Goal: Information Seeking & Learning: Compare options

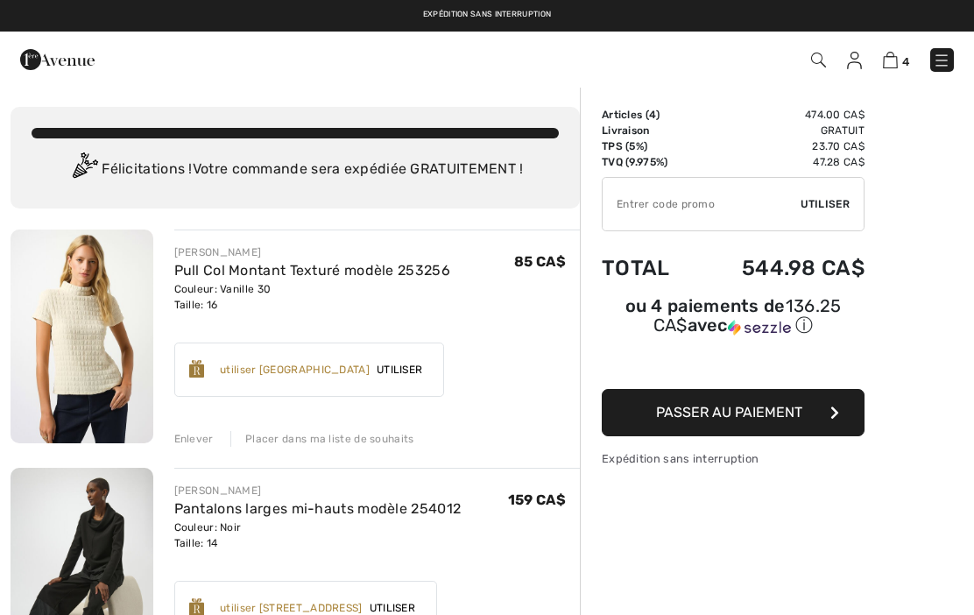
click at [849, 68] on img at bounding box center [854, 61] width 15 height 18
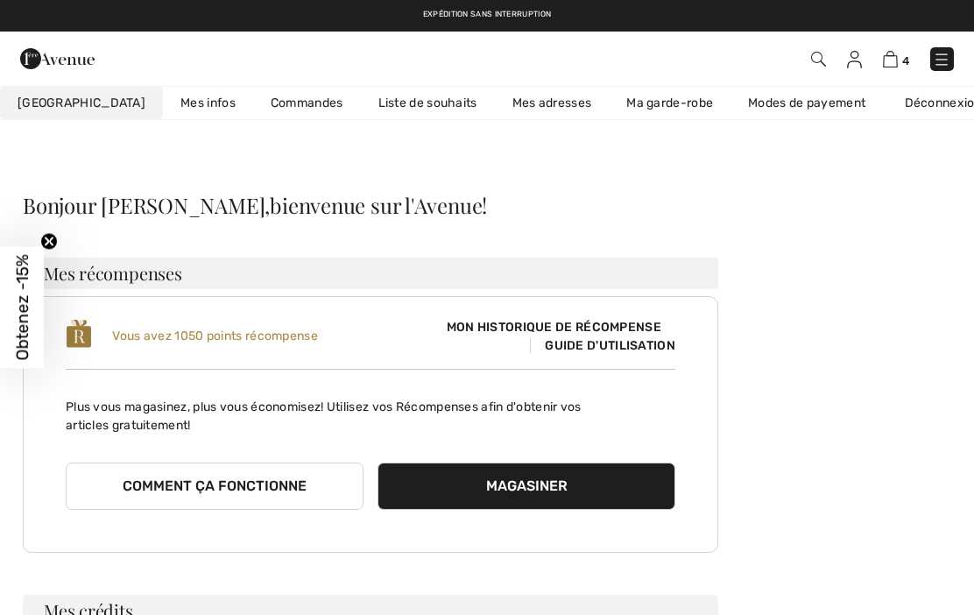
click at [386, 101] on link "Liste de souhaits" at bounding box center [428, 103] width 134 height 32
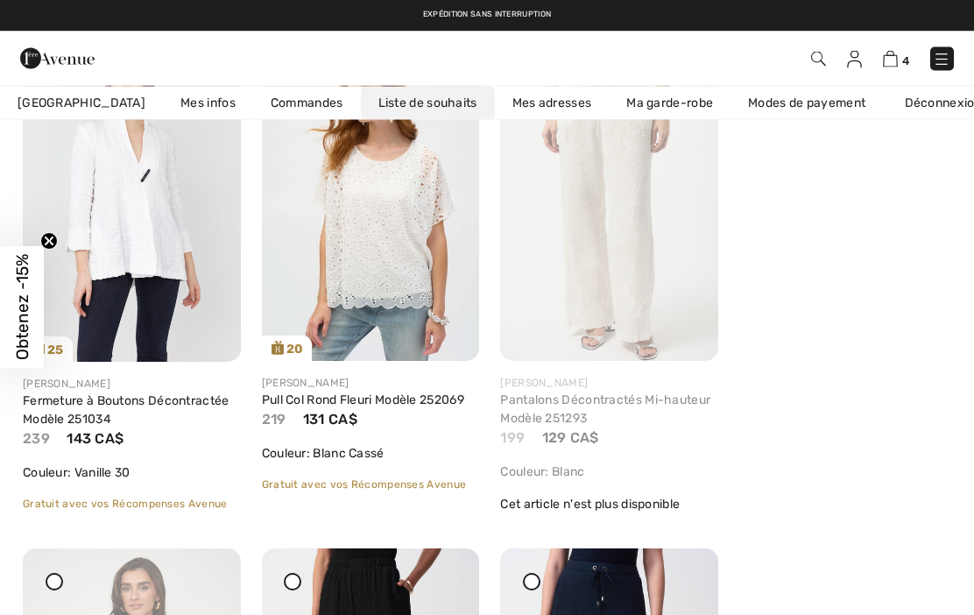
scroll to position [302, 0]
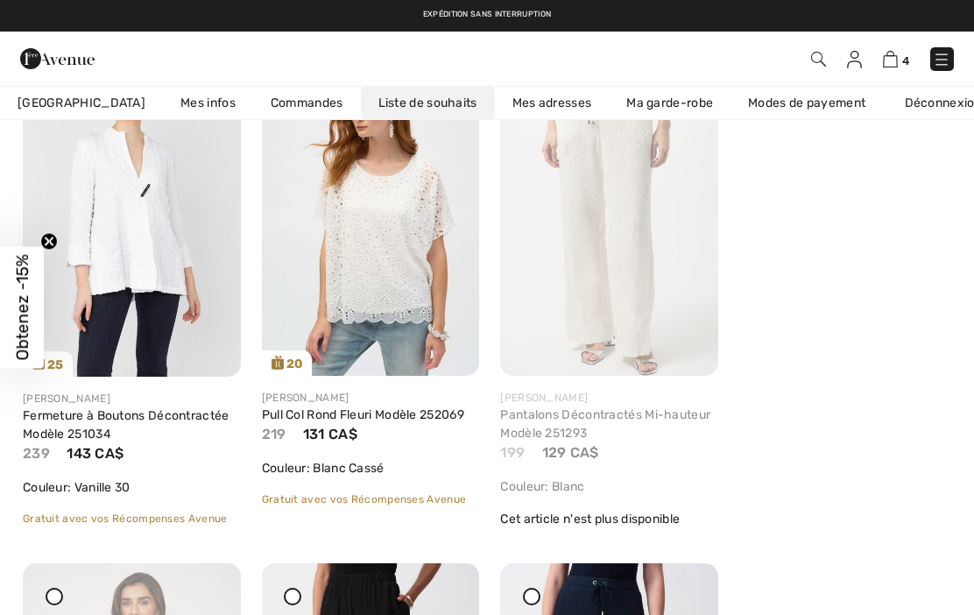
click at [654, 264] on img at bounding box center [609, 213] width 218 height 326
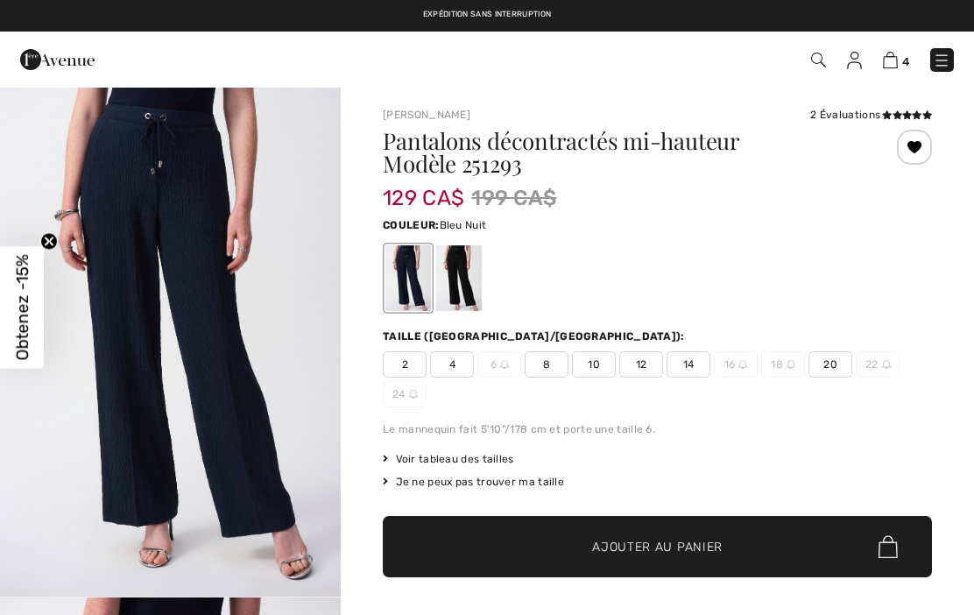
checkbox input "true"
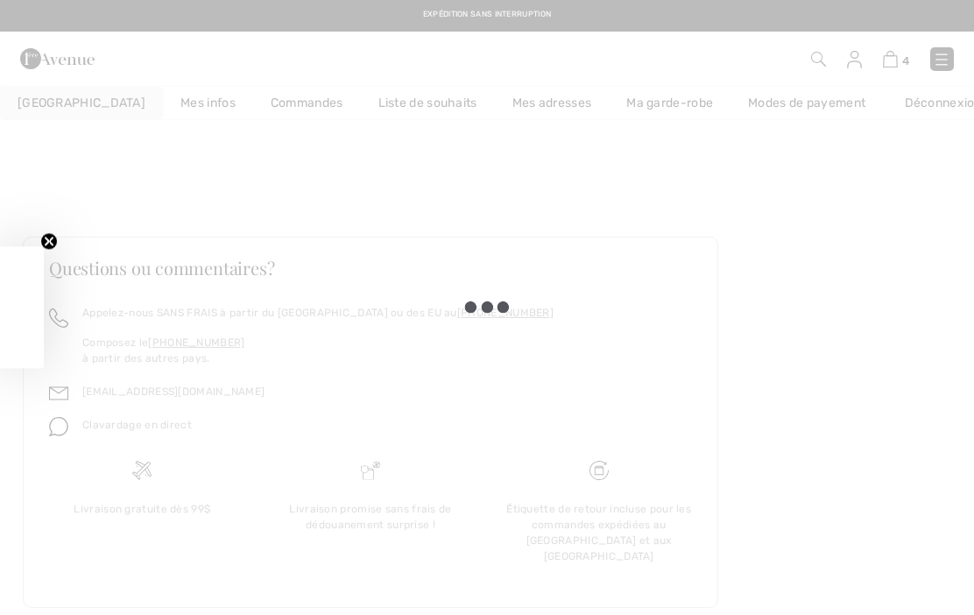
scroll to position [302, 0]
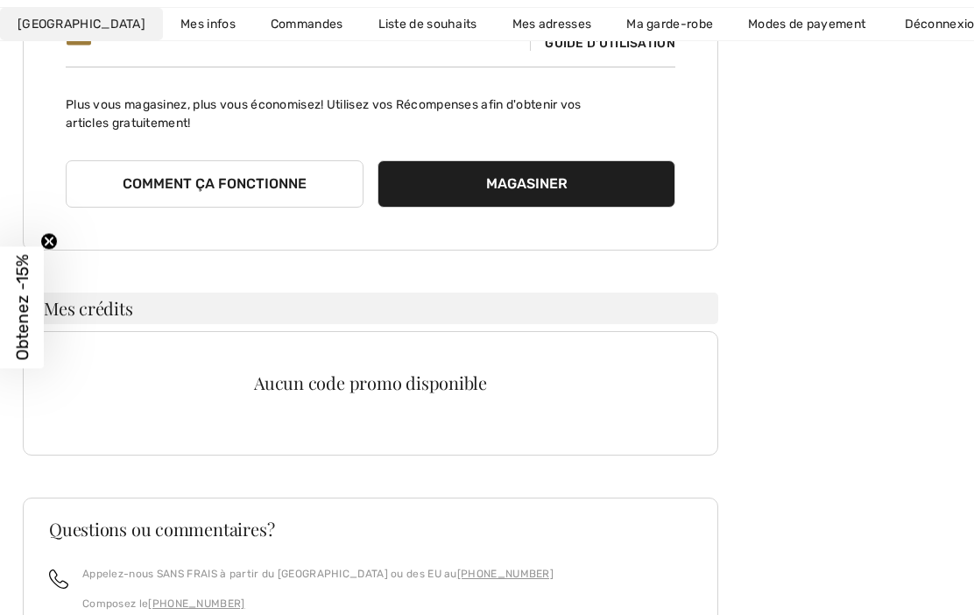
click at [391, 20] on link "Liste de souhaits" at bounding box center [428, 24] width 134 height 32
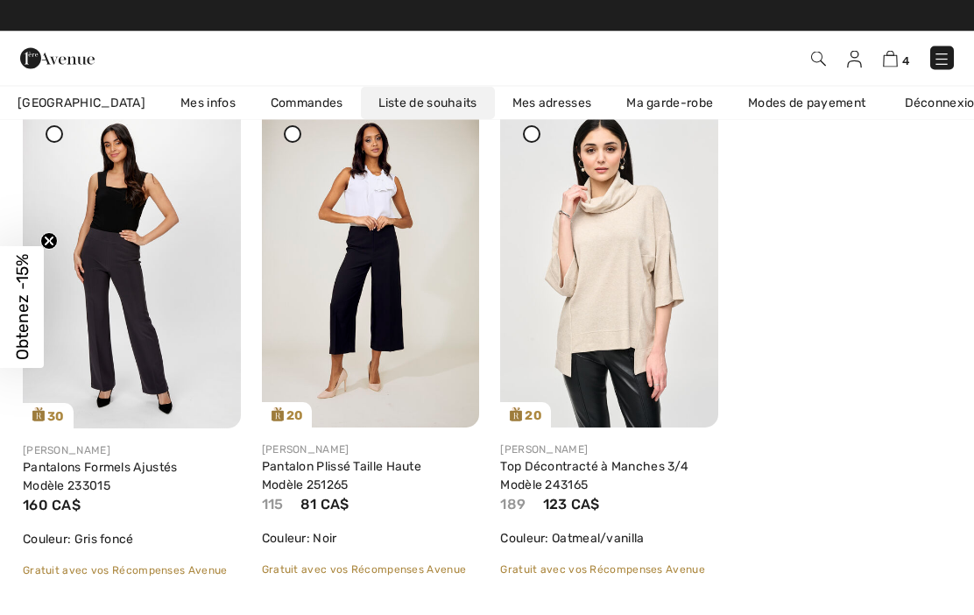
scroll to position [1279, 0]
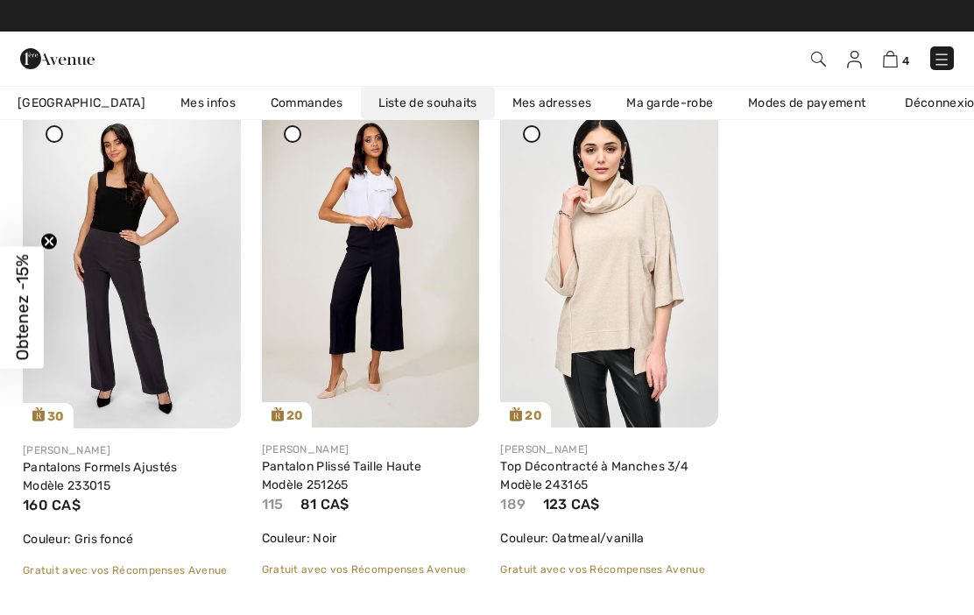
click at [934, 62] on img at bounding box center [942, 60] width 18 height 18
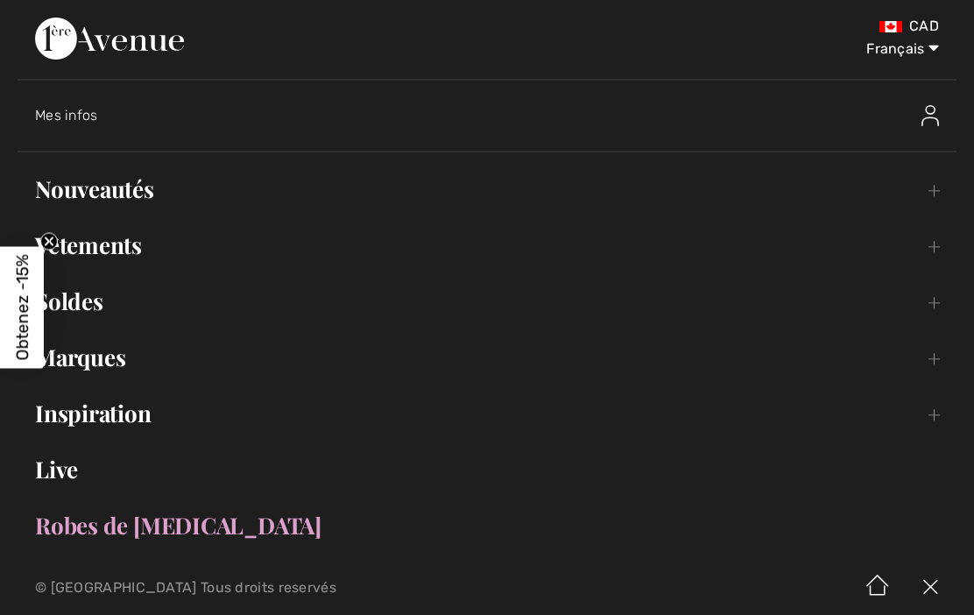
click at [146, 199] on link "Nouveautés Toggle submenu" at bounding box center [487, 189] width 939 height 39
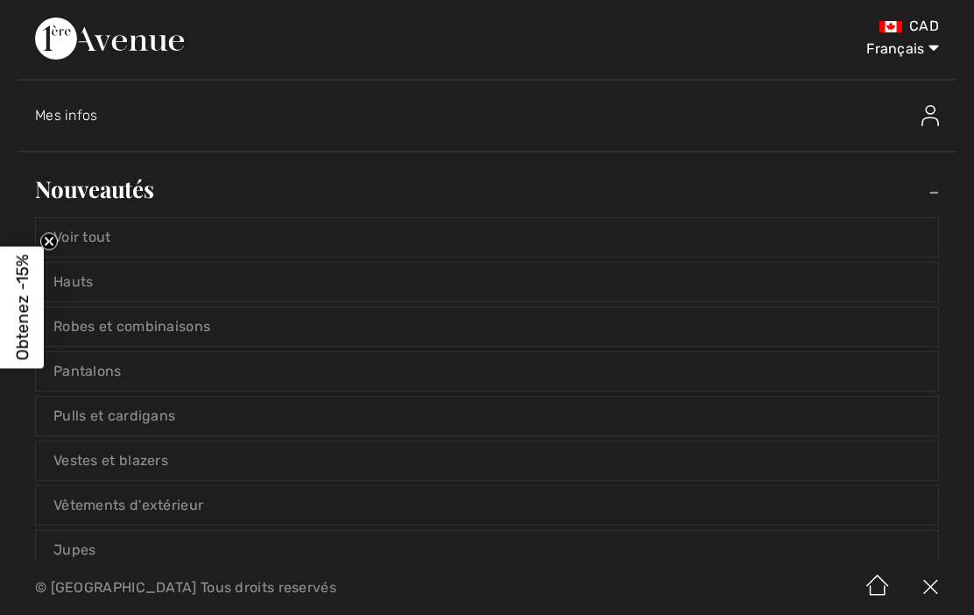
click at [166, 292] on link "Hauts" at bounding box center [487, 282] width 902 height 39
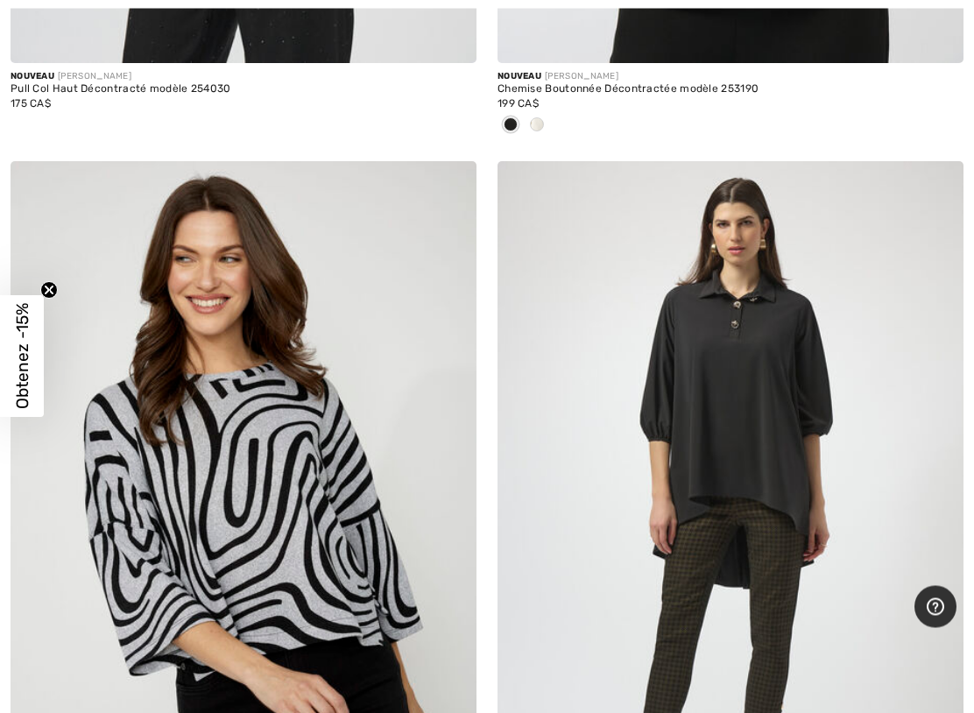
scroll to position [16992, 0]
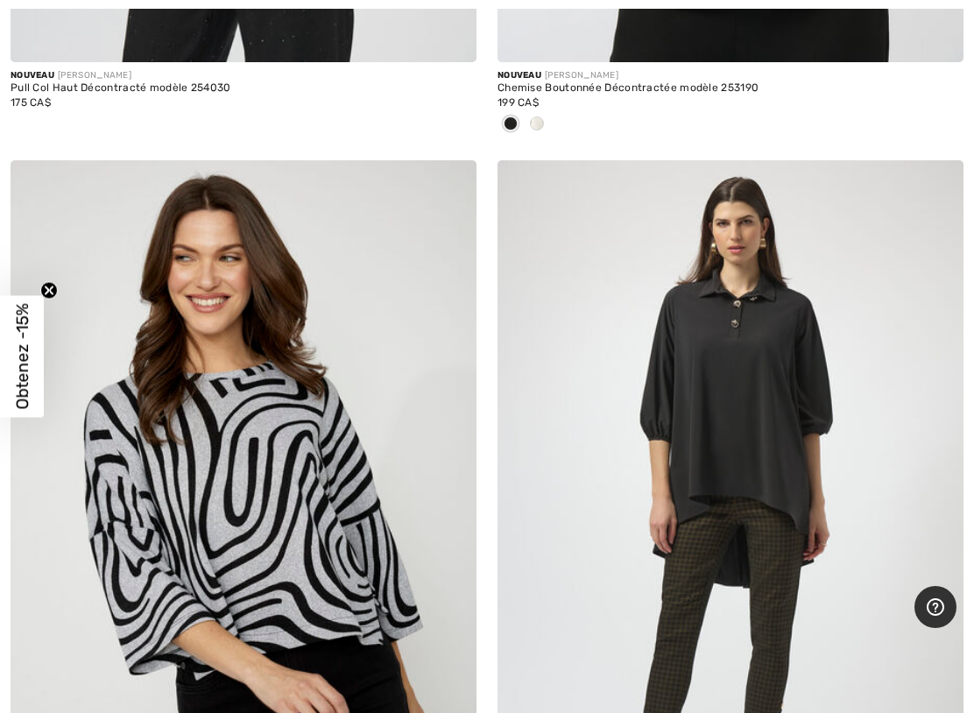
click at [789, 446] on img at bounding box center [730, 509] width 466 height 699
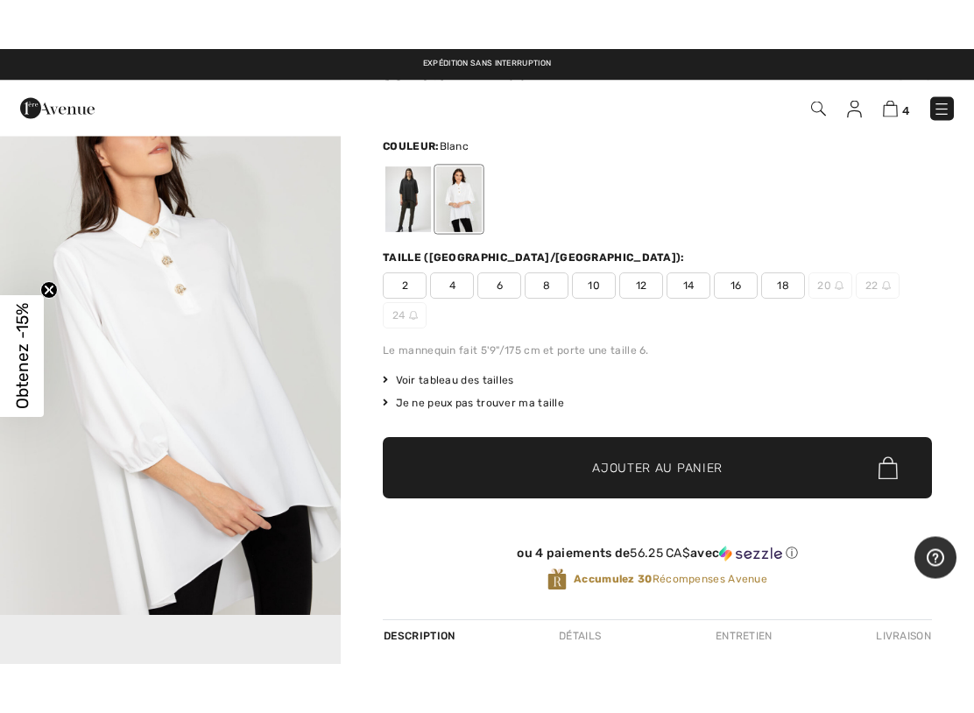
scroll to position [123, 0]
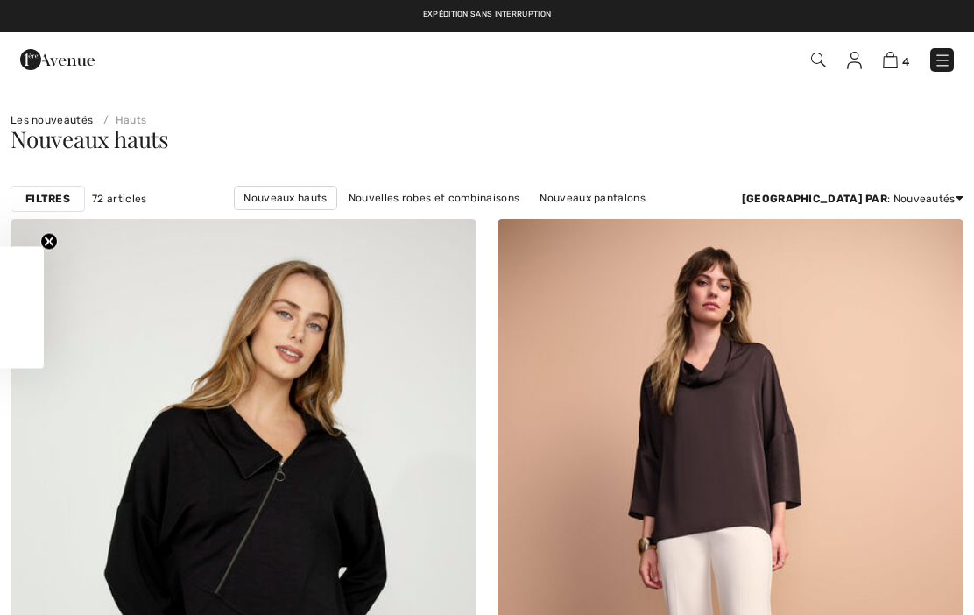
checkbox input "true"
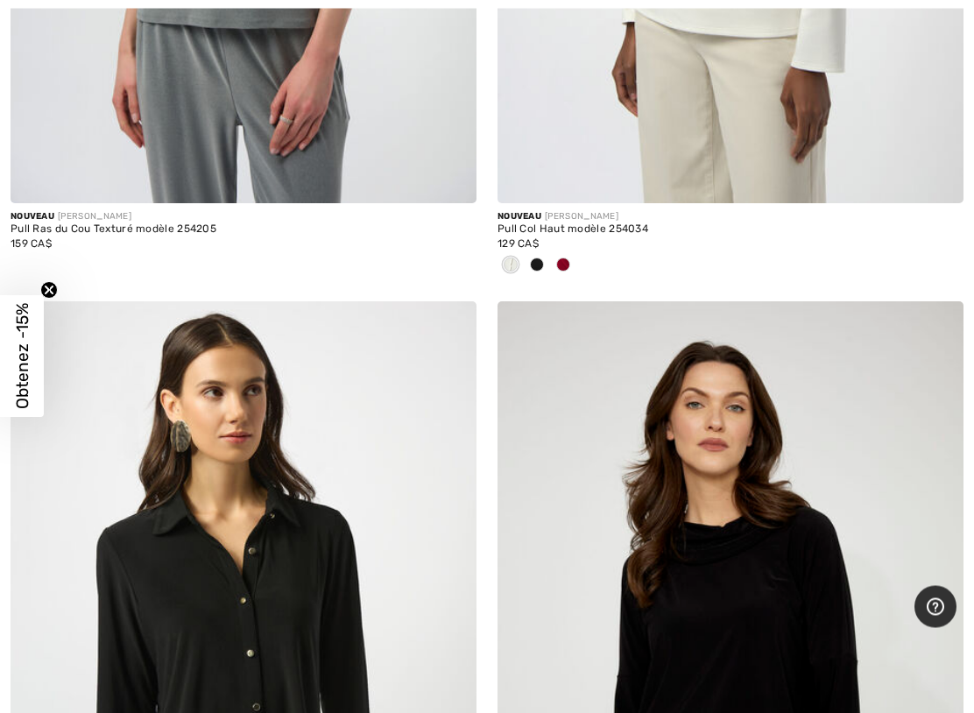
scroll to position [18444, 0]
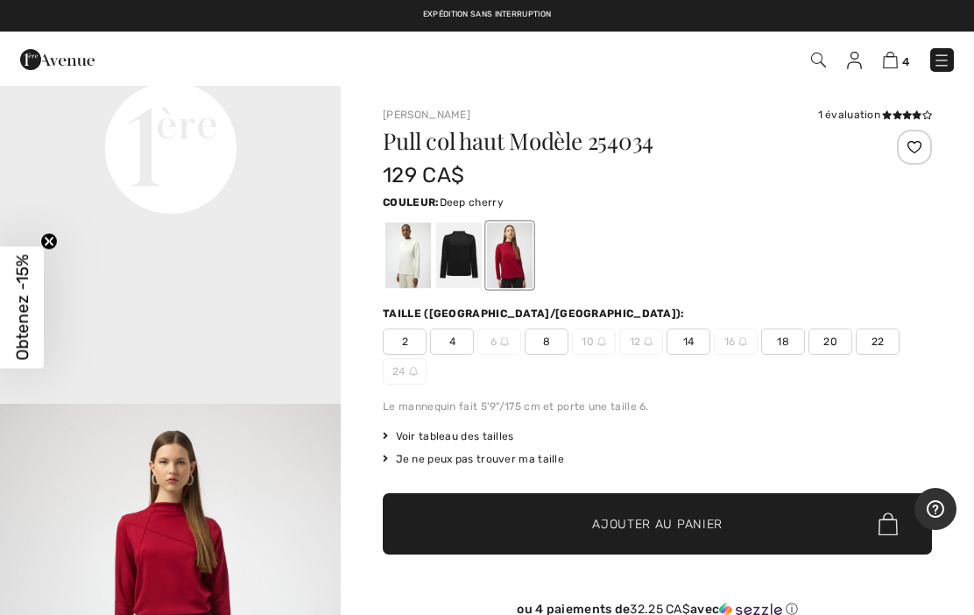
scroll to position [1216, 0]
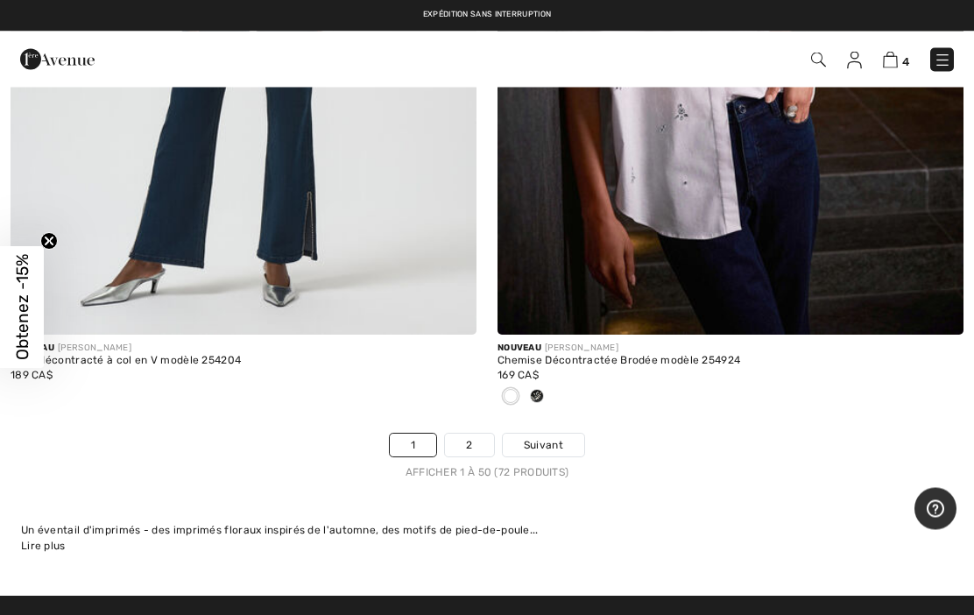
scroll to position [20060, 0]
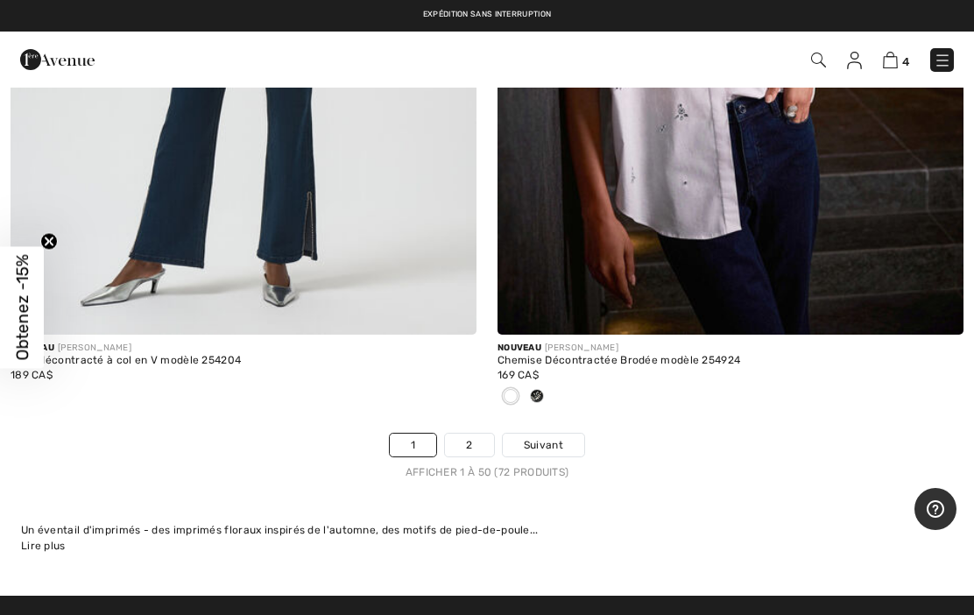
click at [559, 437] on span "Suivant" at bounding box center [543, 445] width 39 height 16
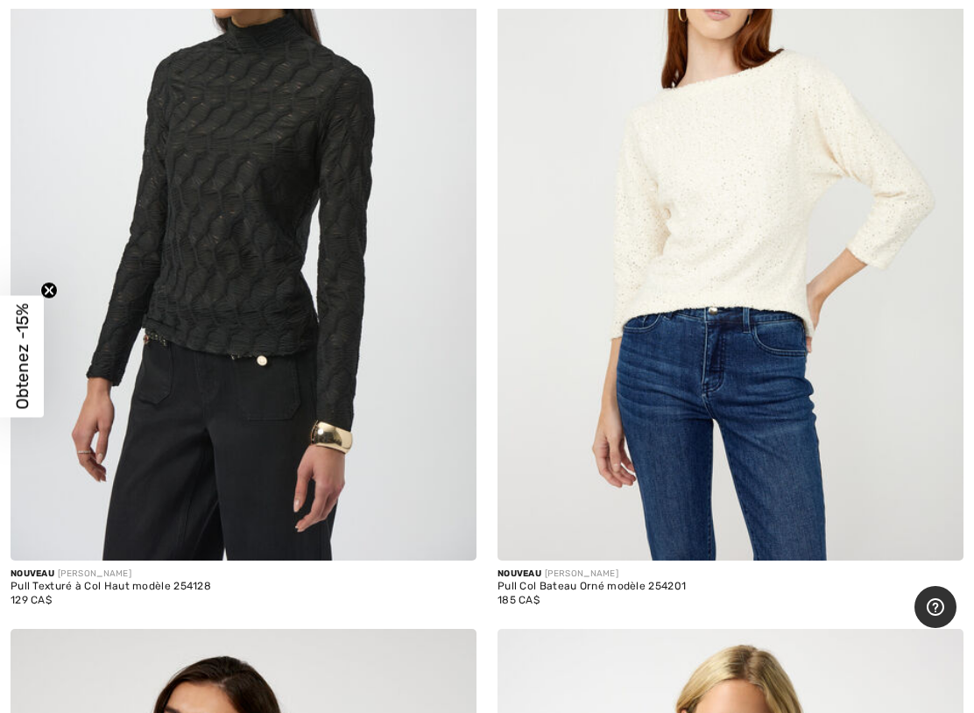
scroll to position [1894, 0]
click at [322, 405] on img at bounding box center [244, 210] width 466 height 699
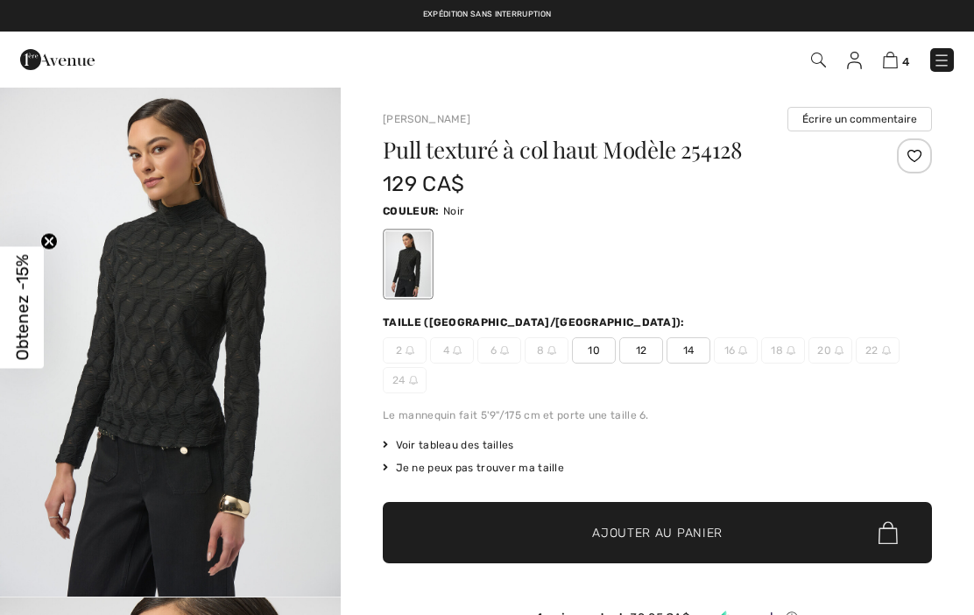
checkbox input "true"
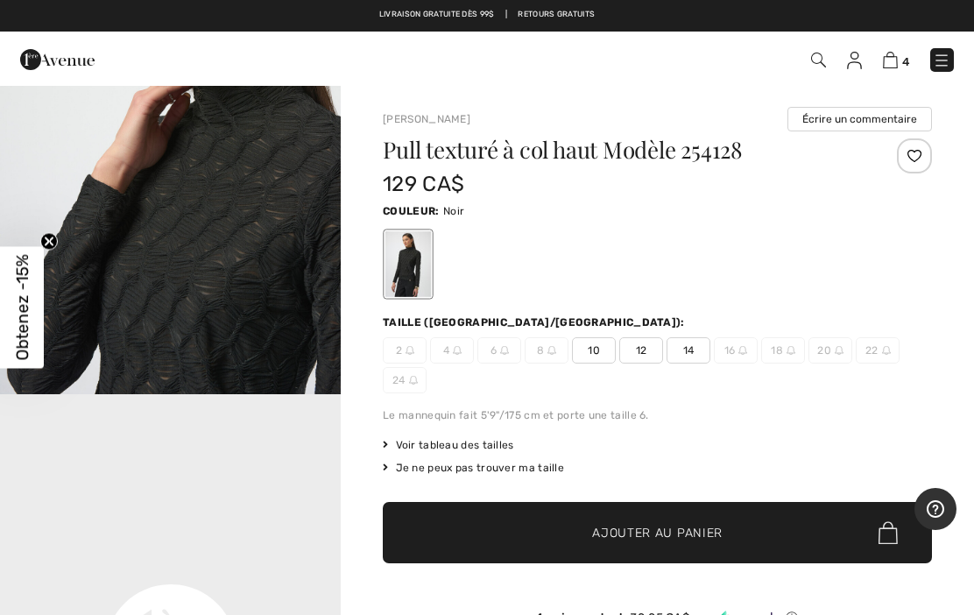
scroll to position [687, 0]
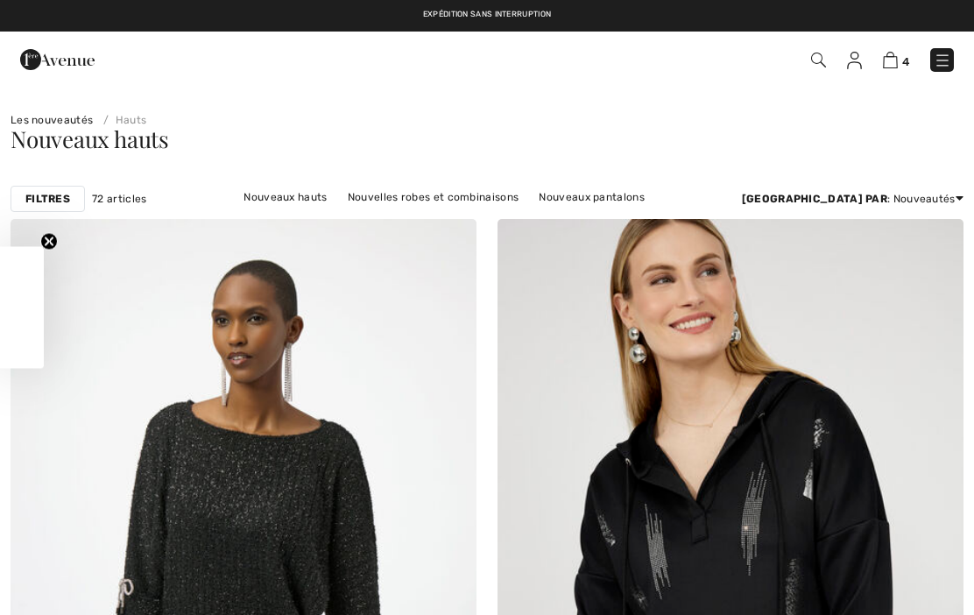
checkbox input "true"
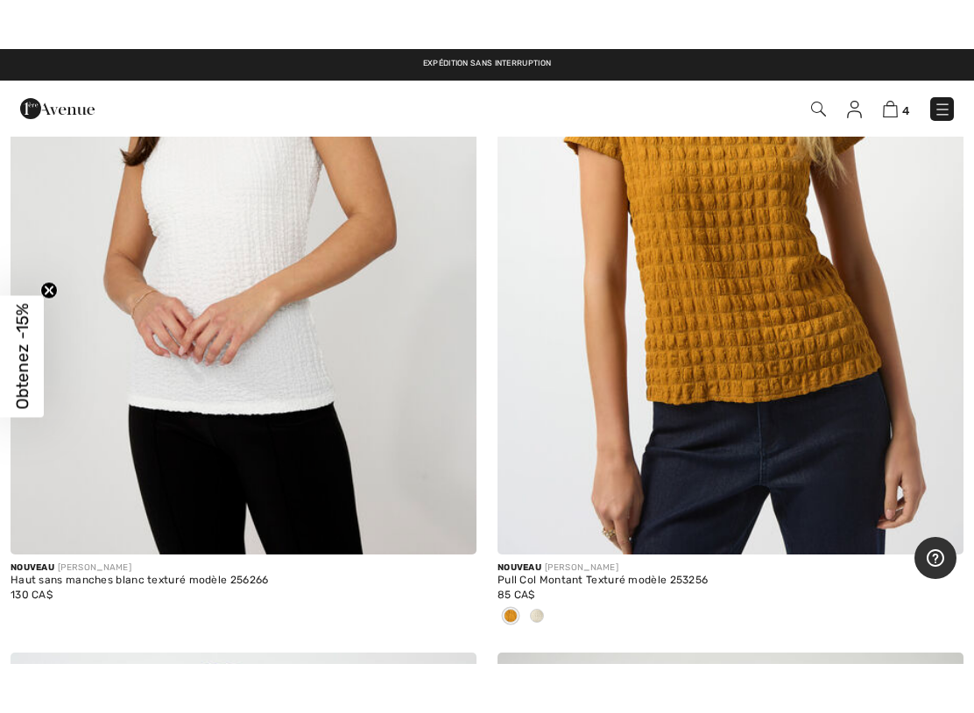
scroll to position [2696, 0]
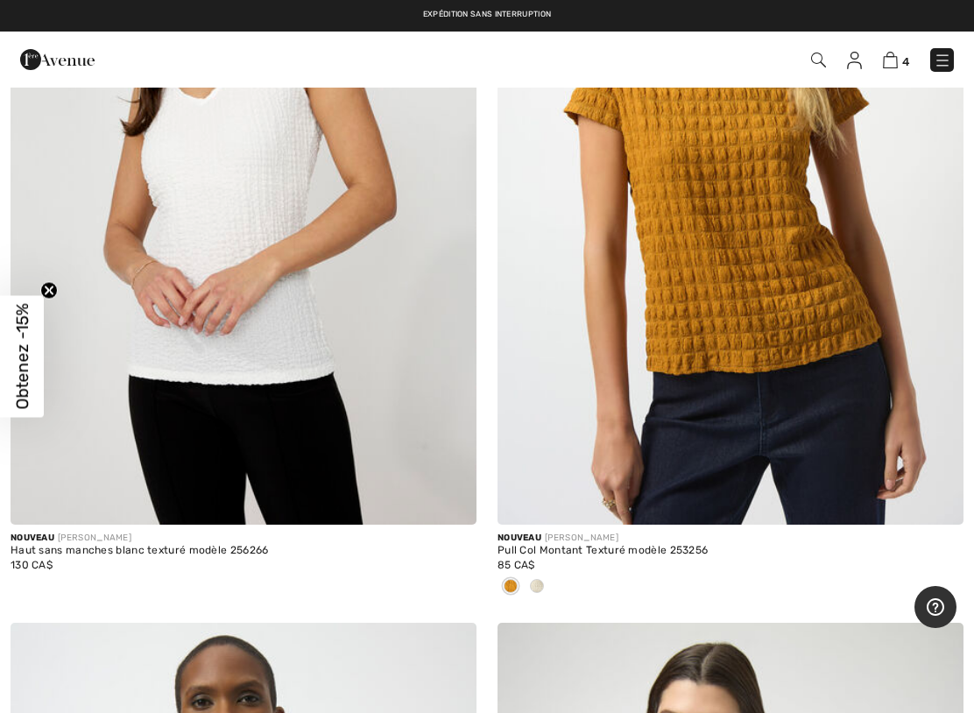
click at [761, 372] on img at bounding box center [730, 175] width 466 height 699
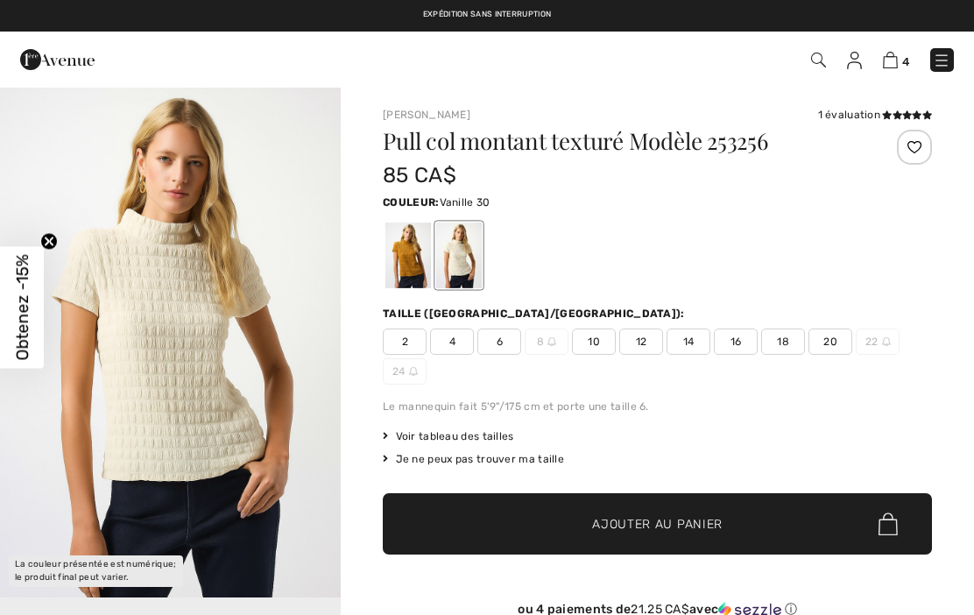
checkbox input "true"
click at [742, 338] on span "16" at bounding box center [736, 341] width 44 height 26
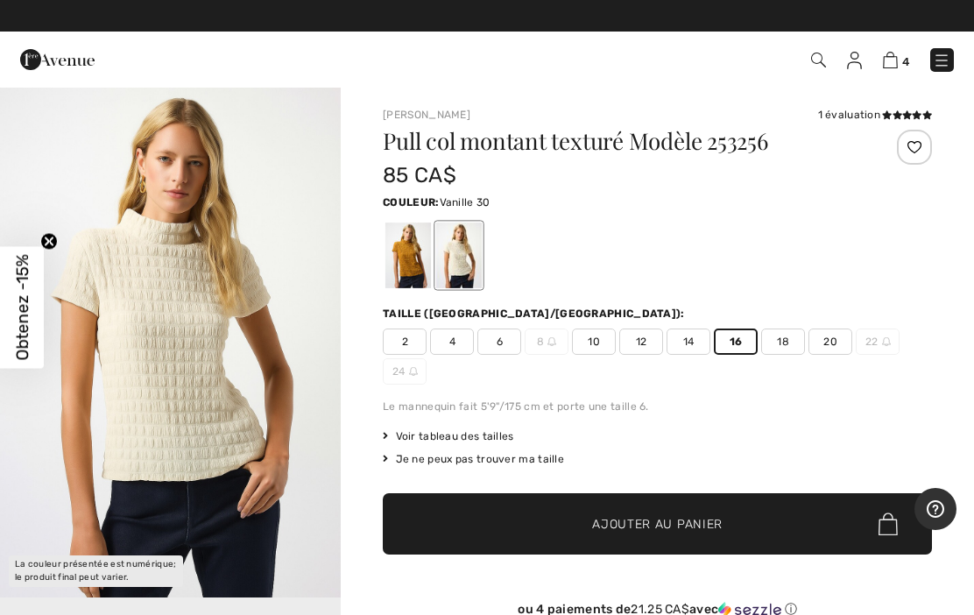
click at [927, 139] on div at bounding box center [914, 147] width 35 height 35
click at [409, 278] on div at bounding box center [408, 255] width 46 height 66
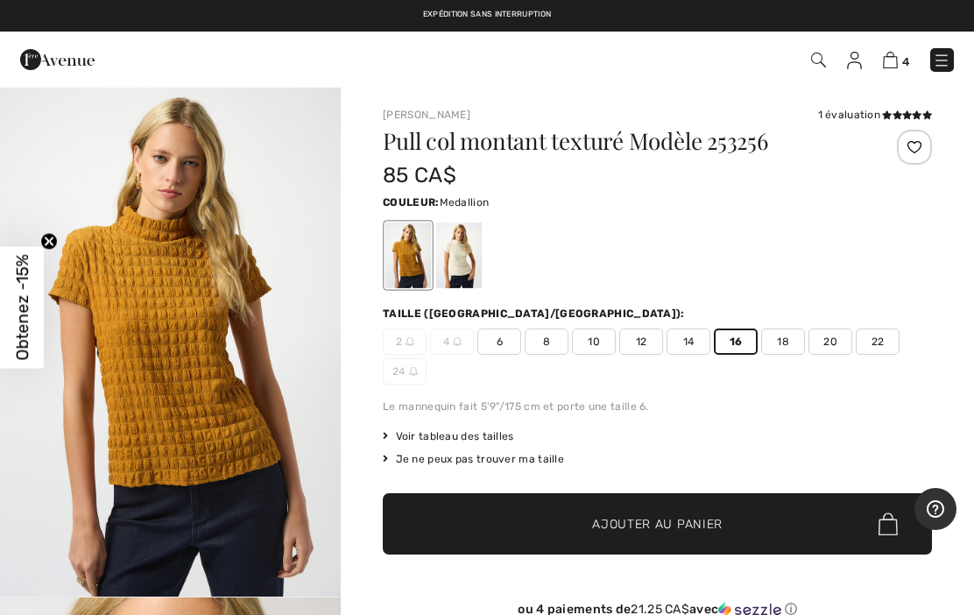
click at [917, 152] on div at bounding box center [914, 147] width 35 height 35
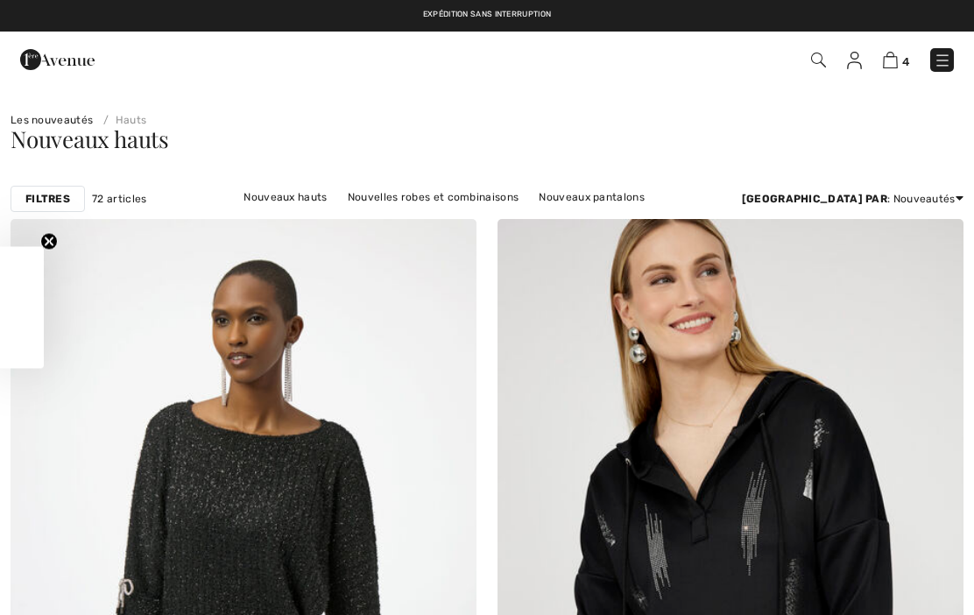
checkbox input "true"
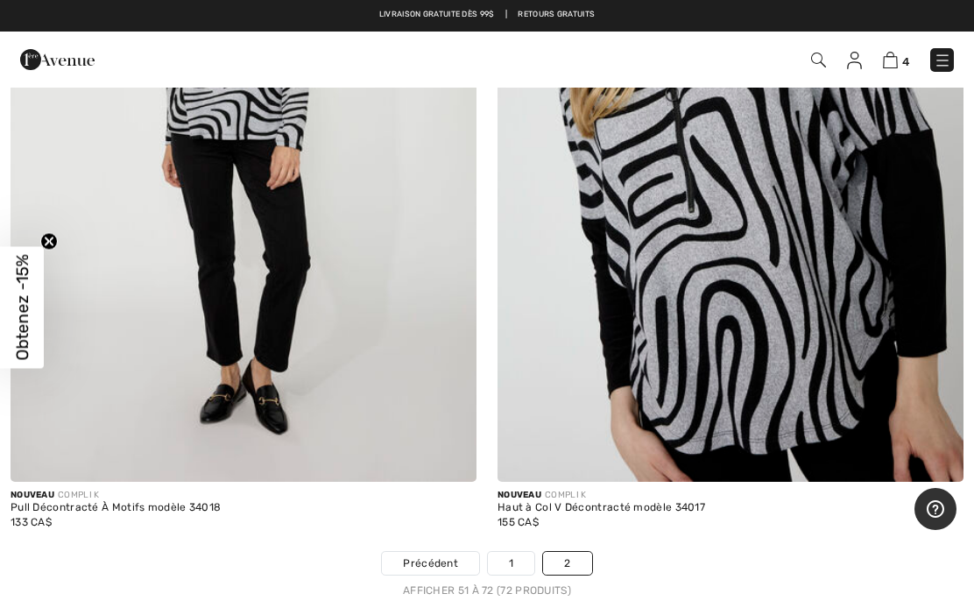
scroll to position [8322, 0]
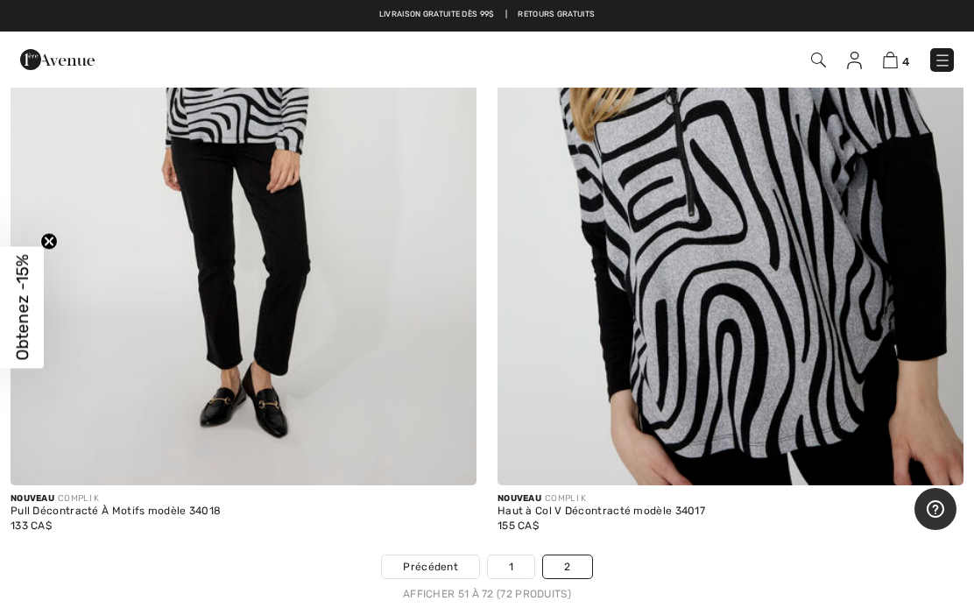
click at [525, 556] on link "1" at bounding box center [511, 566] width 46 height 23
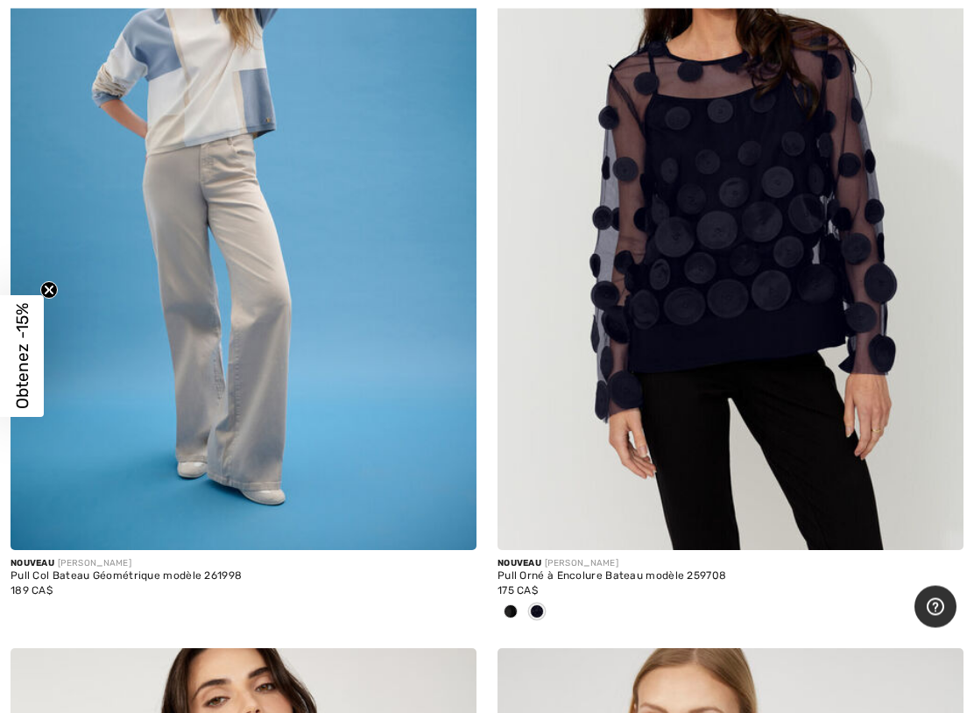
scroll to position [2696, 0]
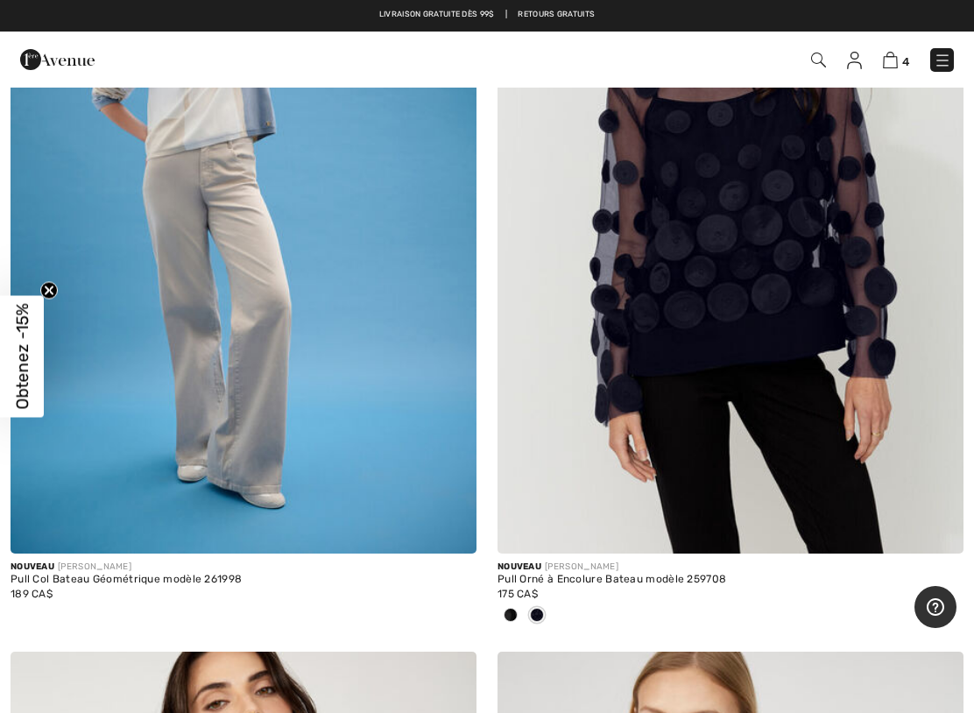
click at [732, 357] on img at bounding box center [730, 204] width 466 height 699
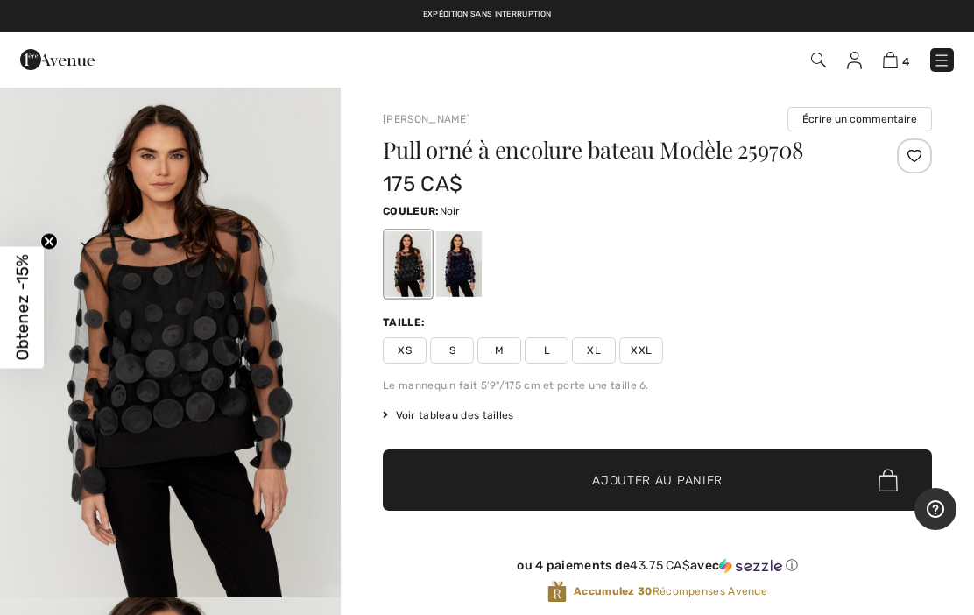
click at [483, 420] on span "Voir tableau des tailles" at bounding box center [448, 415] width 131 height 16
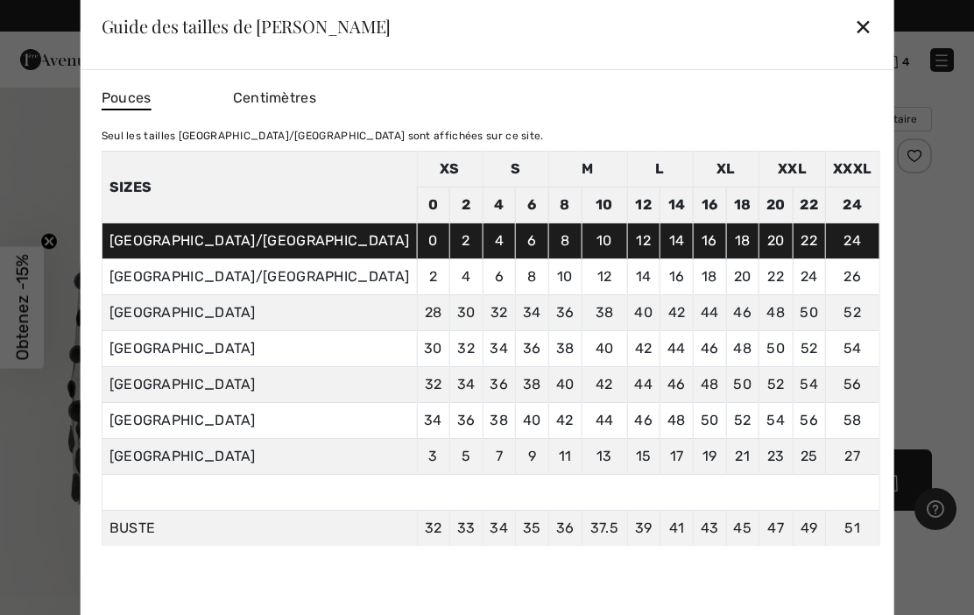
click at [854, 32] on div "✕" at bounding box center [863, 26] width 18 height 37
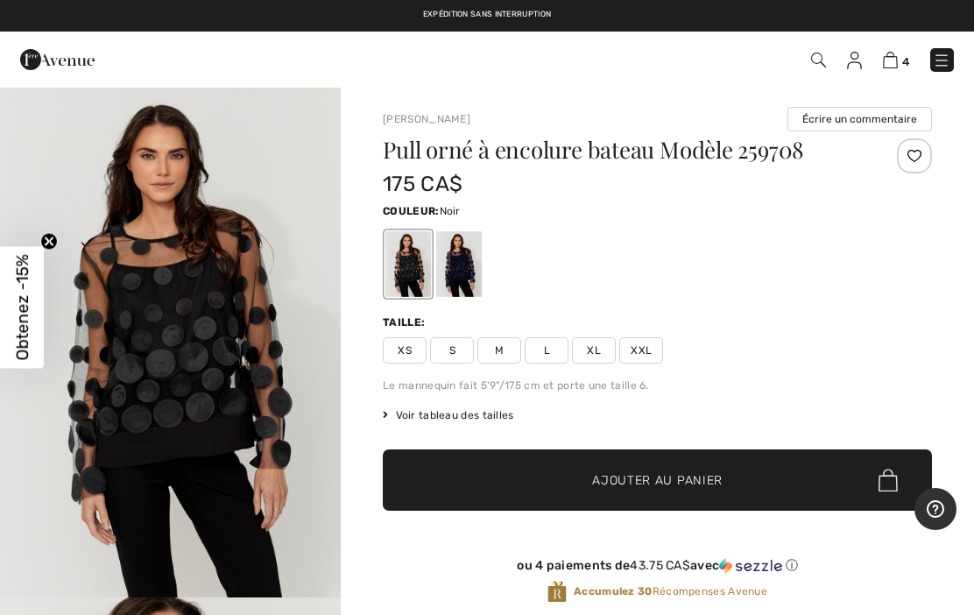
click at [587, 358] on span "XL" at bounding box center [594, 350] width 44 height 26
click at [912, 157] on div at bounding box center [914, 155] width 35 height 35
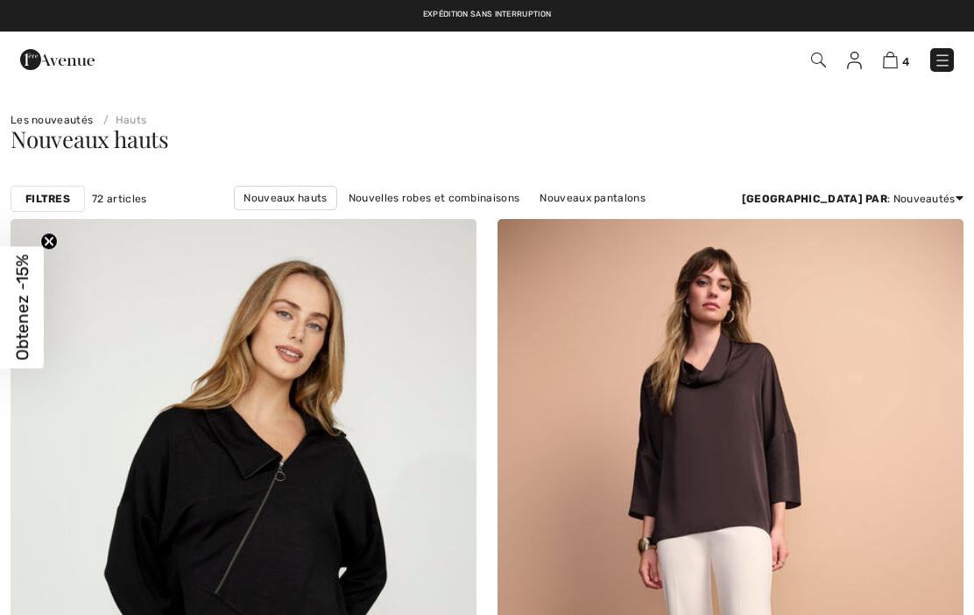
checkbox input "true"
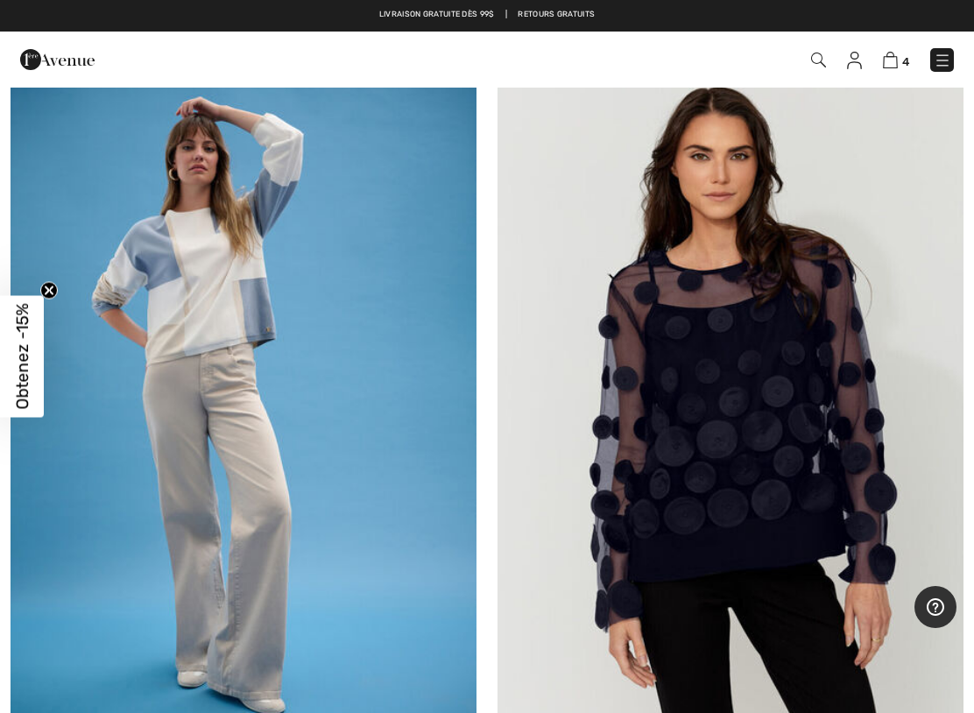
scroll to position [2493, 0]
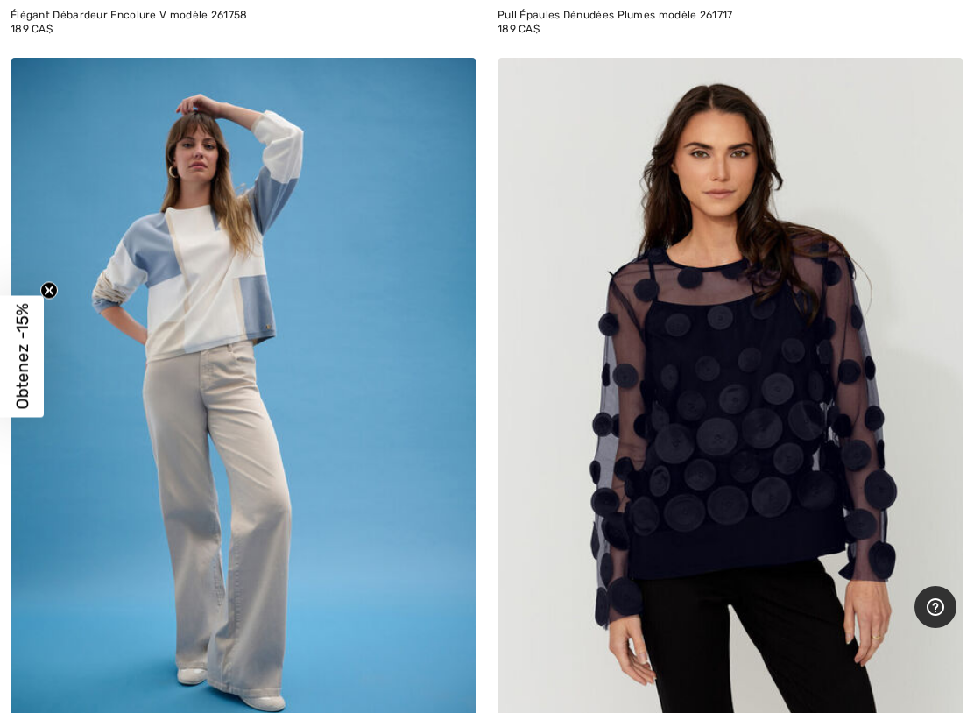
click at [227, 306] on img at bounding box center [244, 407] width 466 height 699
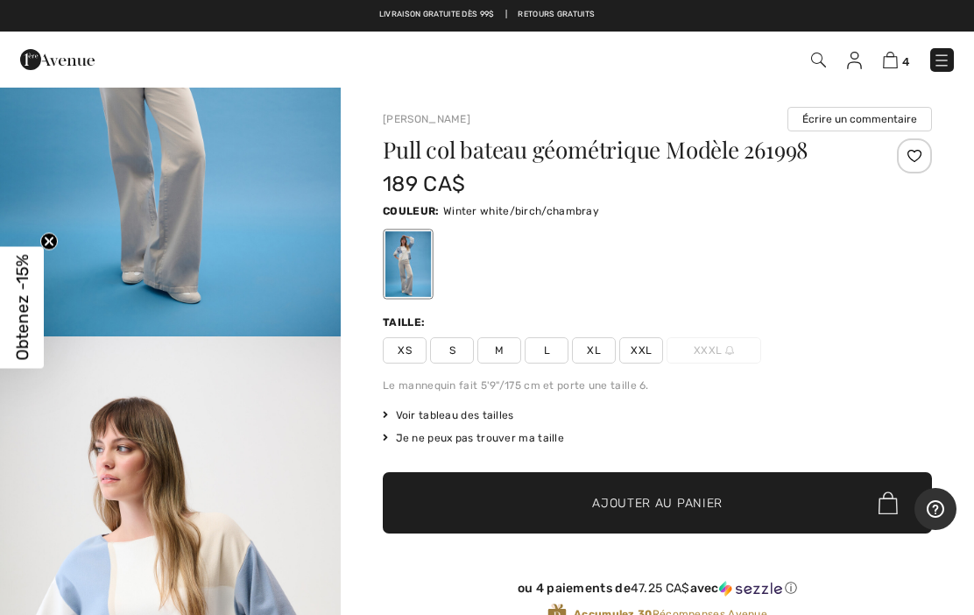
click at [497, 419] on span "Voir tableau des tailles" at bounding box center [448, 415] width 131 height 16
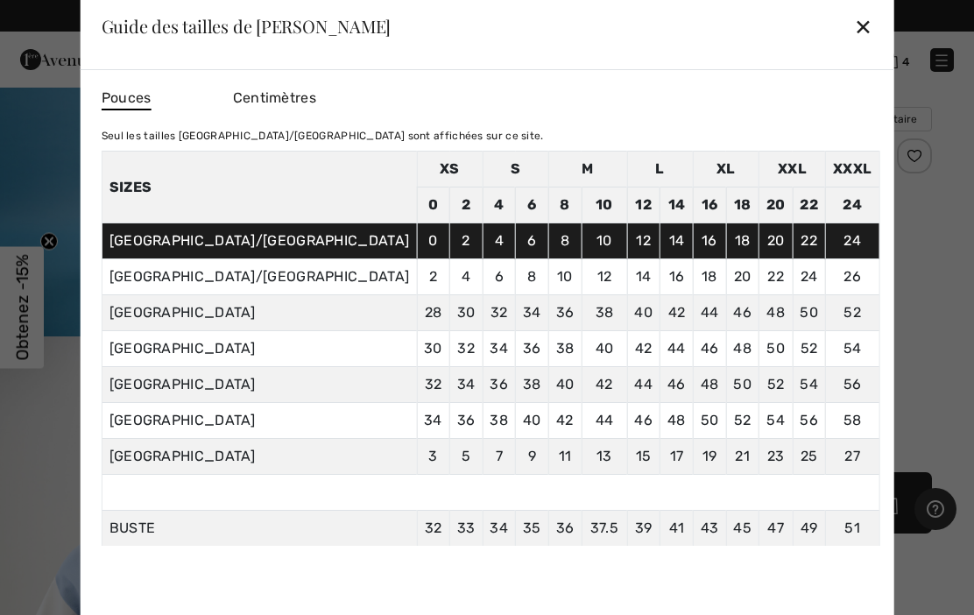
click at [854, 37] on div "✕" at bounding box center [863, 26] width 18 height 37
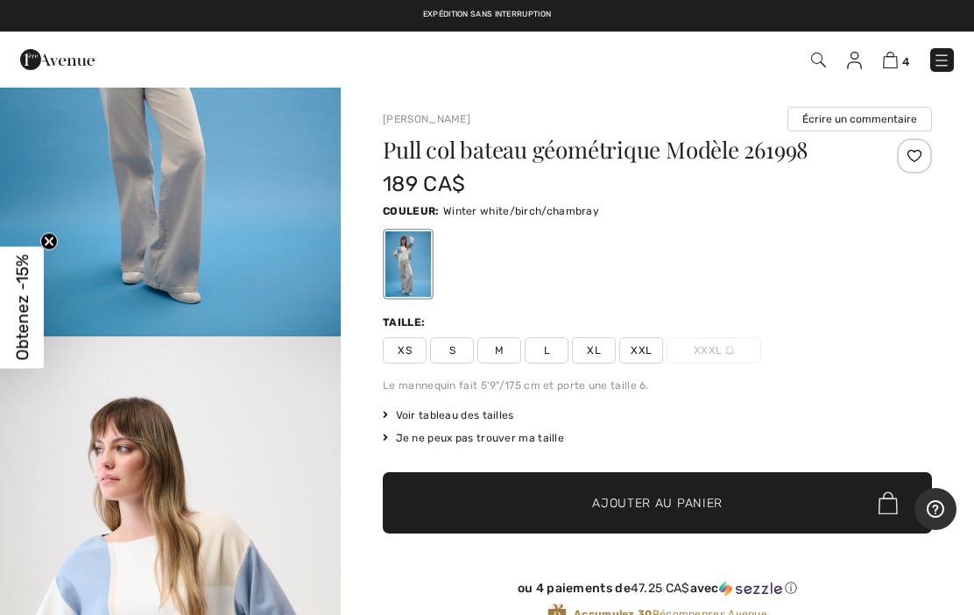
click at [596, 358] on span "XL" at bounding box center [594, 350] width 44 height 26
click at [909, 153] on div at bounding box center [914, 155] width 35 height 35
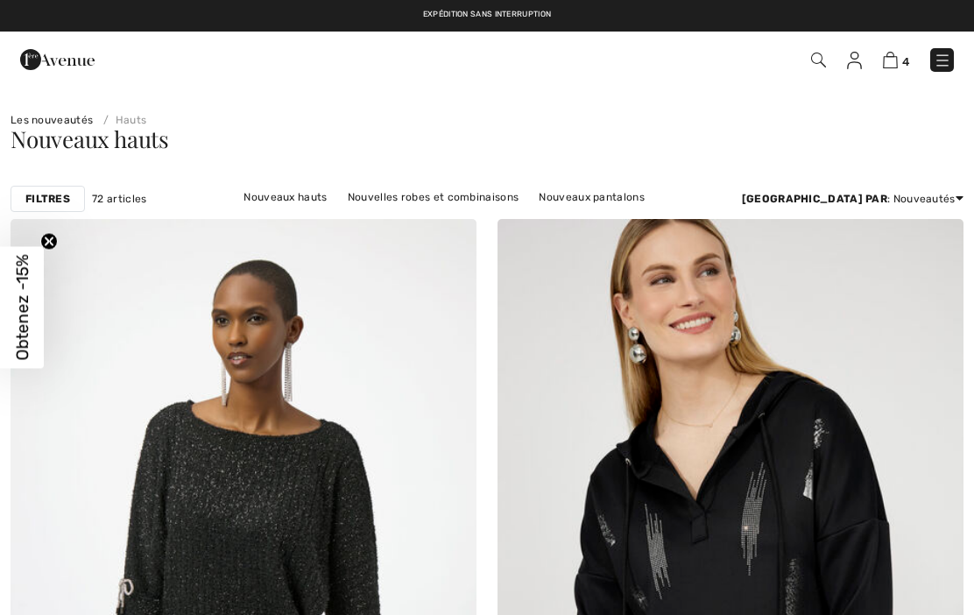
checkbox input "true"
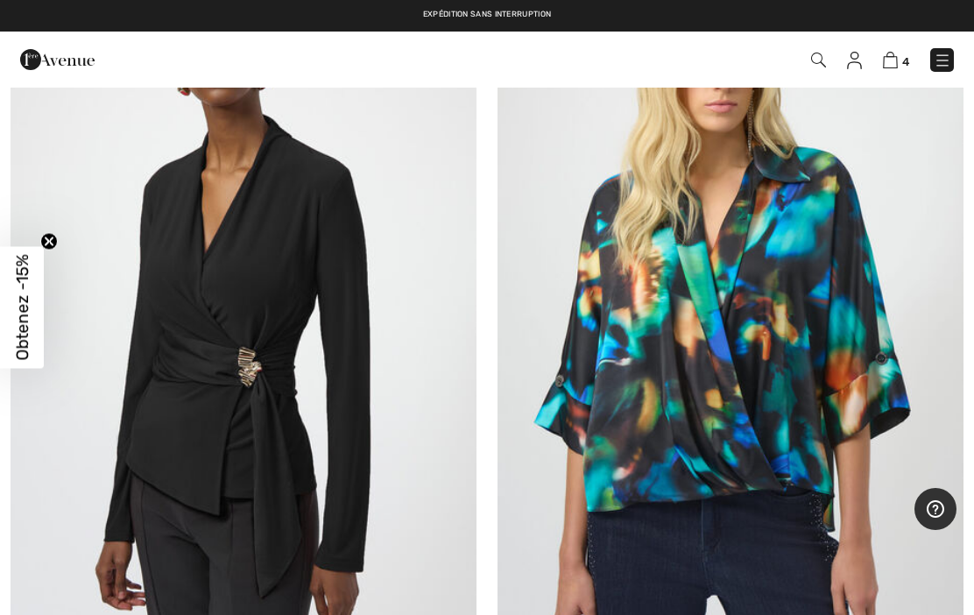
scroll to position [4968, 0]
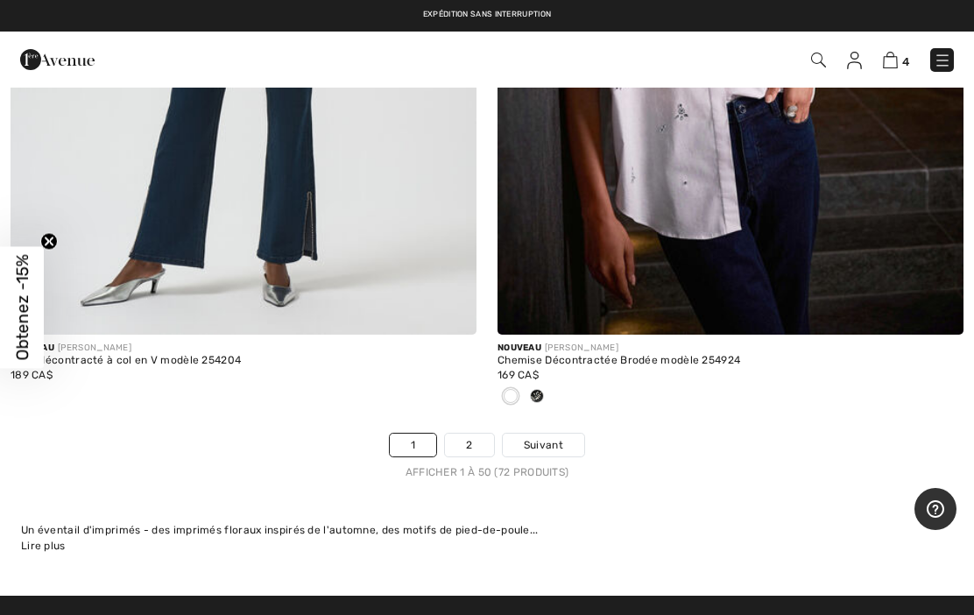
click at [944, 56] on img at bounding box center [943, 61] width 18 height 18
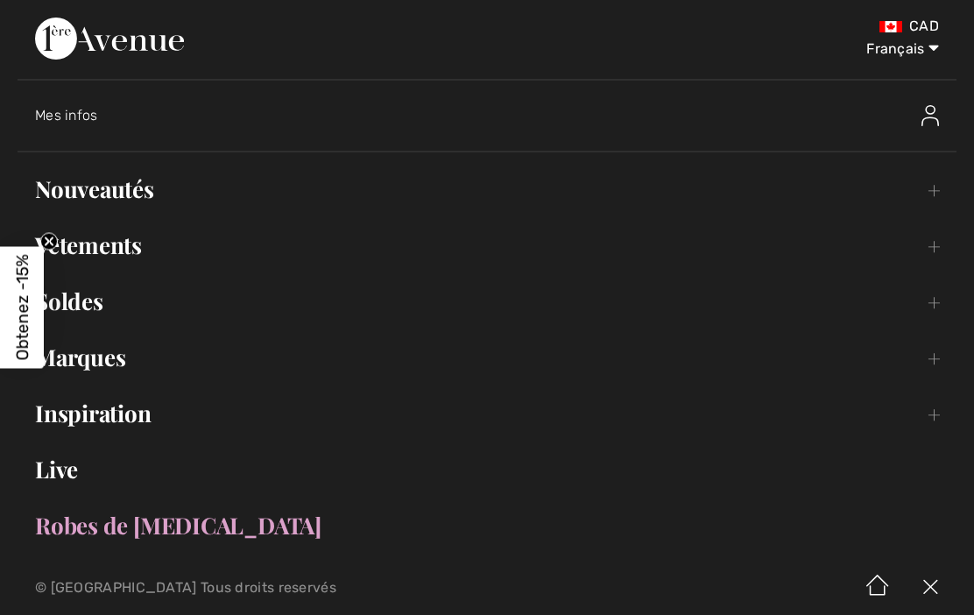
click at [142, 202] on link "Nouveautés Toggle submenu" at bounding box center [487, 189] width 939 height 39
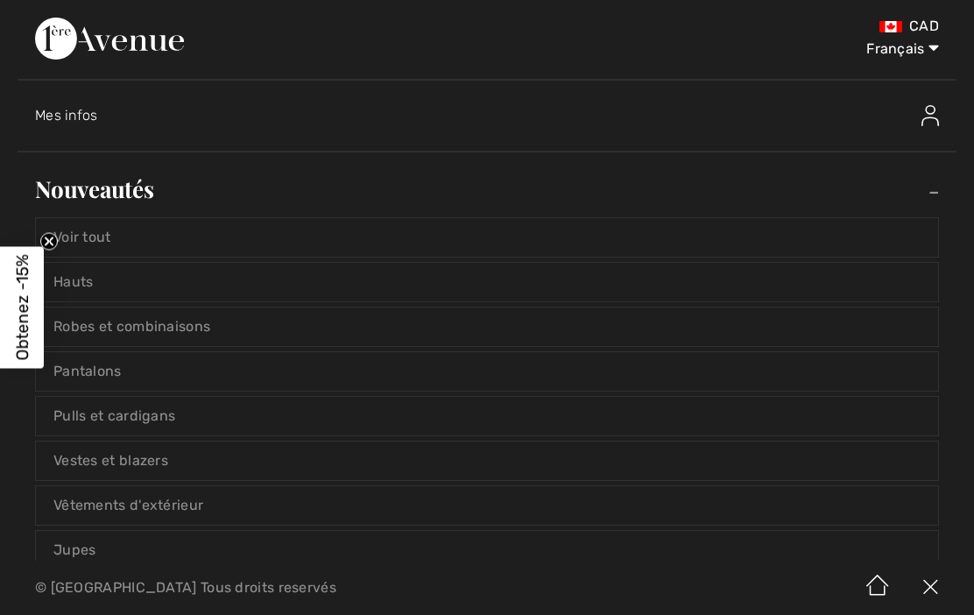
click at [182, 376] on link "Pantalons" at bounding box center [487, 371] width 902 height 39
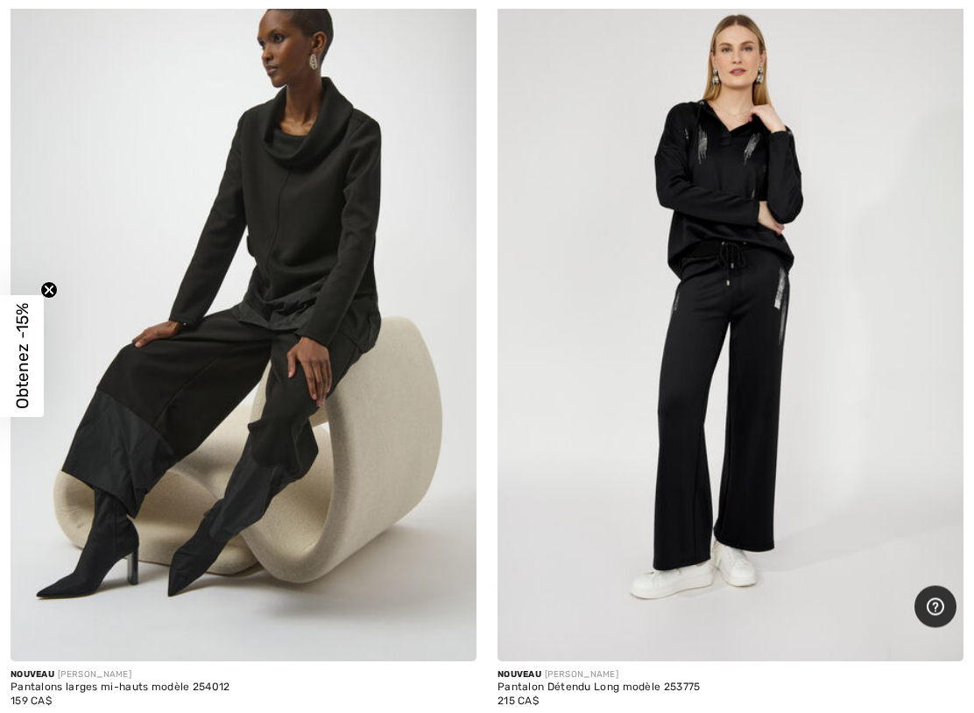
scroll to position [14792, 0]
click at [762, 325] on img at bounding box center [730, 311] width 466 height 699
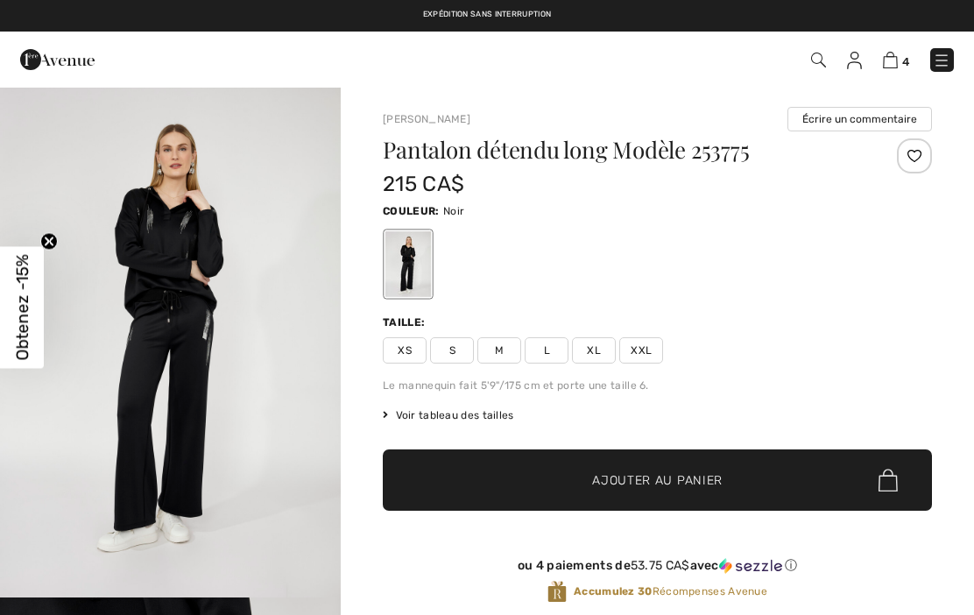
checkbox input "true"
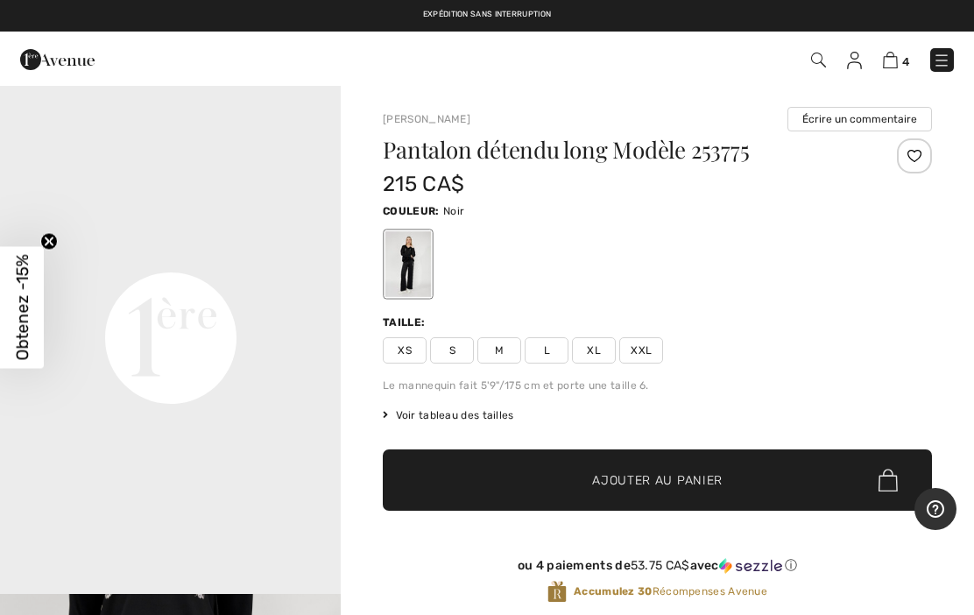
scroll to position [1060, 0]
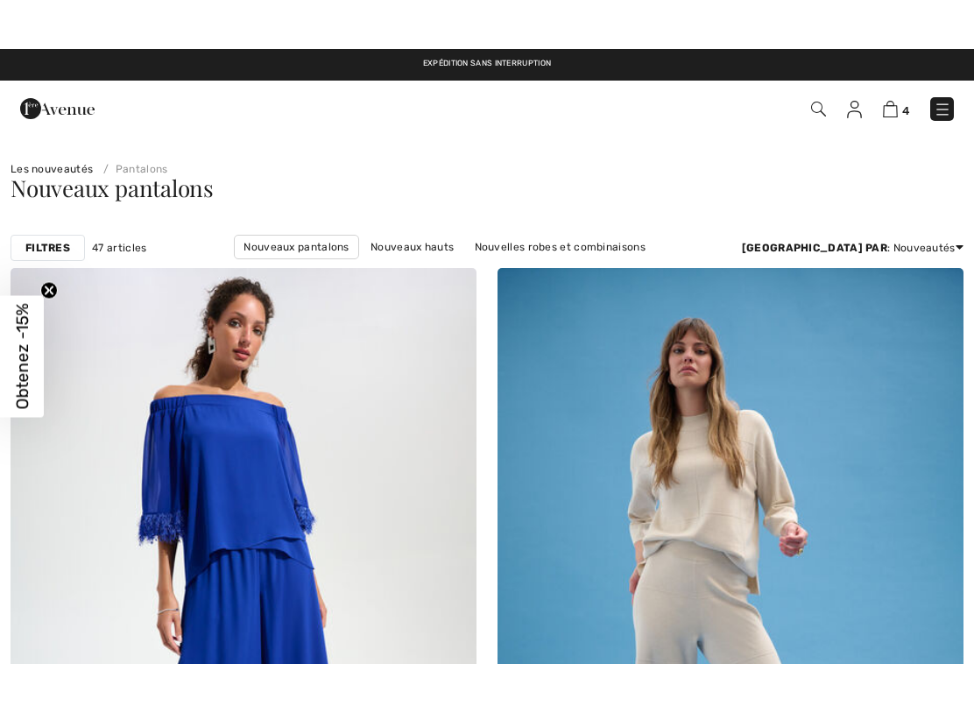
scroll to position [14953, 0]
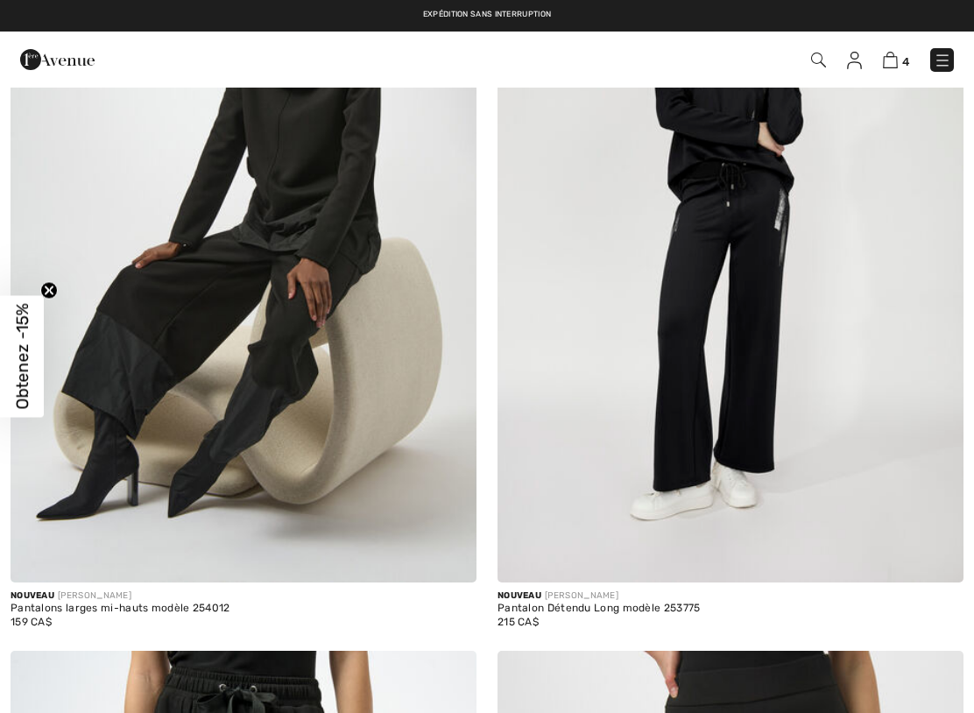
checkbox input "true"
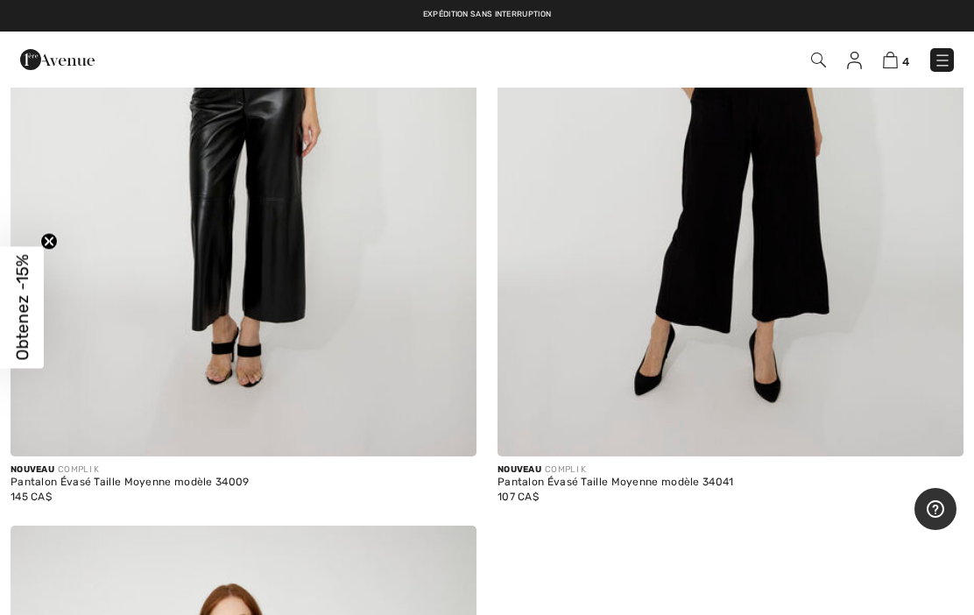
scroll to position [18078, 0]
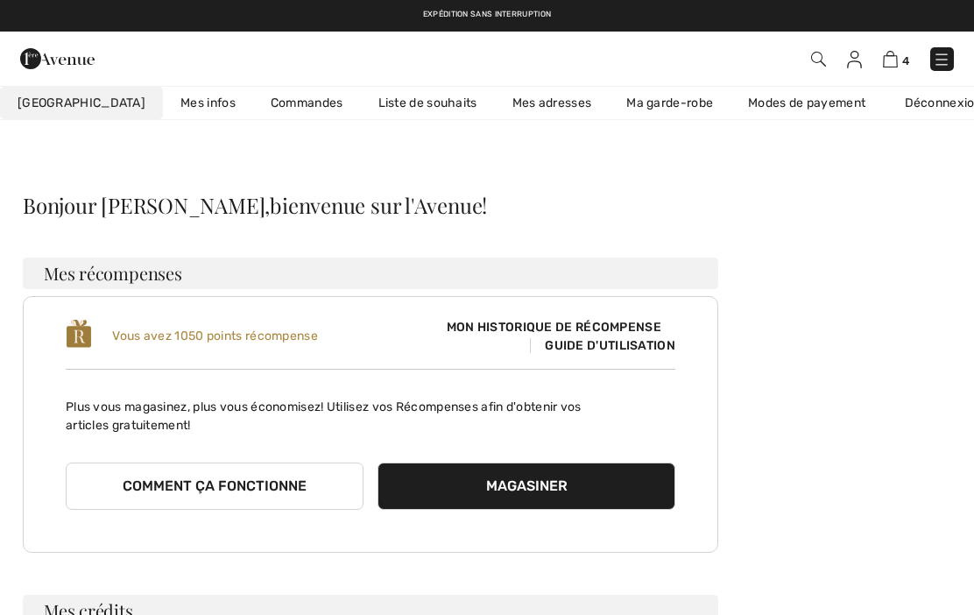
scroll to position [21, 0]
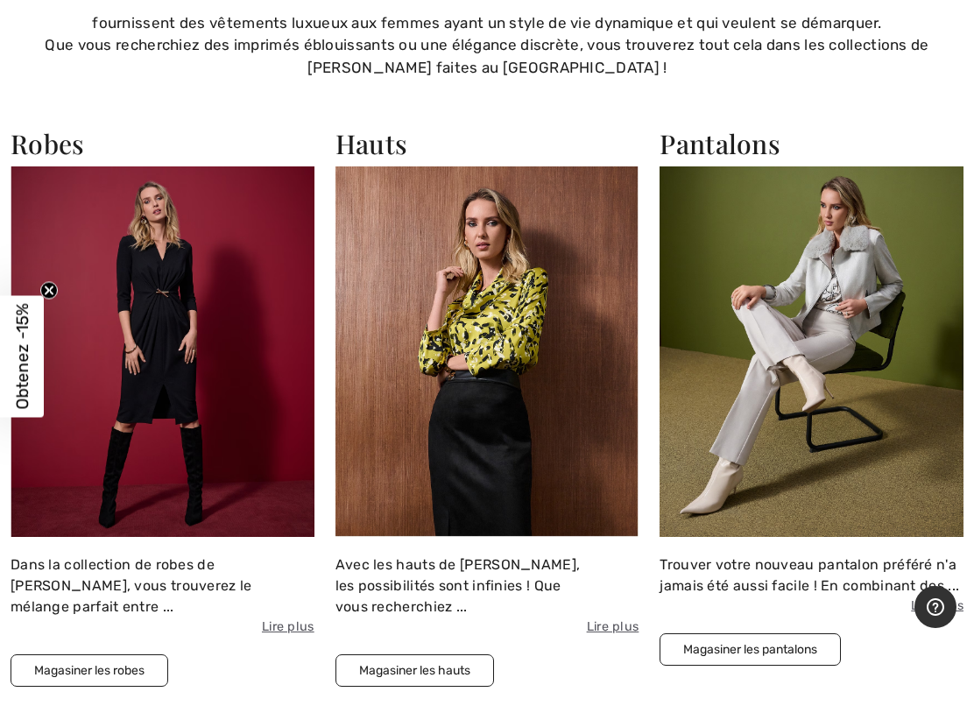
scroll to position [1204, 0]
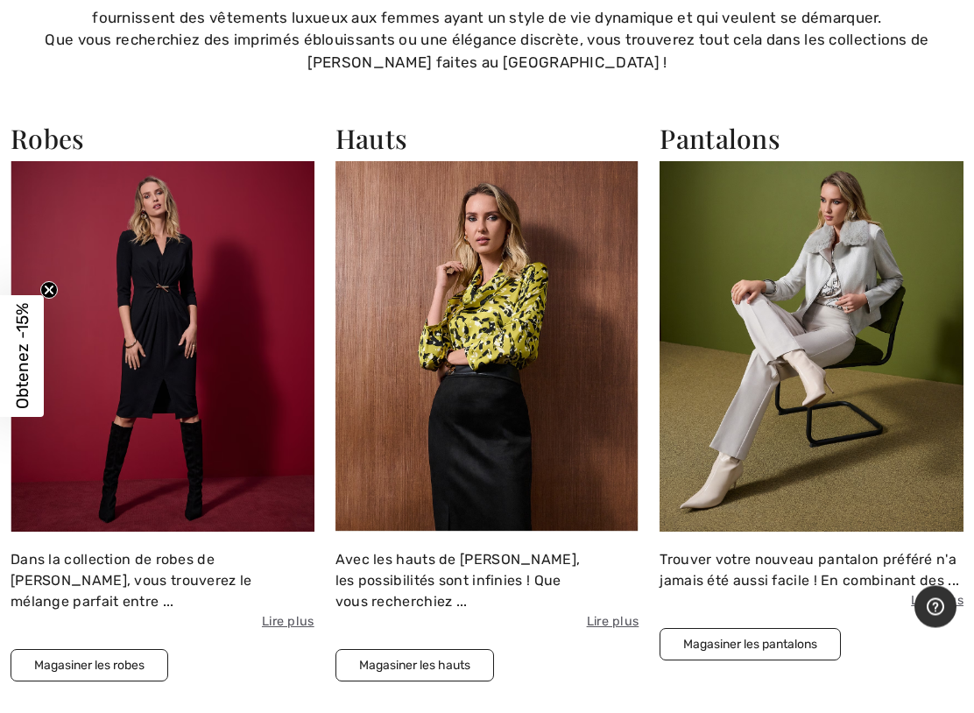
click at [847, 383] on img at bounding box center [811, 347] width 304 height 370
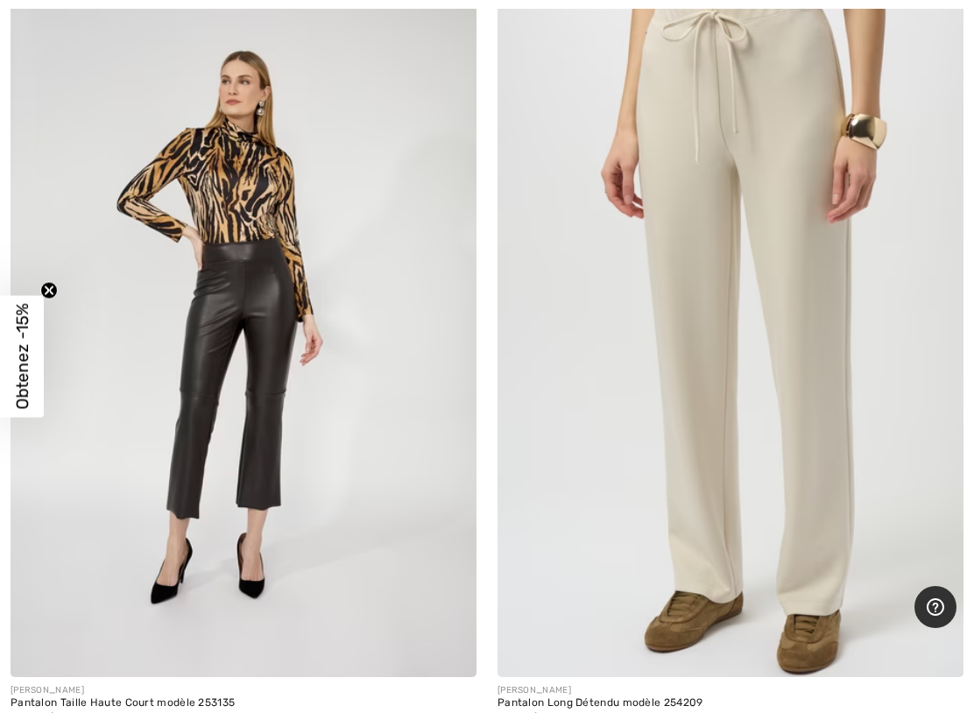
scroll to position [15552, 0]
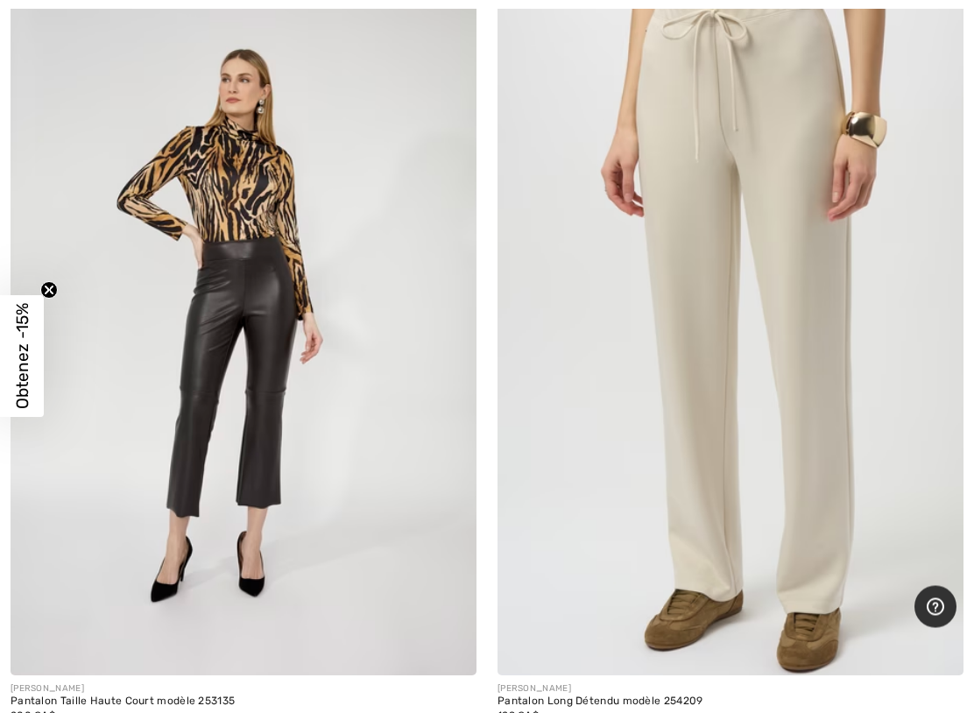
click at [806, 356] on img at bounding box center [730, 326] width 466 height 699
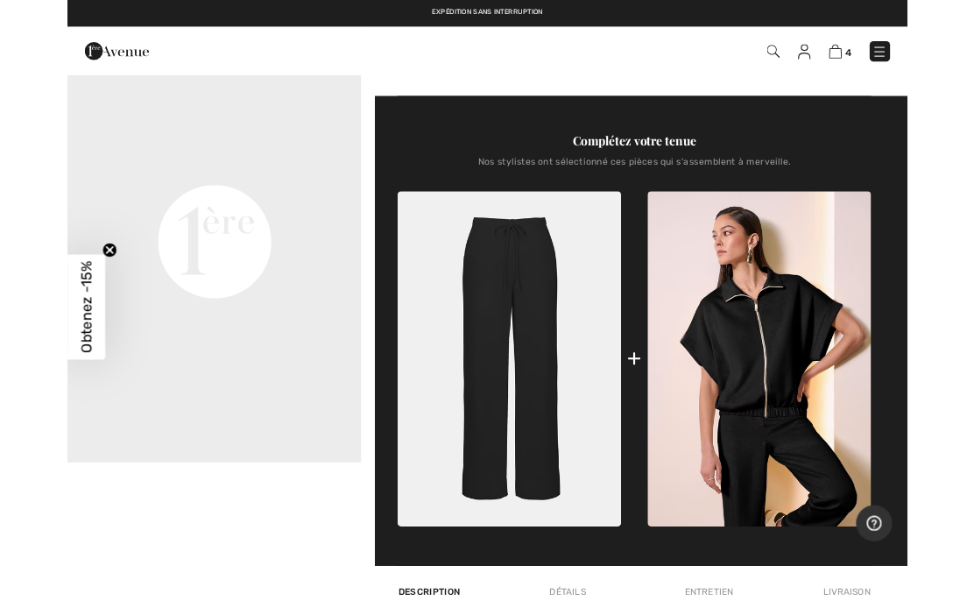
scroll to position [562, 0]
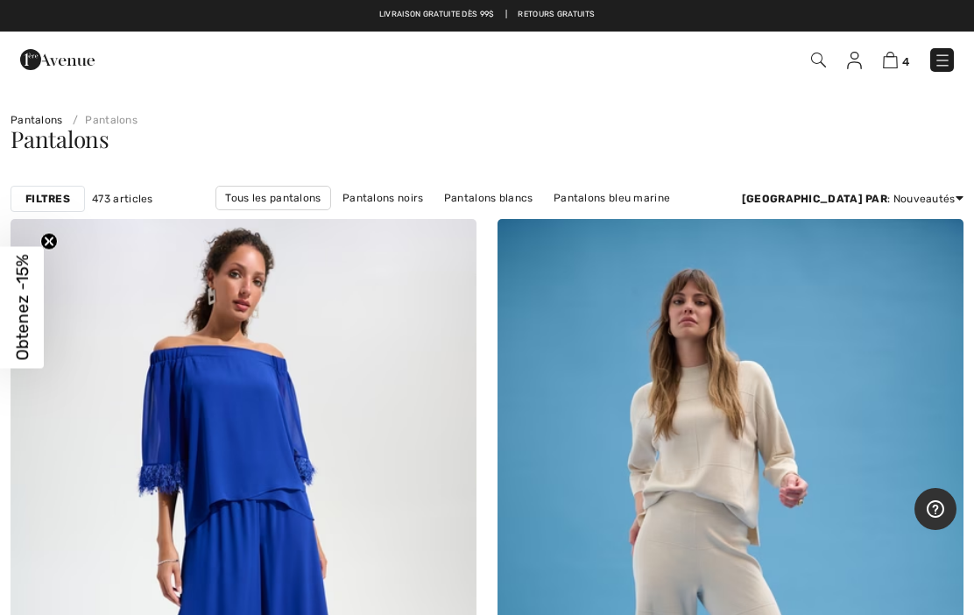
click at [60, 212] on div "Filtres 473 articles Tous les pantalons Pantalons noirs Pantalons blancs Pantal…" at bounding box center [487, 199] width 974 height 40
click at [64, 204] on strong "Filtres" at bounding box center [47, 199] width 45 height 16
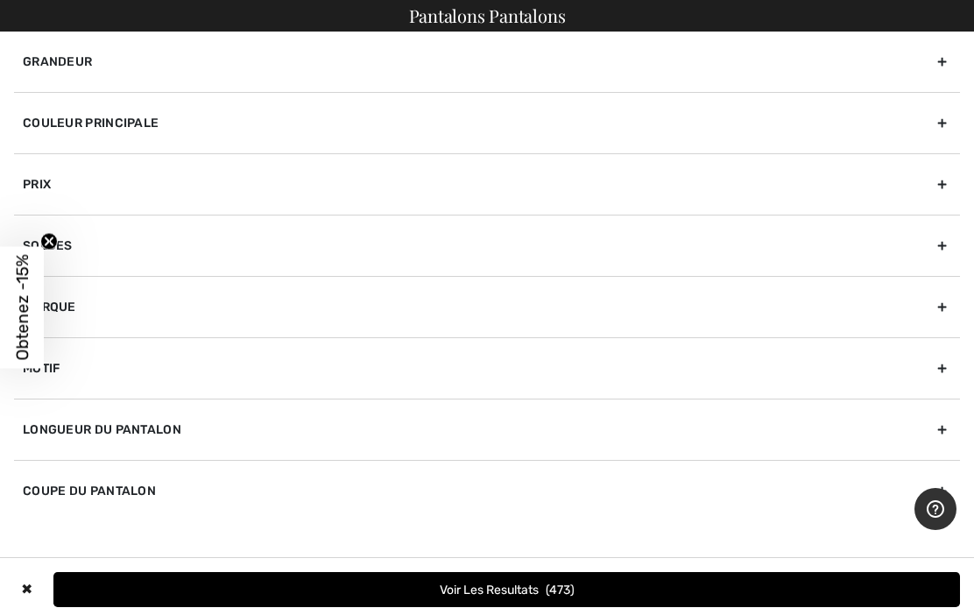
click at [524, 80] on div "Grandeur" at bounding box center [487, 62] width 946 height 60
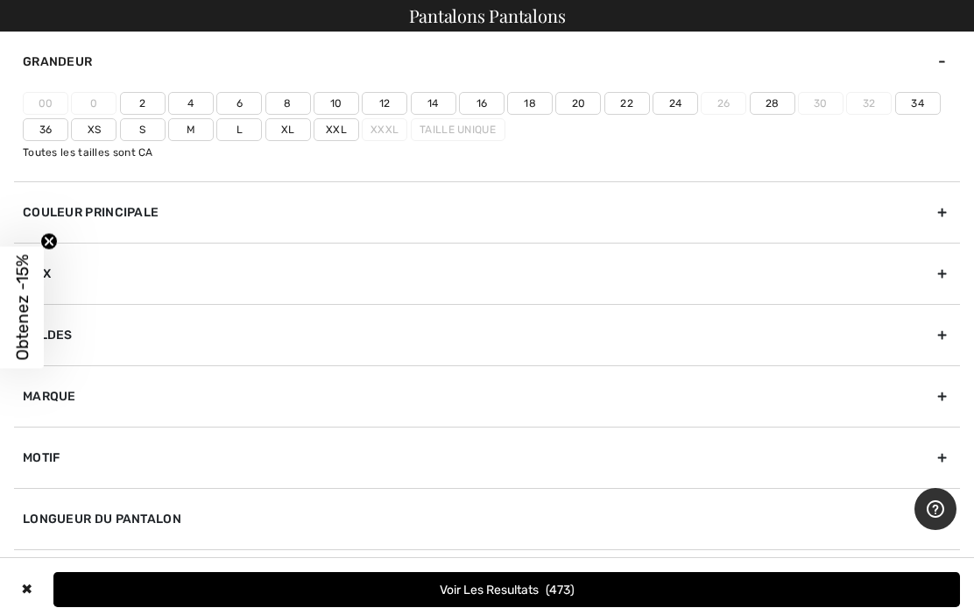
click at [433, 106] on label "14" at bounding box center [434, 103] width 46 height 23
click at [0, 0] on input"] "14" at bounding box center [0, 0] width 0 height 0
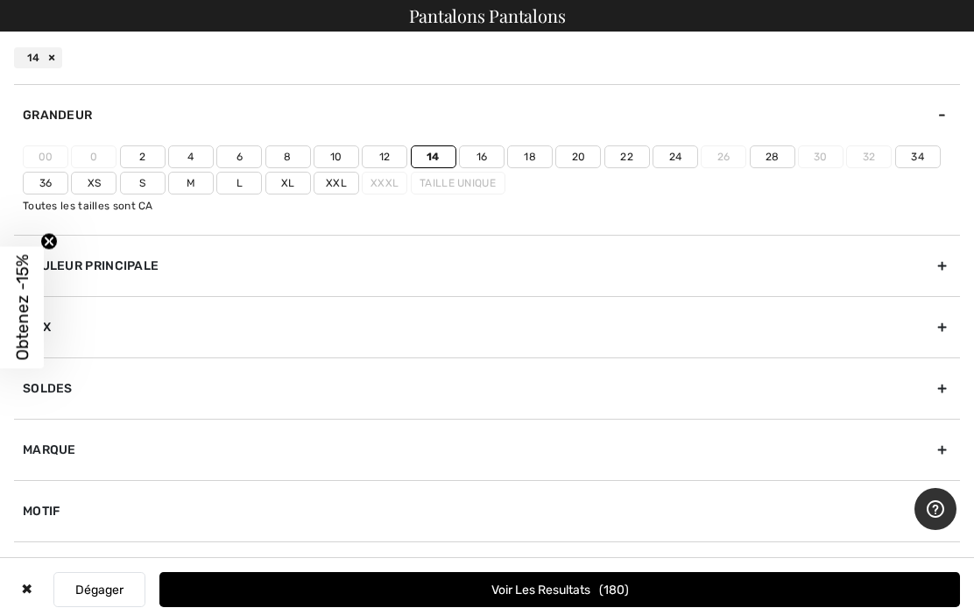
click at [459, 160] on label "16" at bounding box center [482, 156] width 46 height 23
click at [0, 0] on input"] "16" at bounding box center [0, 0] width 0 height 0
click at [198, 448] on div "Marque" at bounding box center [487, 449] width 946 height 61
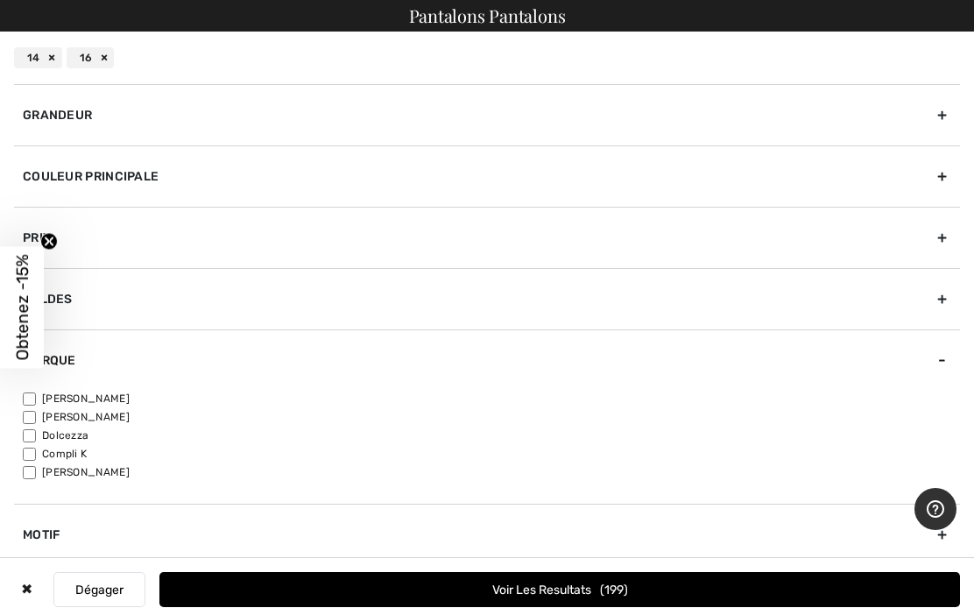
click at [30, 402] on input"] "[PERSON_NAME]" at bounding box center [29, 398] width 13 height 13
checkbox input"] "true"
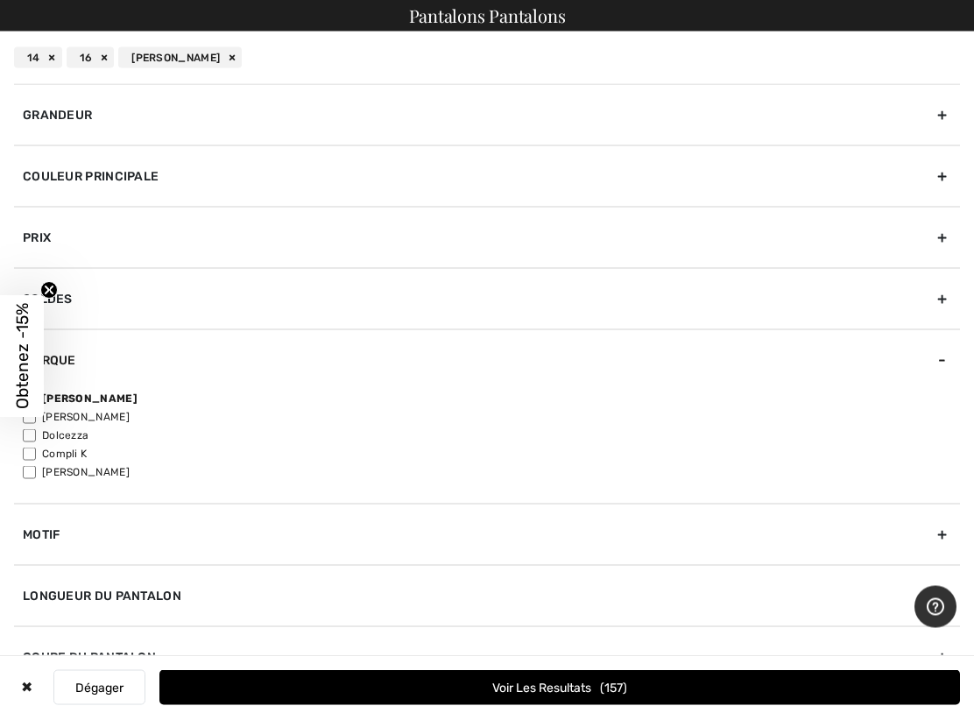
scroll to position [717, 0]
click at [175, 597] on div "Longueur du pantalon" at bounding box center [487, 595] width 946 height 61
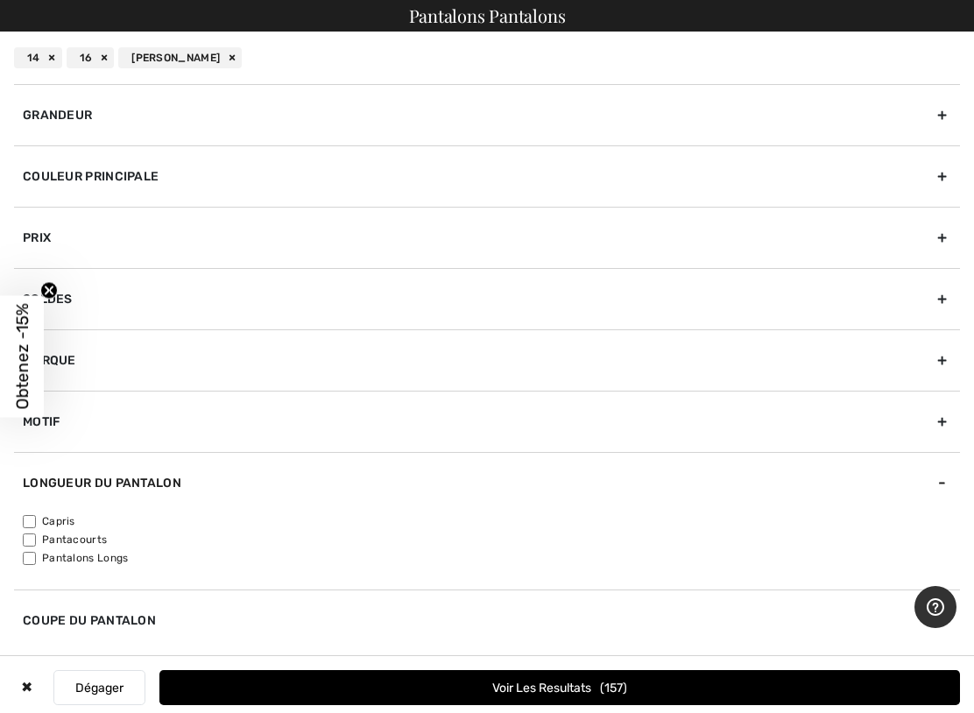
click at [645, 614] on button "Voir les resultats 157" at bounding box center [559, 687] width 800 height 35
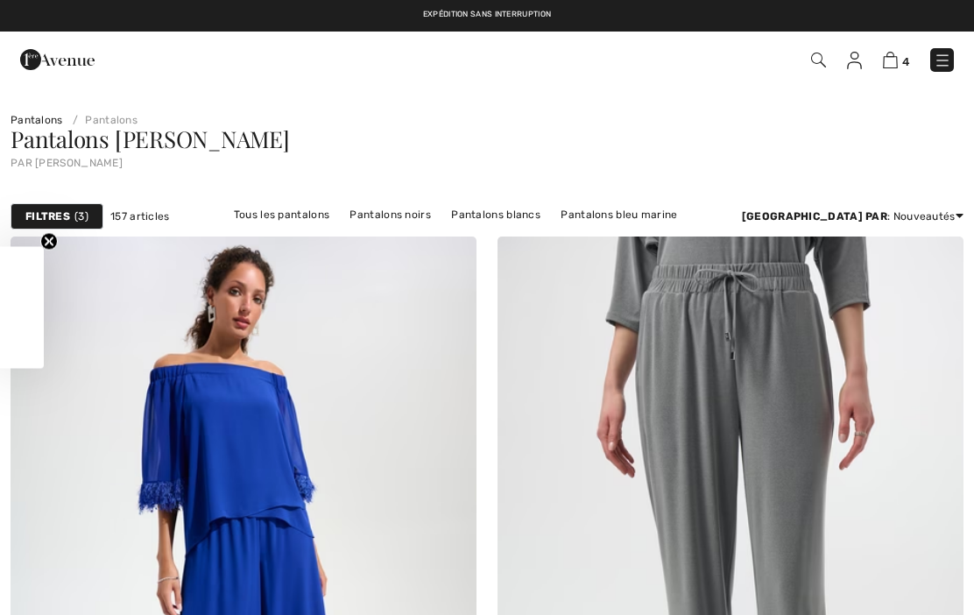
checkbox input "true"
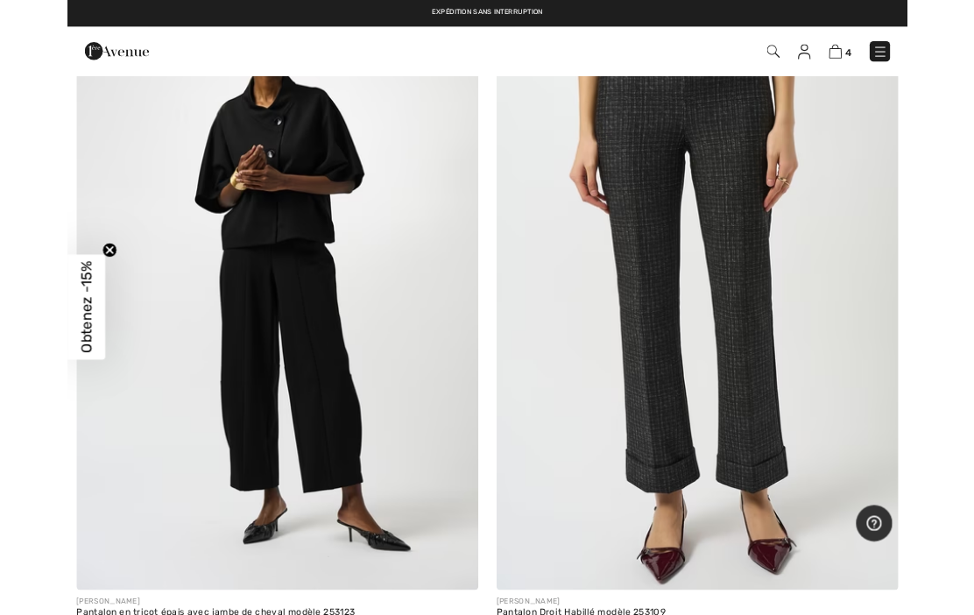
scroll to position [15672, 0]
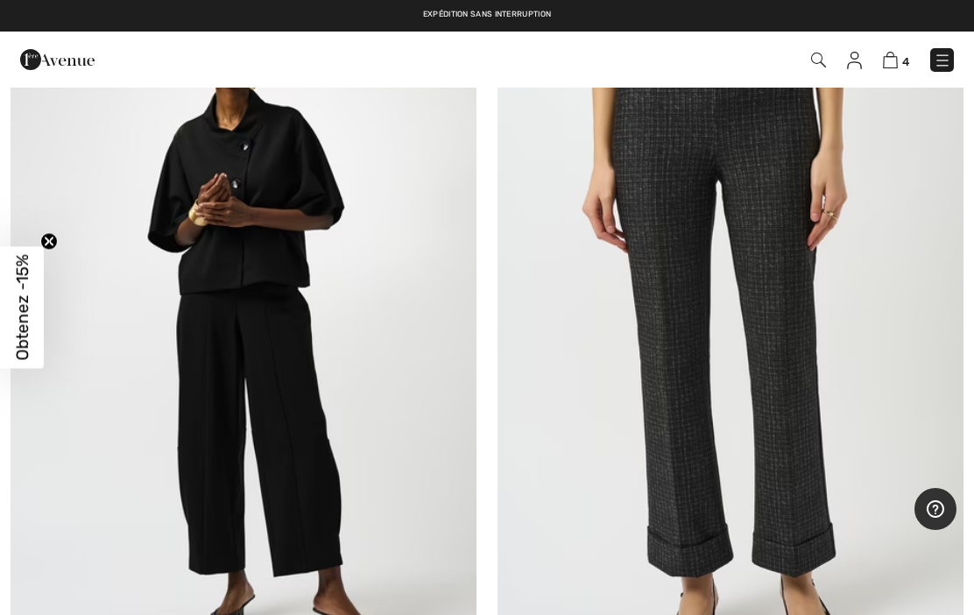
click at [267, 208] on img at bounding box center [244, 339] width 466 height 699
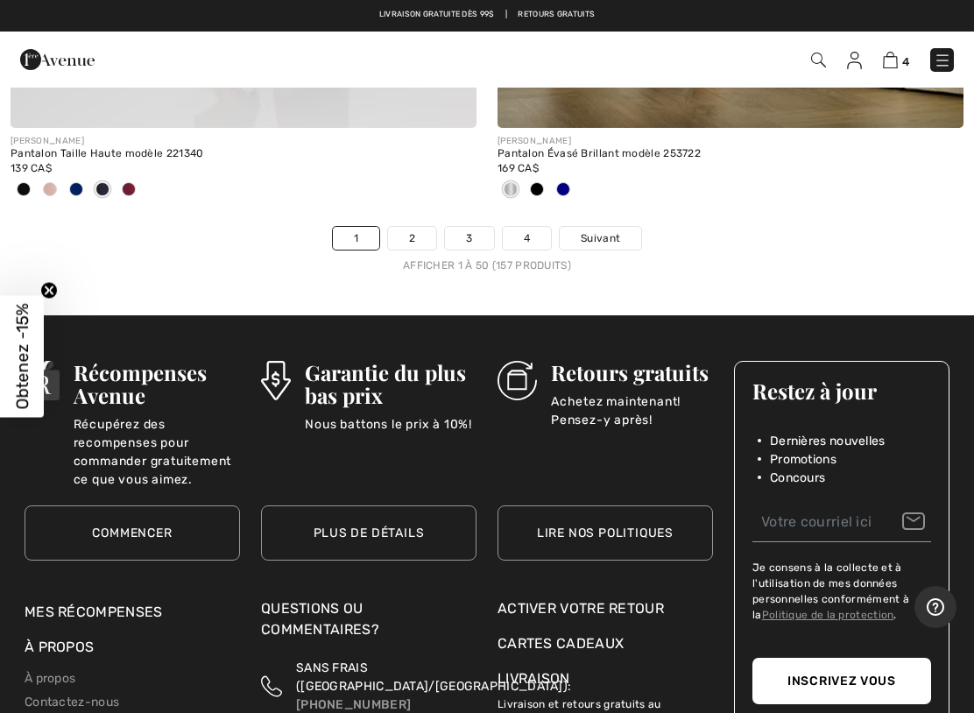
scroll to position [20232, 0]
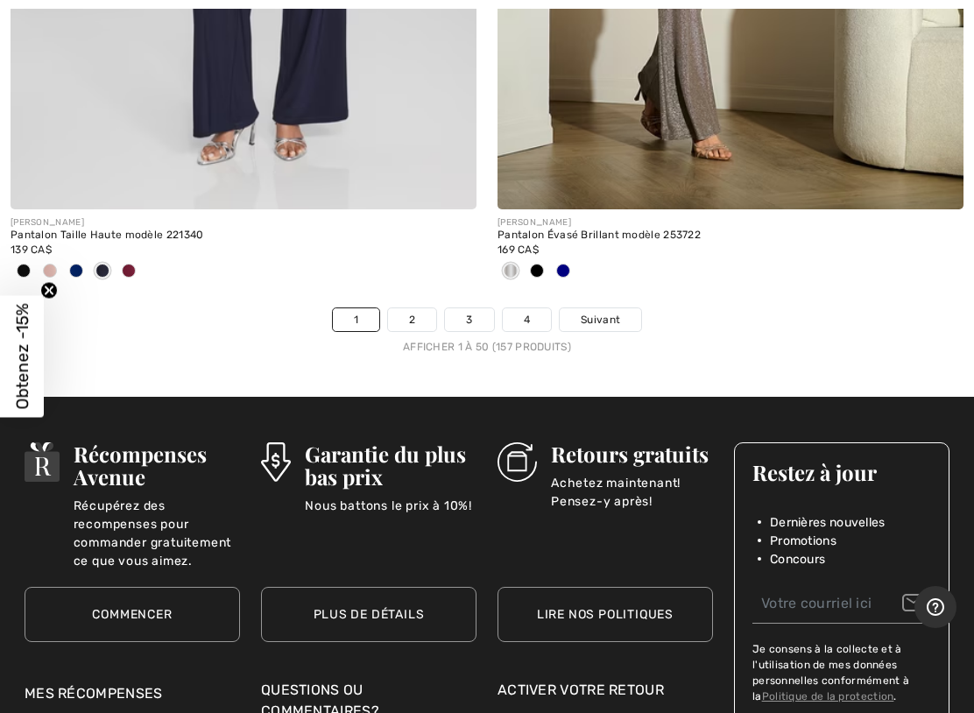
click at [605, 312] on span "Suivant" at bounding box center [600, 320] width 39 height 16
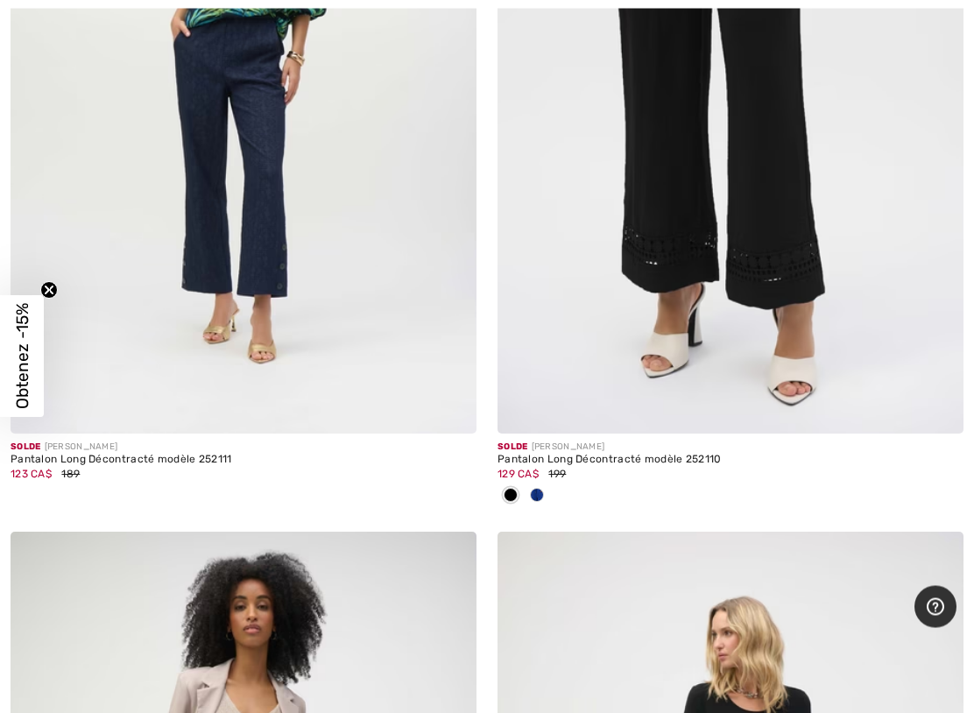
scroll to position [8478, 0]
click at [785, 281] on img at bounding box center [730, 84] width 466 height 699
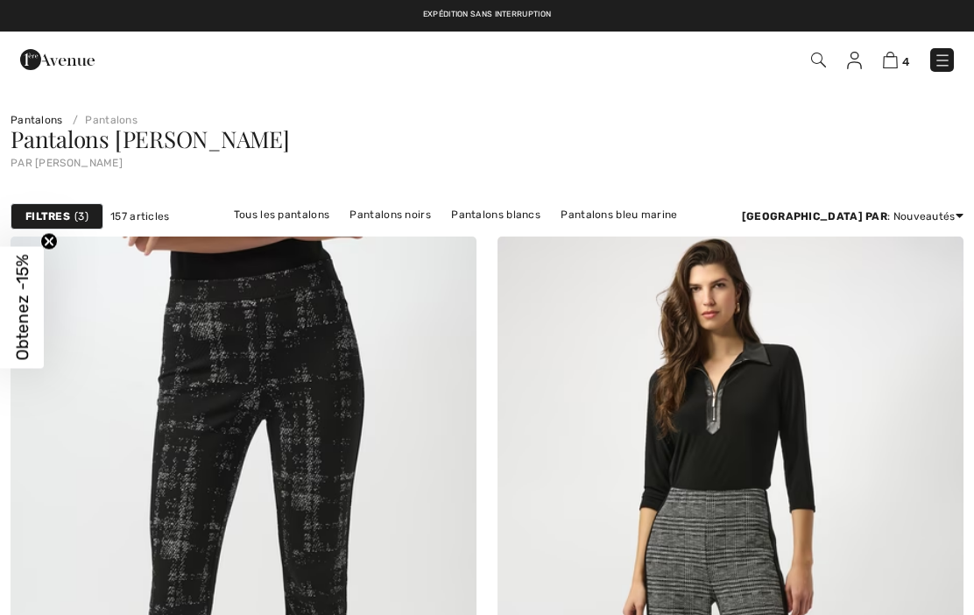
checkbox input "true"
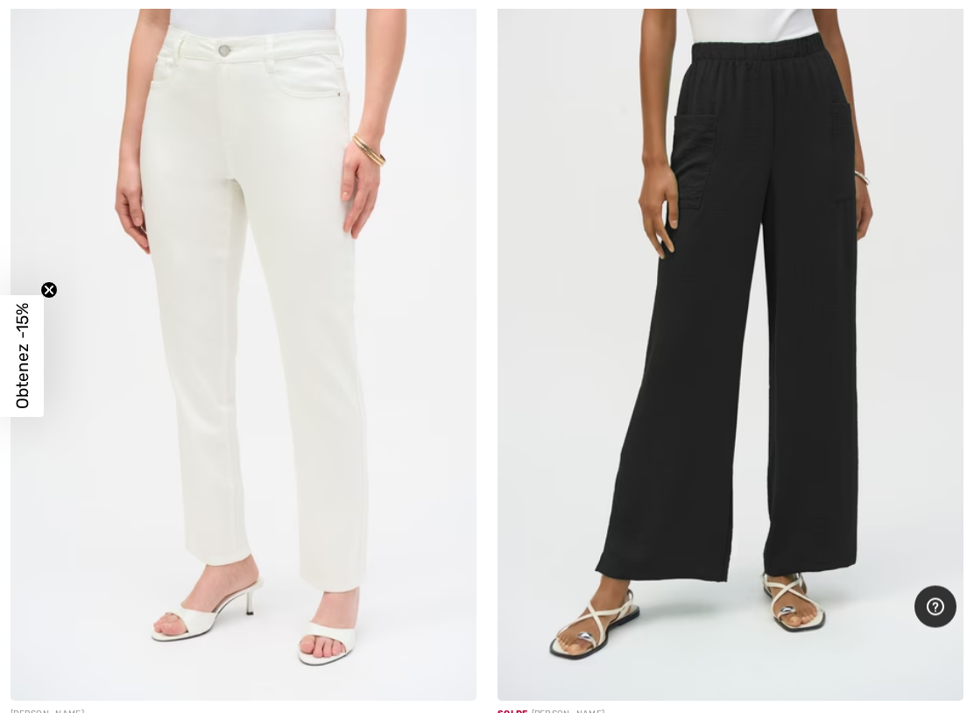
scroll to position [10701, 0]
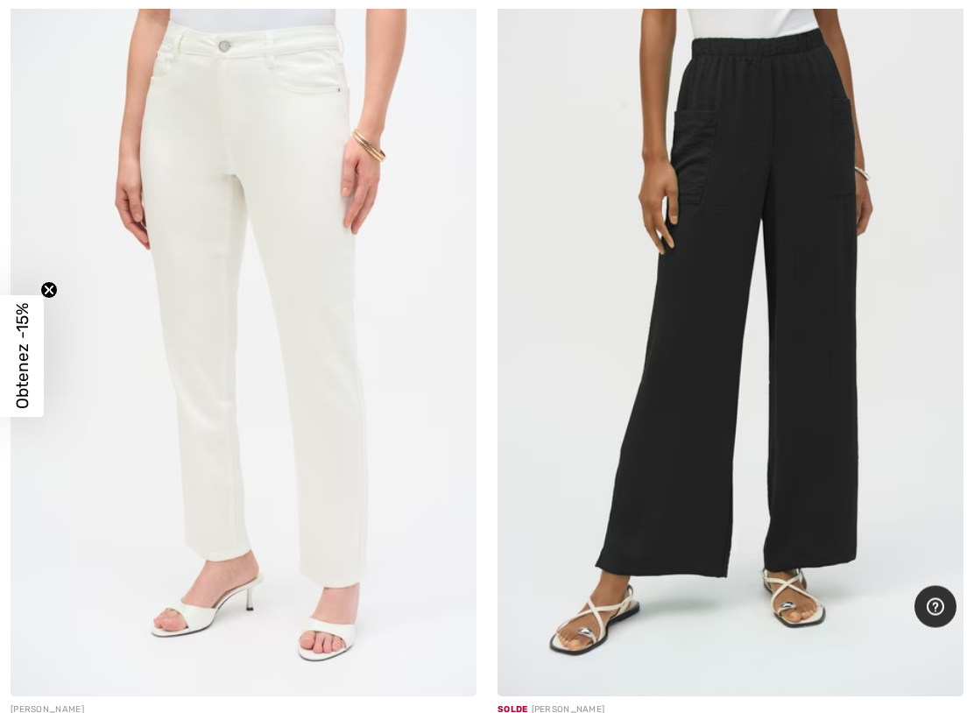
click at [801, 418] on img at bounding box center [730, 347] width 466 height 699
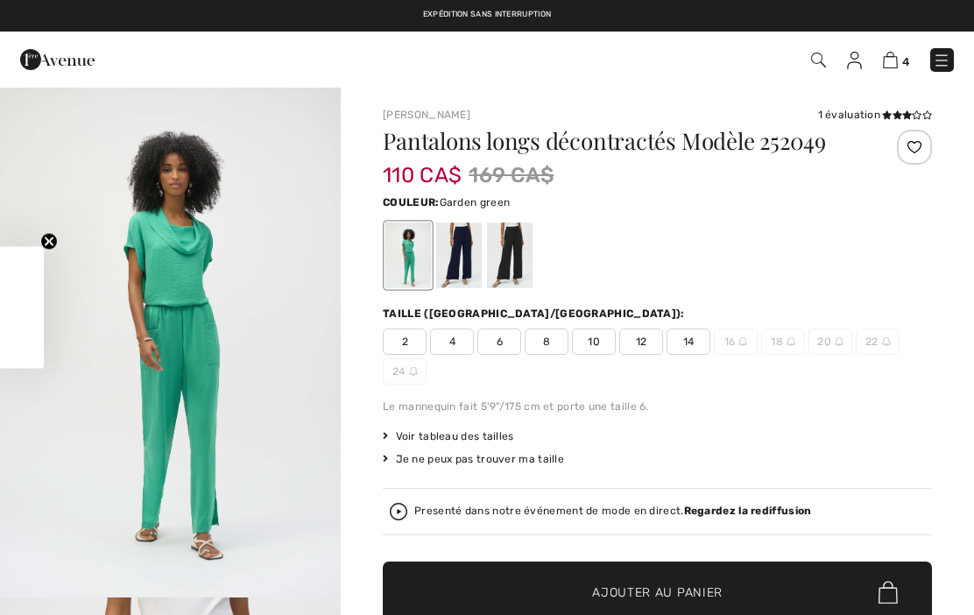
checkbox input "true"
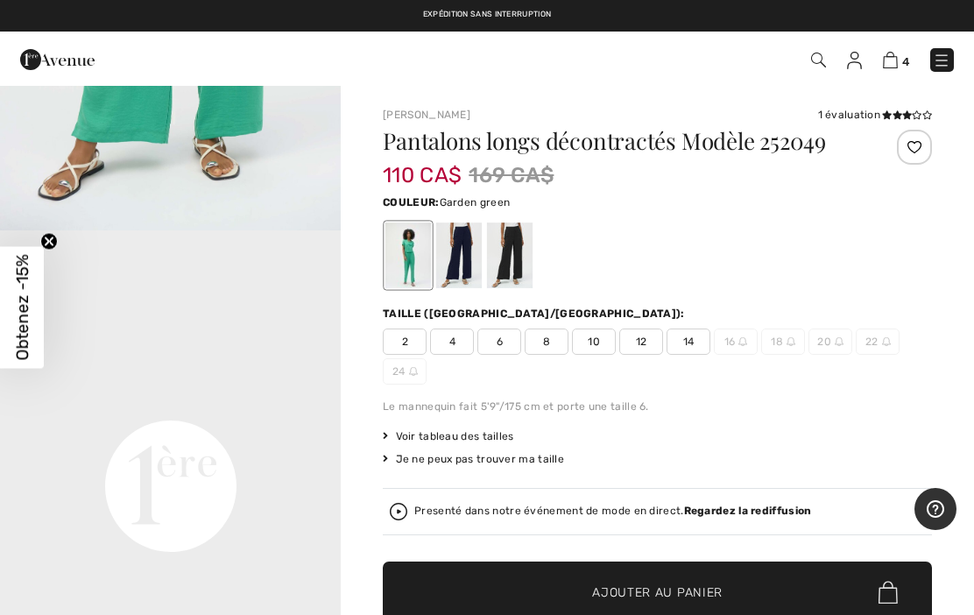
scroll to position [978, 0]
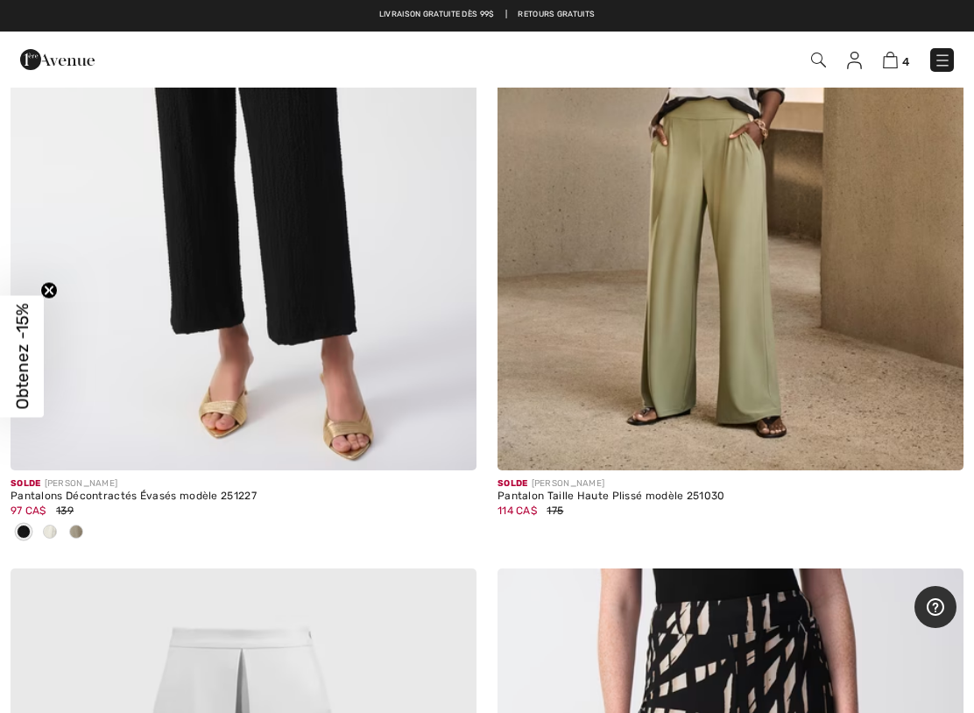
scroll to position [18144, 0]
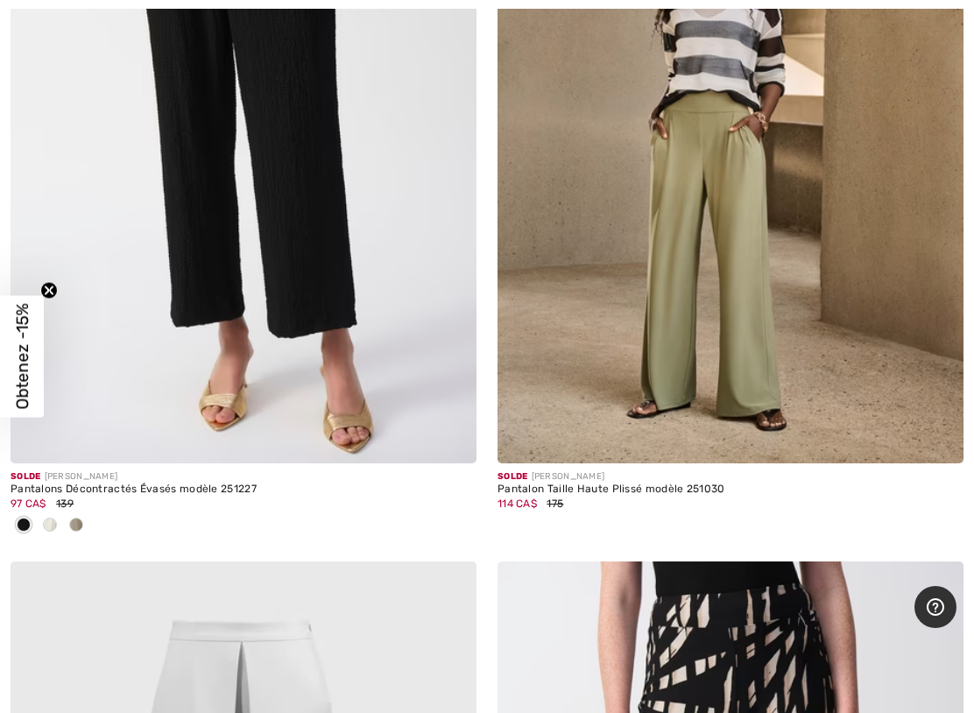
click at [300, 320] on img at bounding box center [244, 113] width 466 height 699
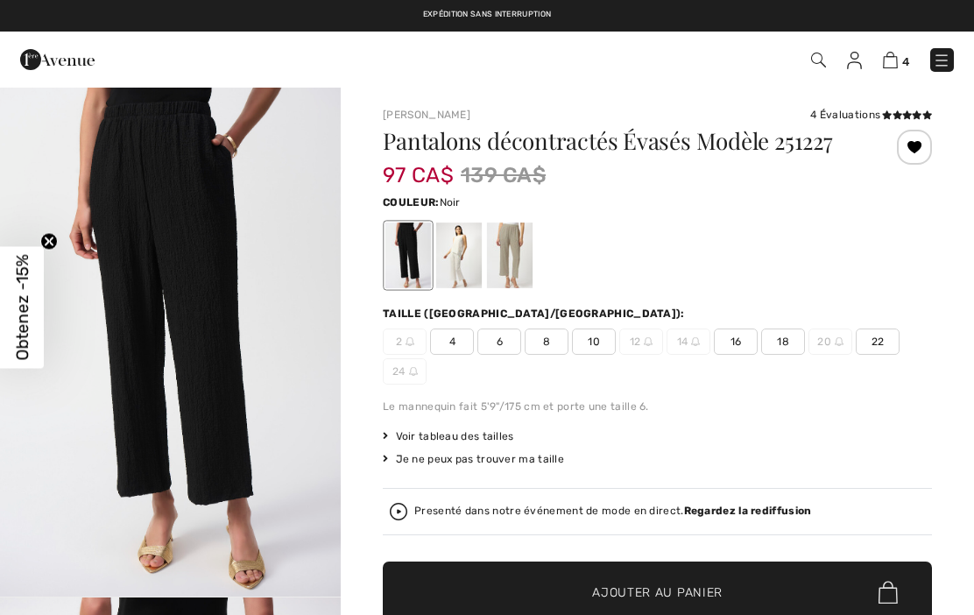
checkbox input "true"
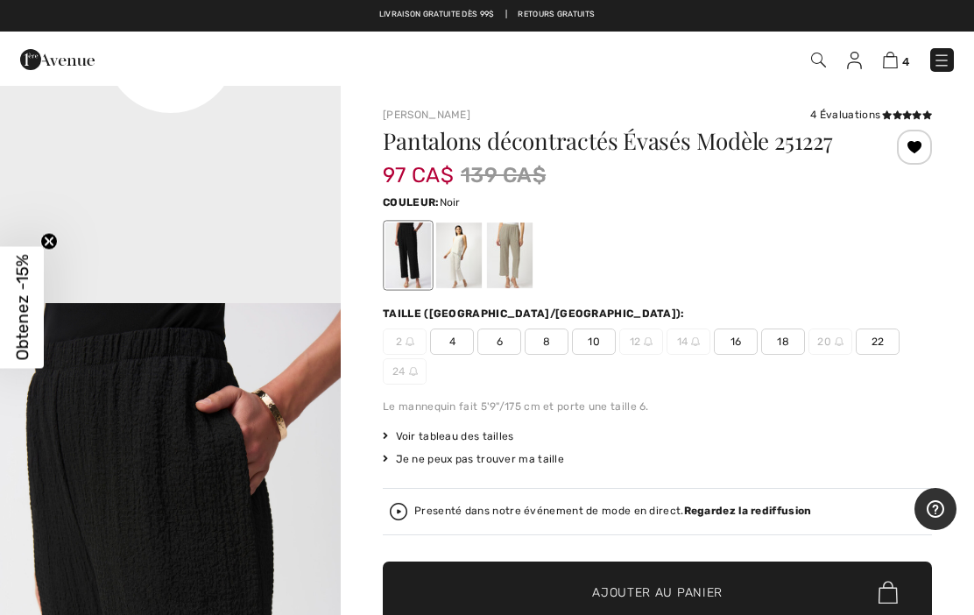
scroll to position [1317, 0]
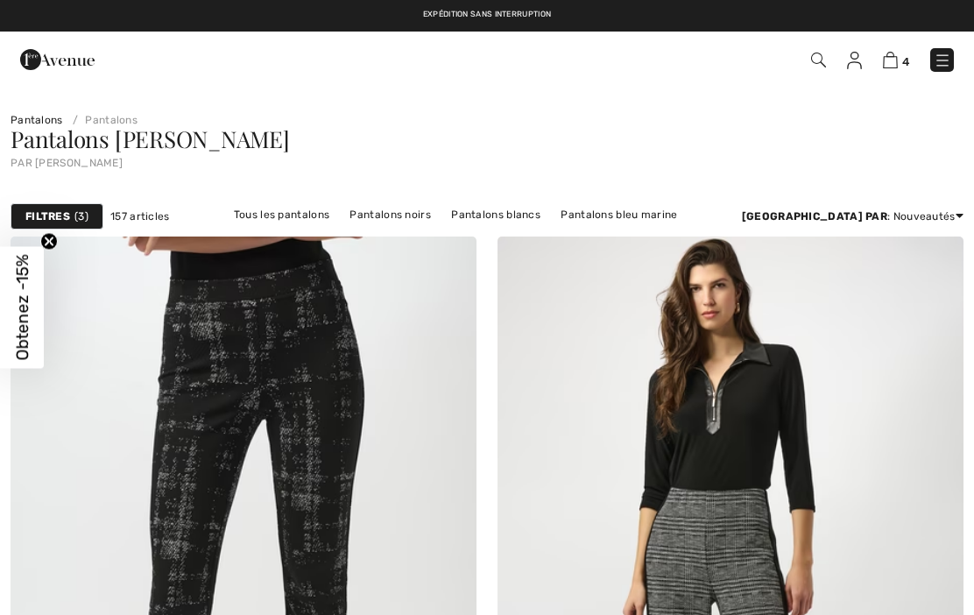
checkbox input "true"
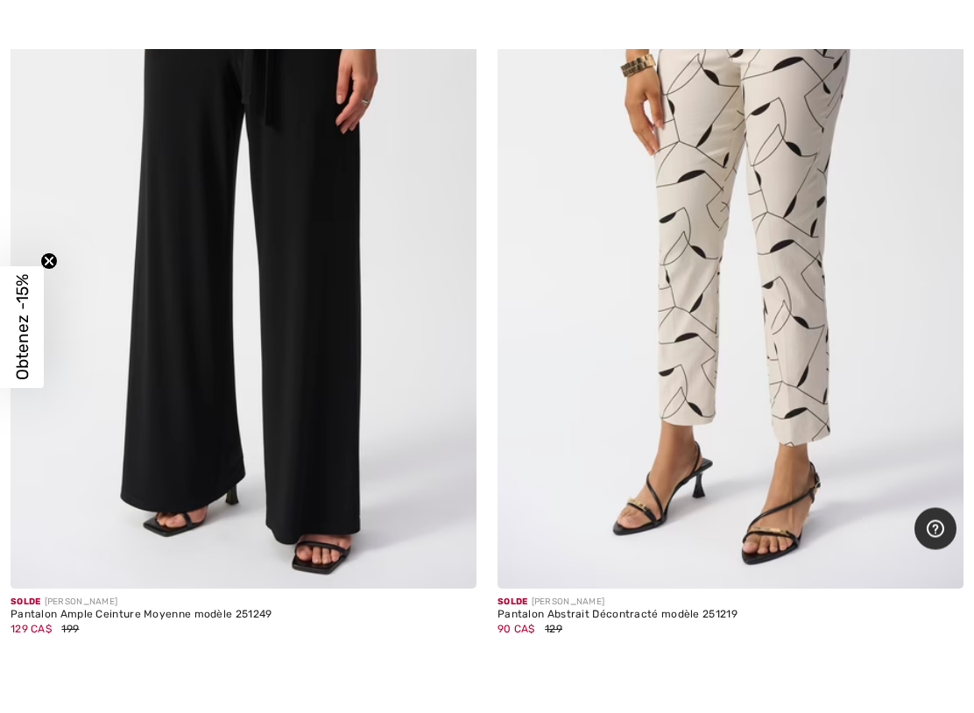
scroll to position [19889, 0]
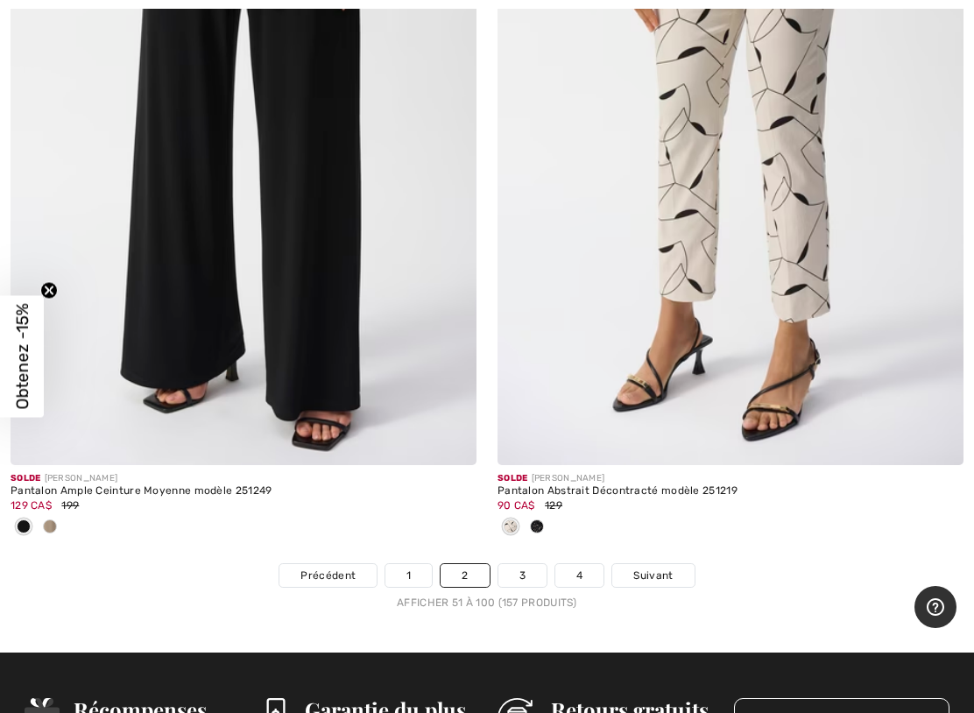
click at [659, 567] on span "Suivant" at bounding box center [652, 575] width 39 height 16
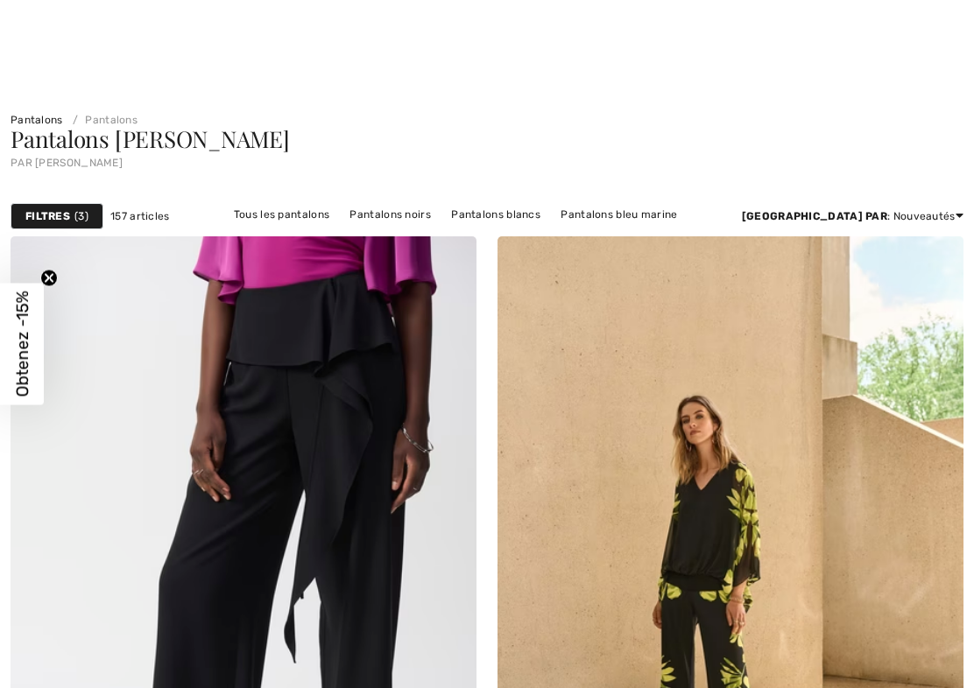
checkbox input "true"
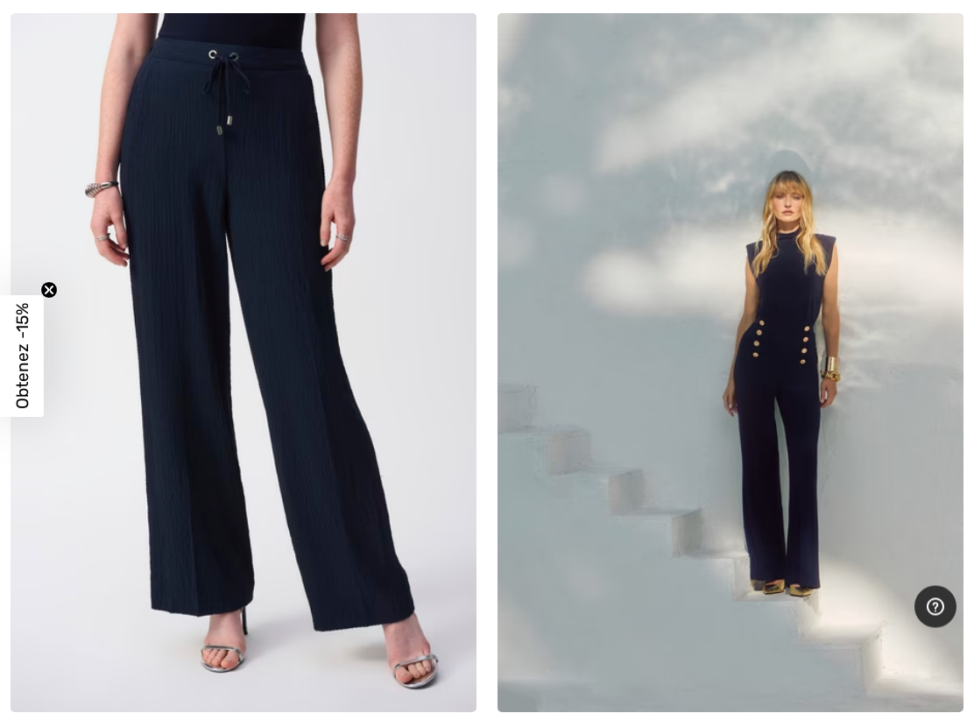
scroll to position [5908, 0]
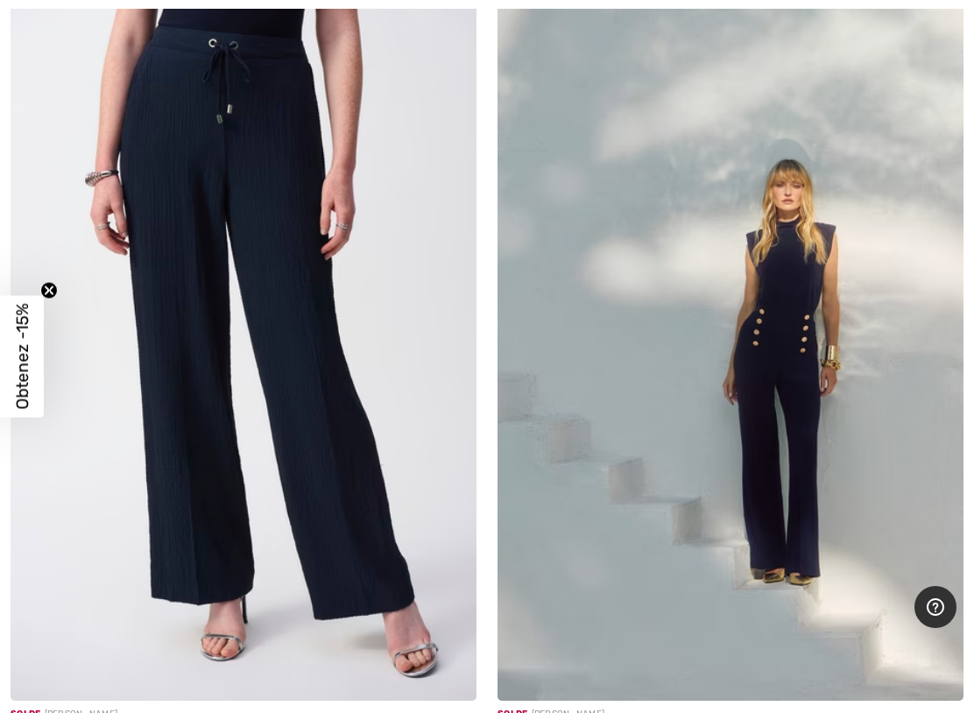
click at [323, 490] on img at bounding box center [244, 351] width 466 height 699
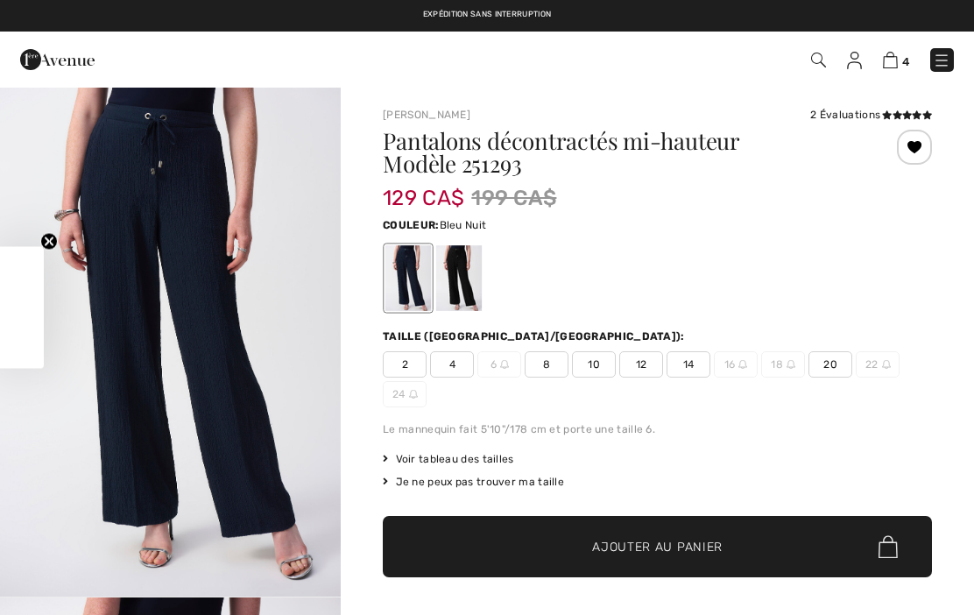
checkbox input "true"
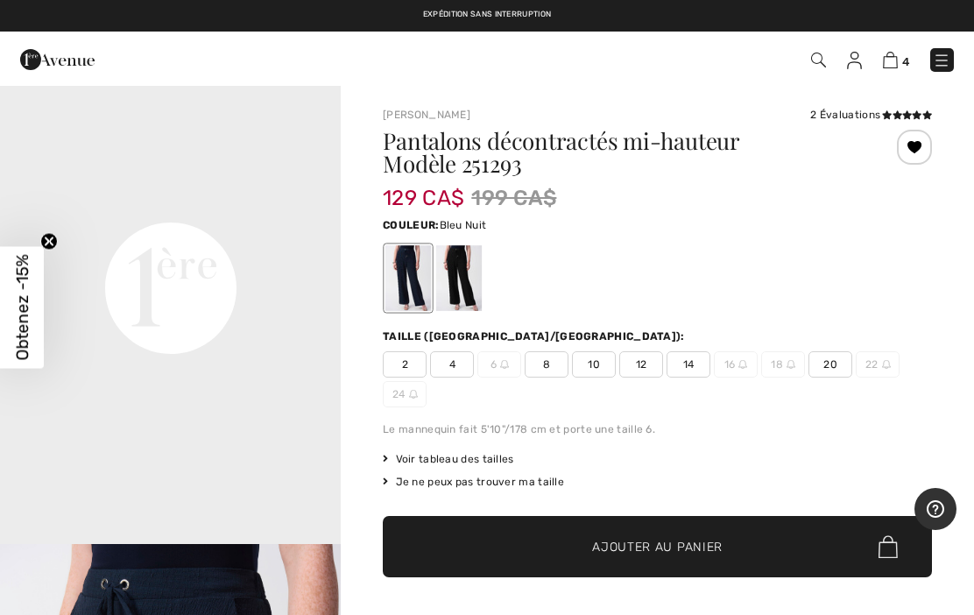
scroll to position [1080, 0]
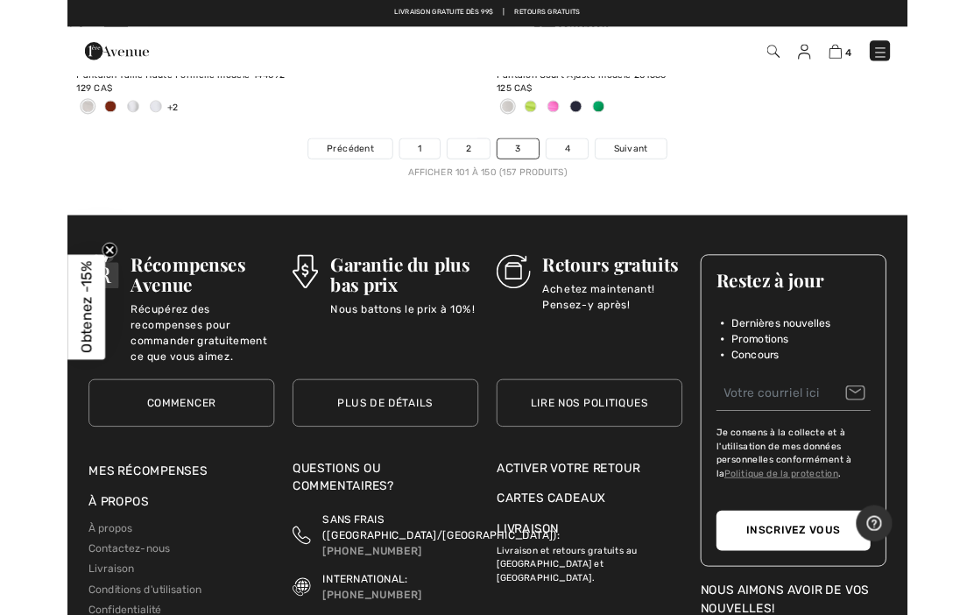
scroll to position [20324, 0]
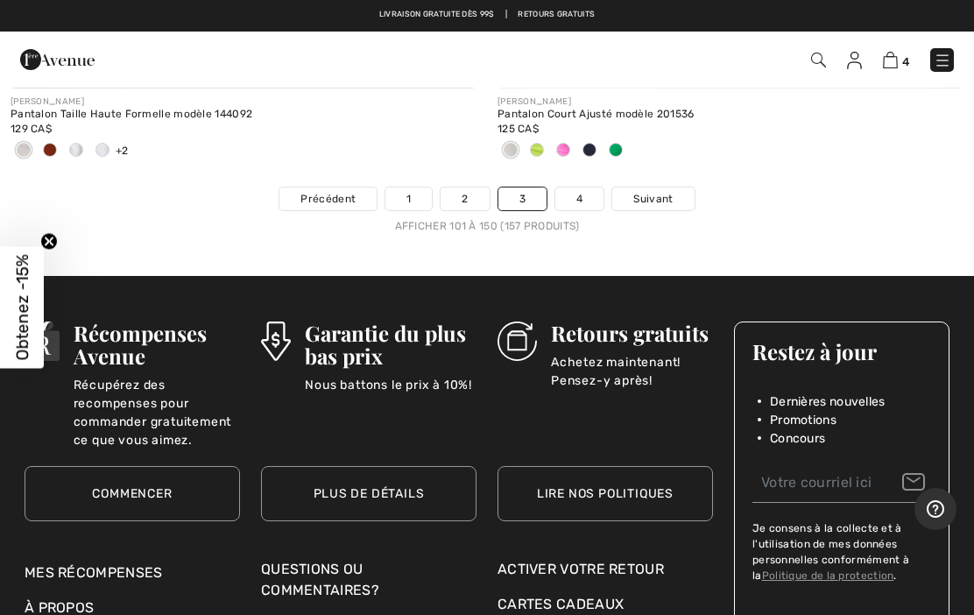
click at [651, 191] on span "Suivant" at bounding box center [652, 199] width 39 height 16
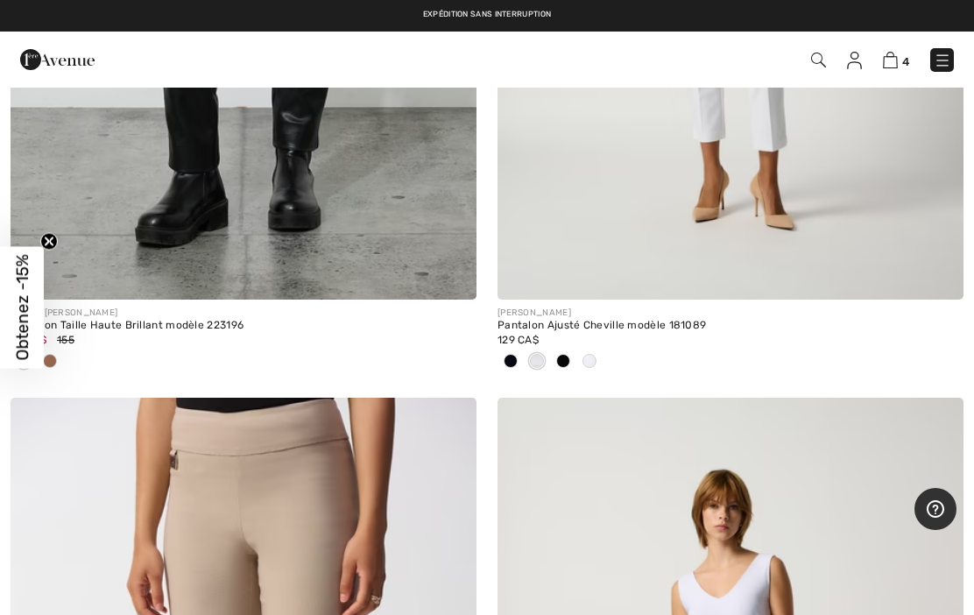
scroll to position [1409, 0]
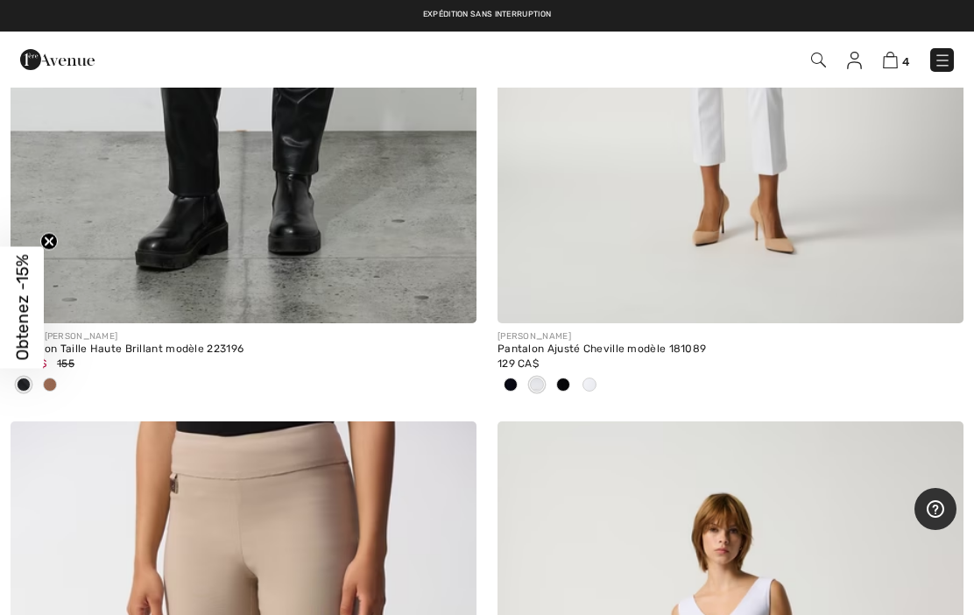
click at [946, 53] on img at bounding box center [943, 61] width 18 height 18
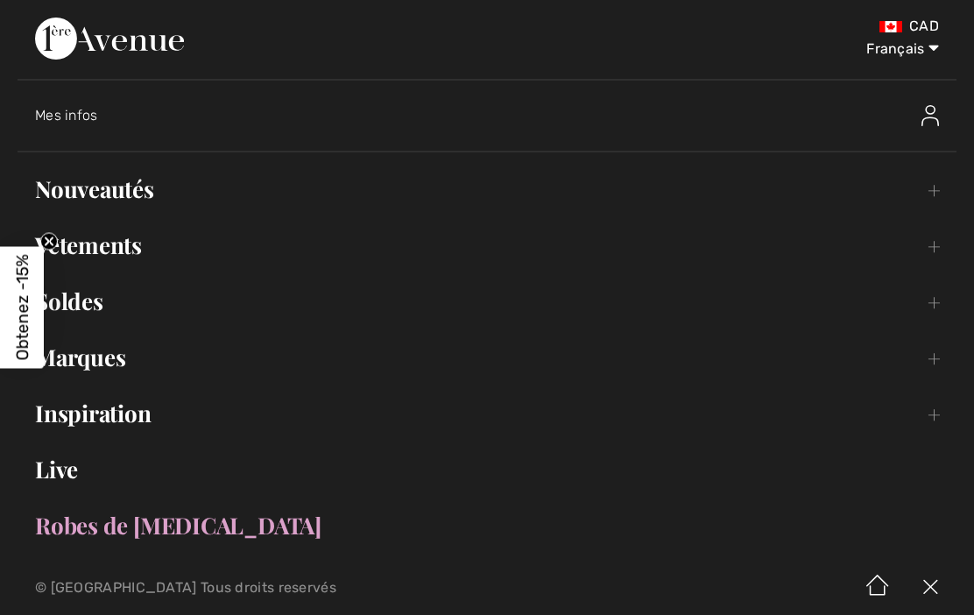
click at [125, 194] on link "Nouveautés Toggle submenu" at bounding box center [487, 189] width 939 height 39
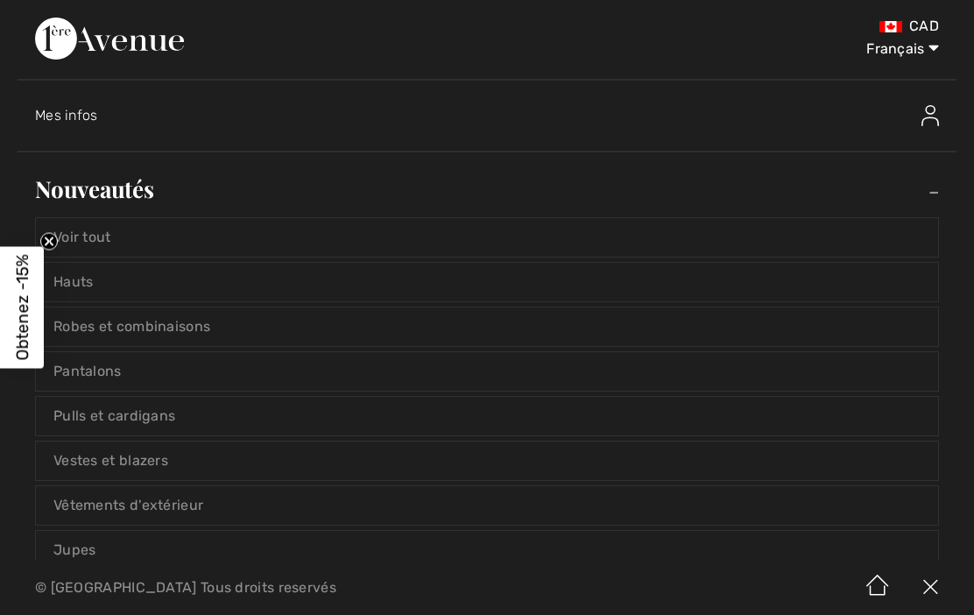
click at [162, 376] on link "Pantalons" at bounding box center [487, 371] width 902 height 39
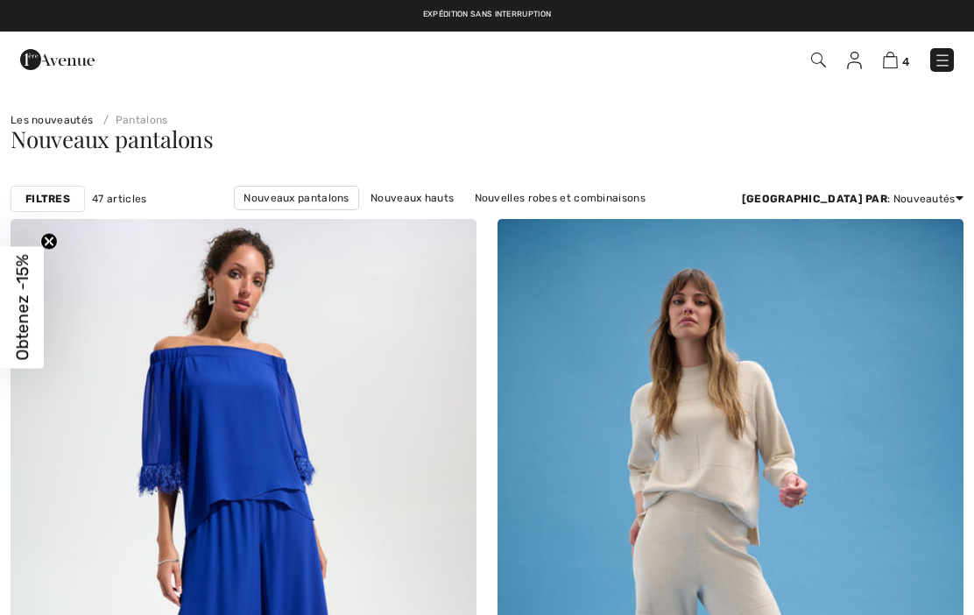
checkbox input "true"
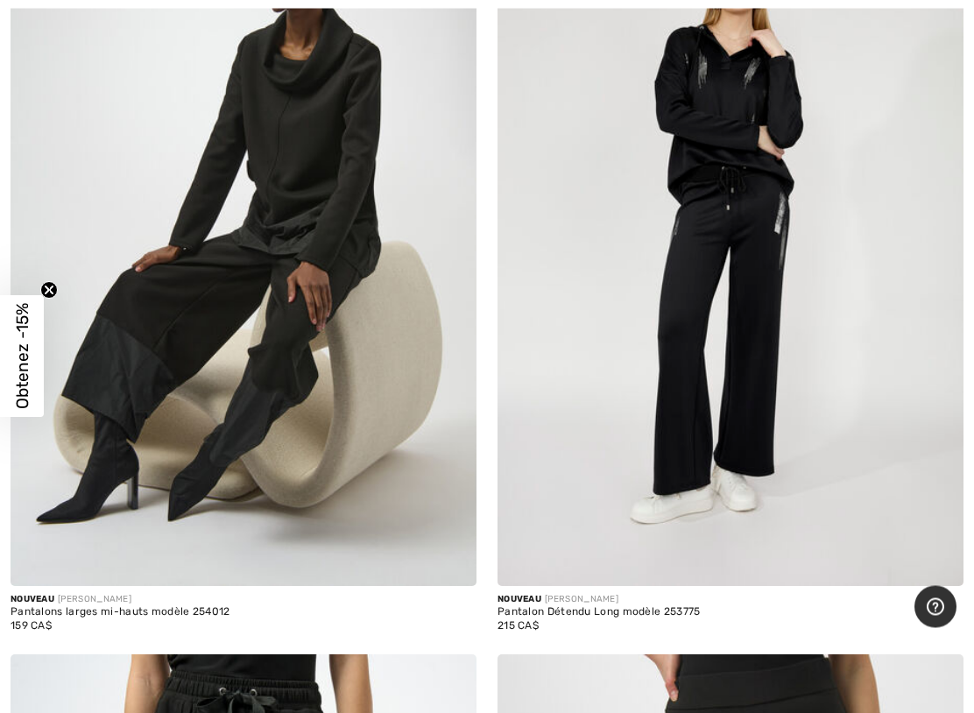
scroll to position [14846, 0]
click at [789, 366] on img at bounding box center [730, 236] width 466 height 699
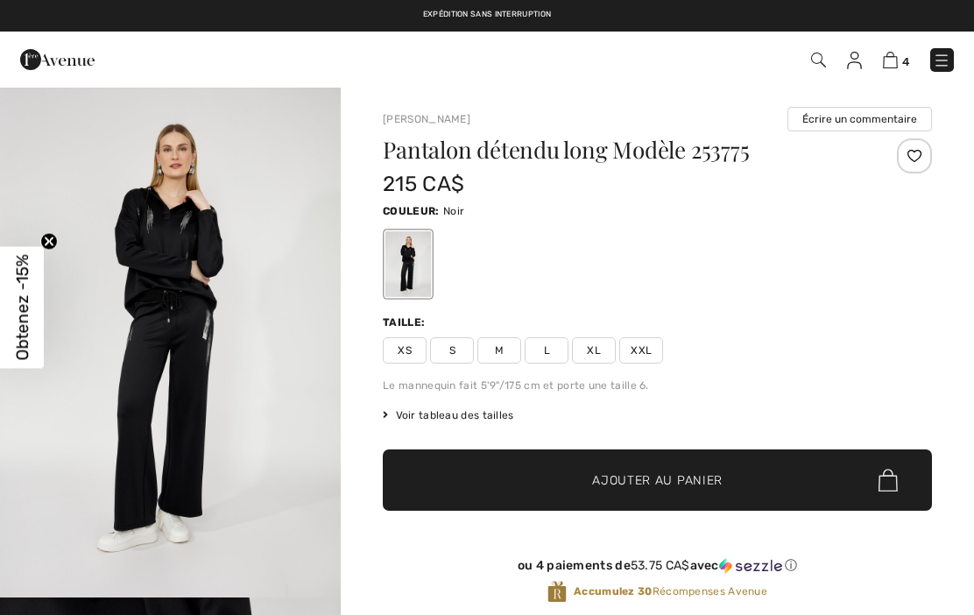
checkbox input "true"
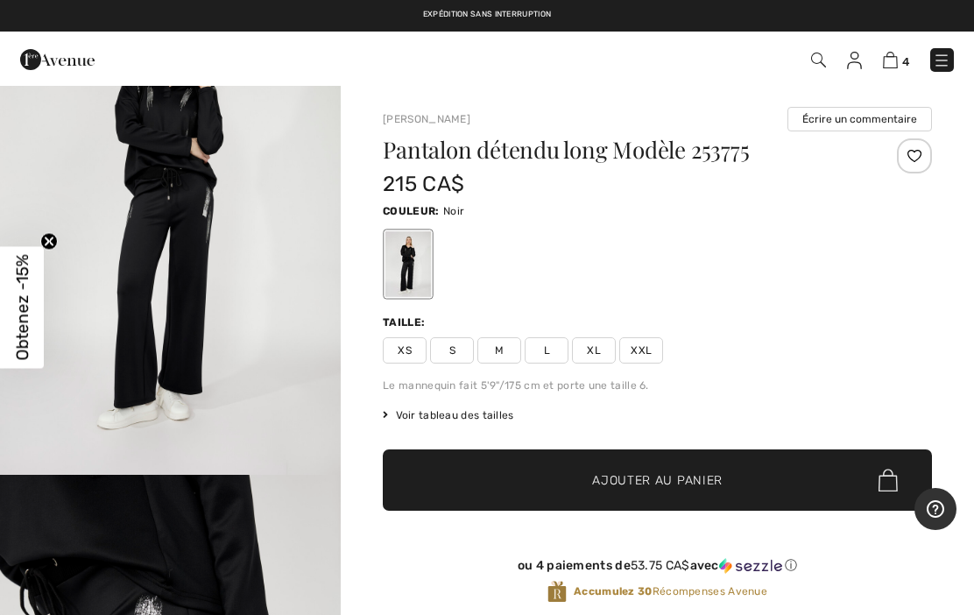
scroll to position [61, 0]
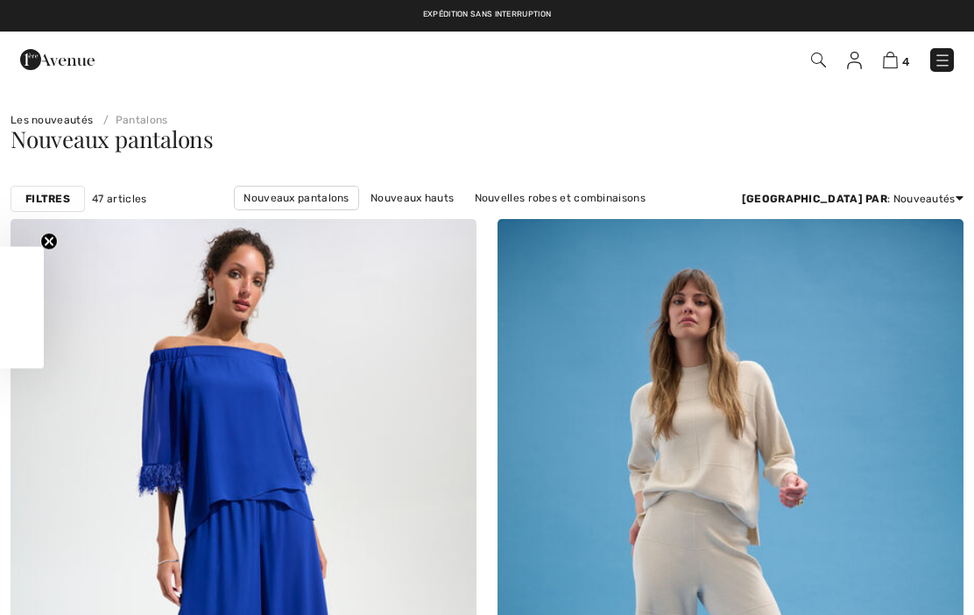
checkbox input "true"
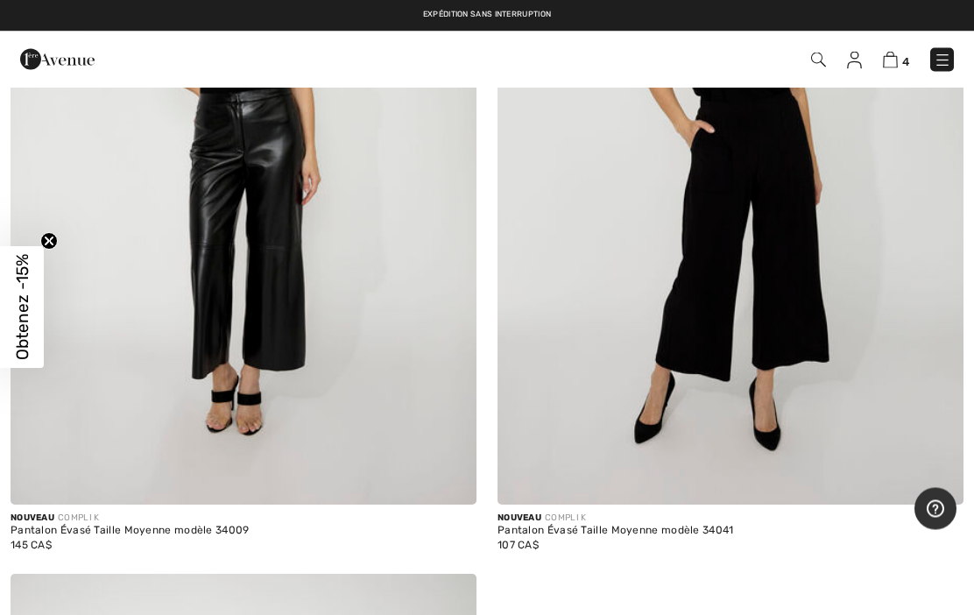
scroll to position [18035, 0]
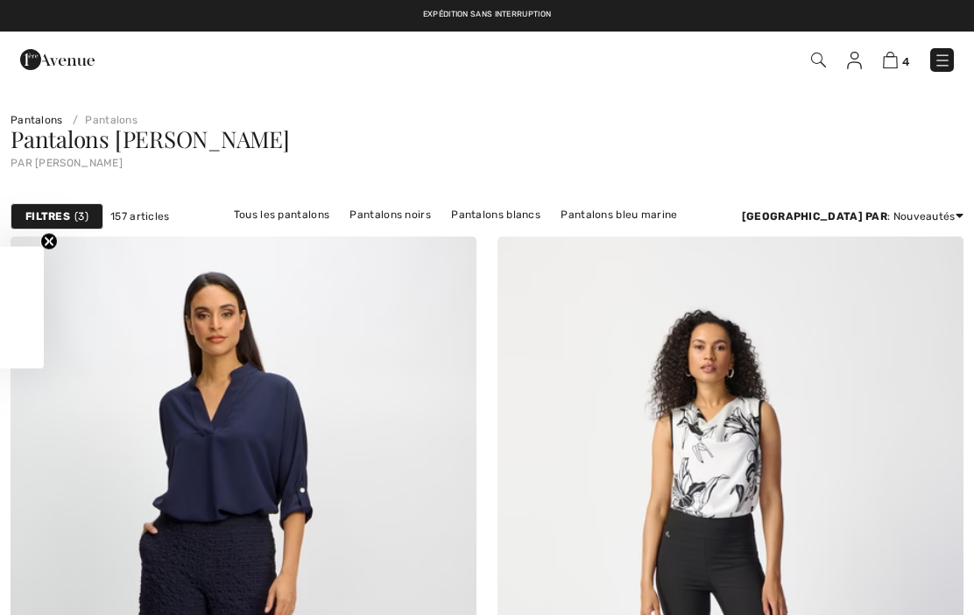
checkbox input "true"
click at [889, 64] on img at bounding box center [890, 60] width 15 height 17
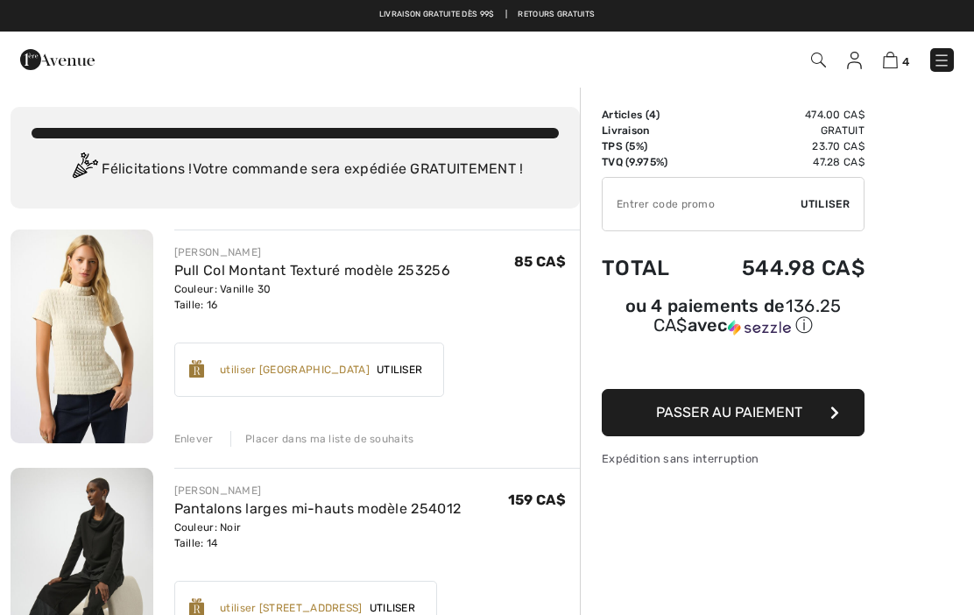
click at [860, 55] on img at bounding box center [854, 61] width 15 height 18
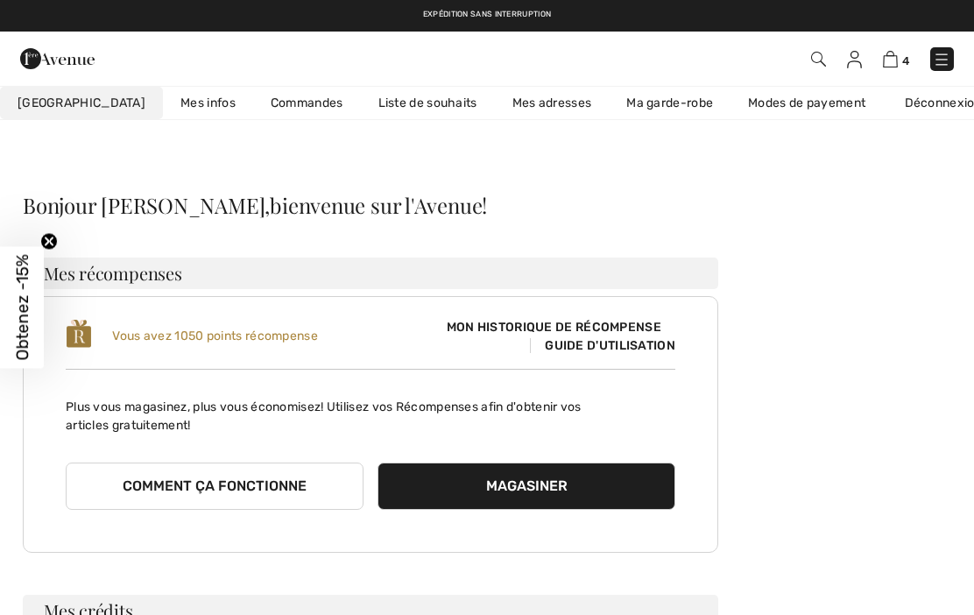
click at [392, 102] on link "Liste de souhaits" at bounding box center [428, 103] width 134 height 32
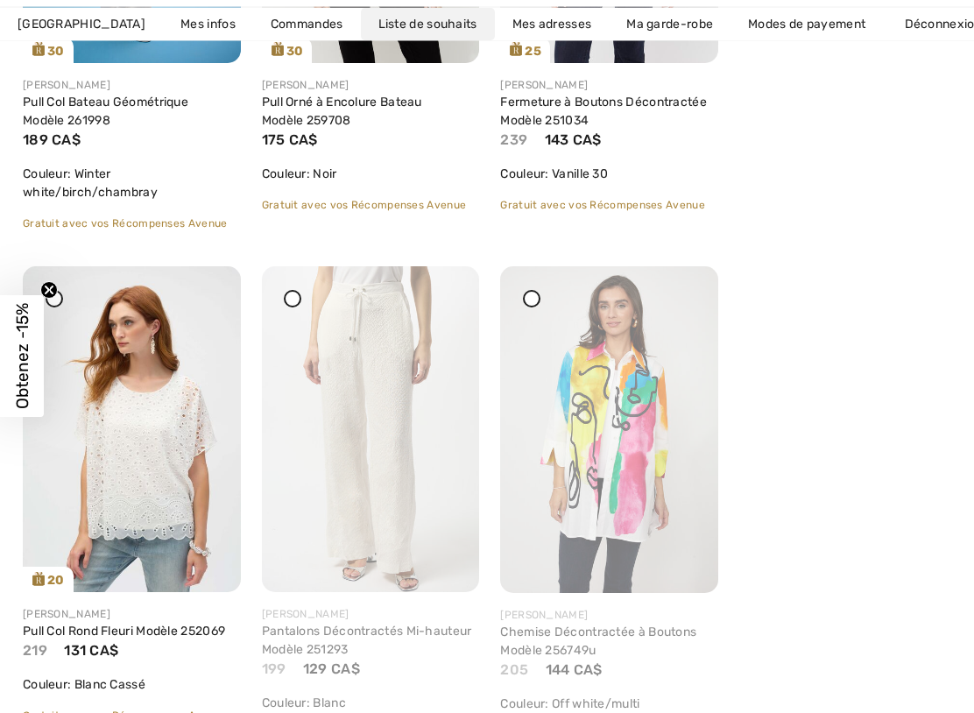
scroll to position [616, 0]
click at [366, 504] on img at bounding box center [371, 429] width 218 height 326
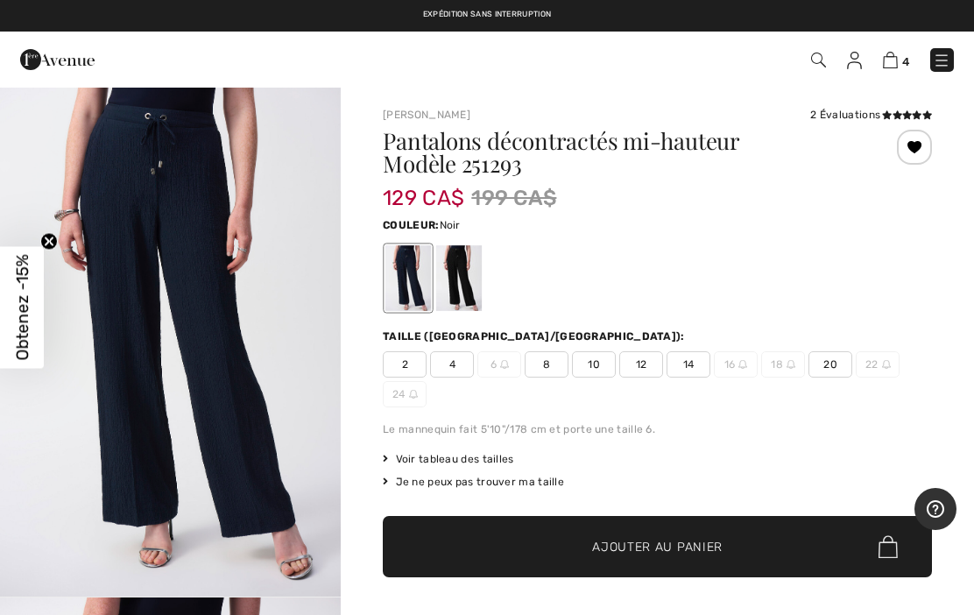
click at [449, 301] on div at bounding box center [459, 278] width 46 height 66
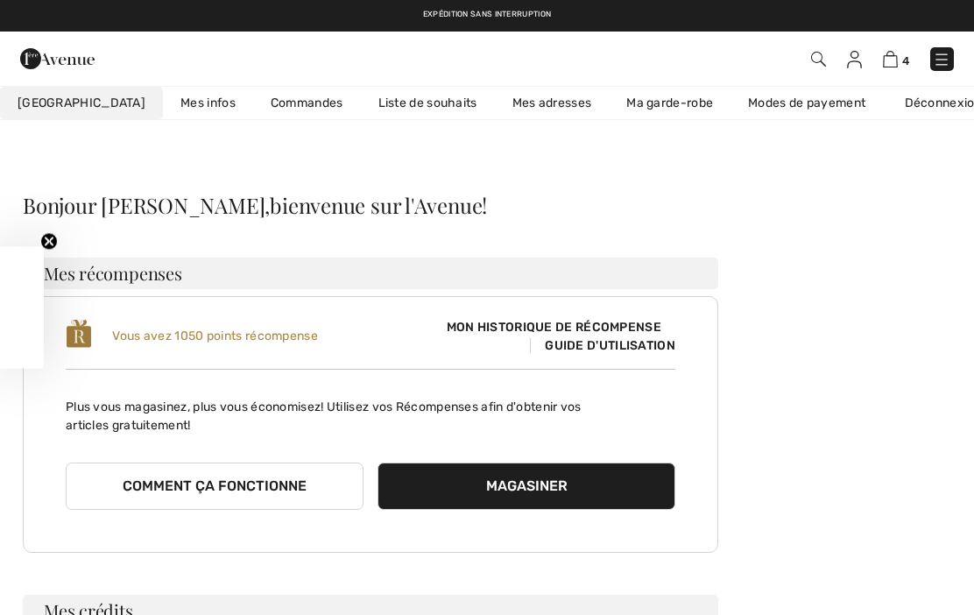
scroll to position [21, 0]
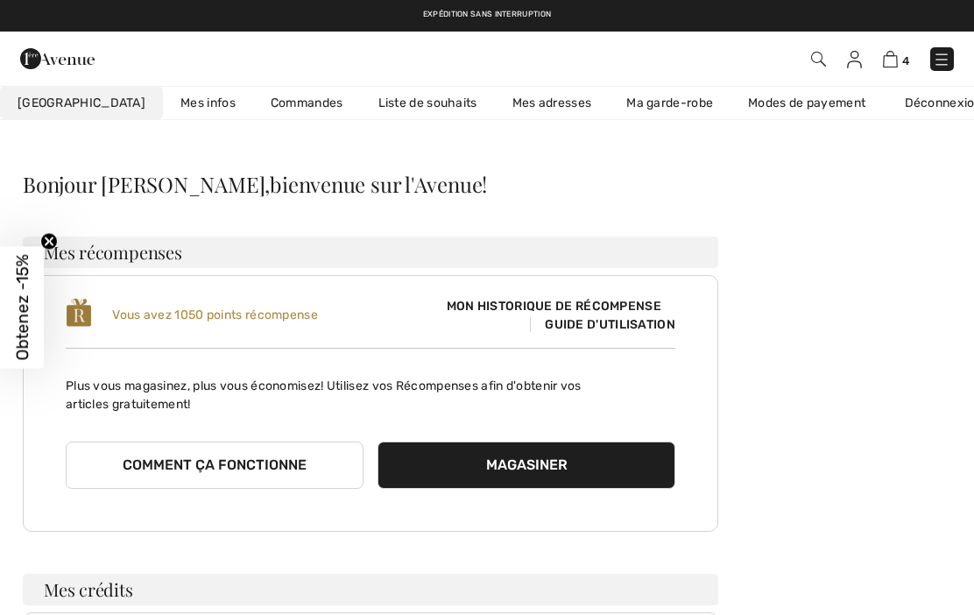
click at [414, 108] on link "Liste de souhaits" at bounding box center [428, 103] width 134 height 32
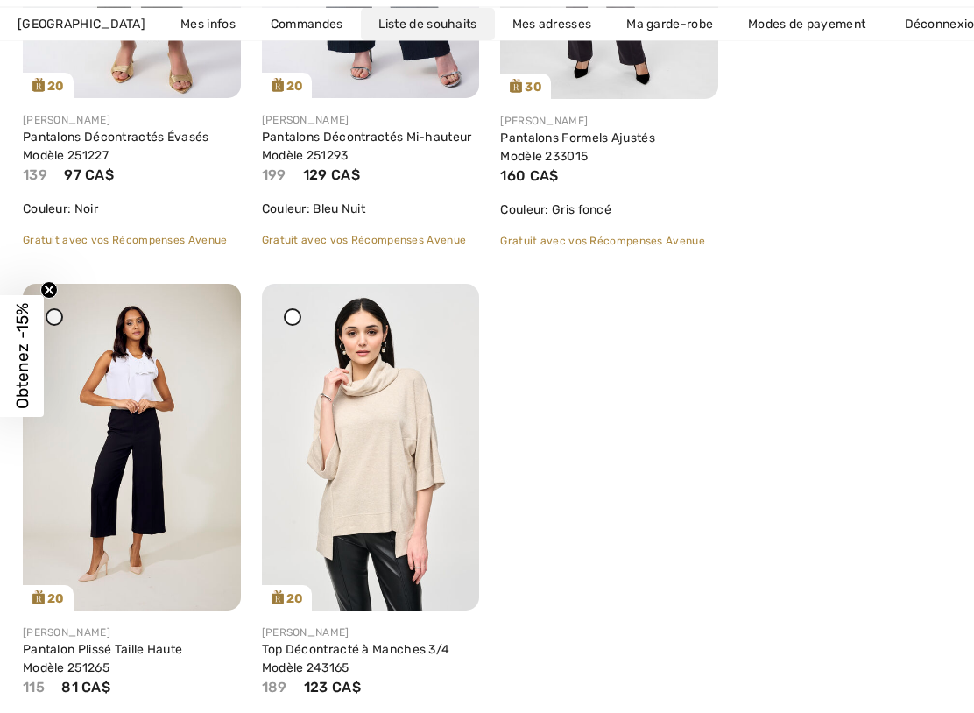
scroll to position [1625, 0]
click at [166, 495] on img at bounding box center [132, 446] width 218 height 327
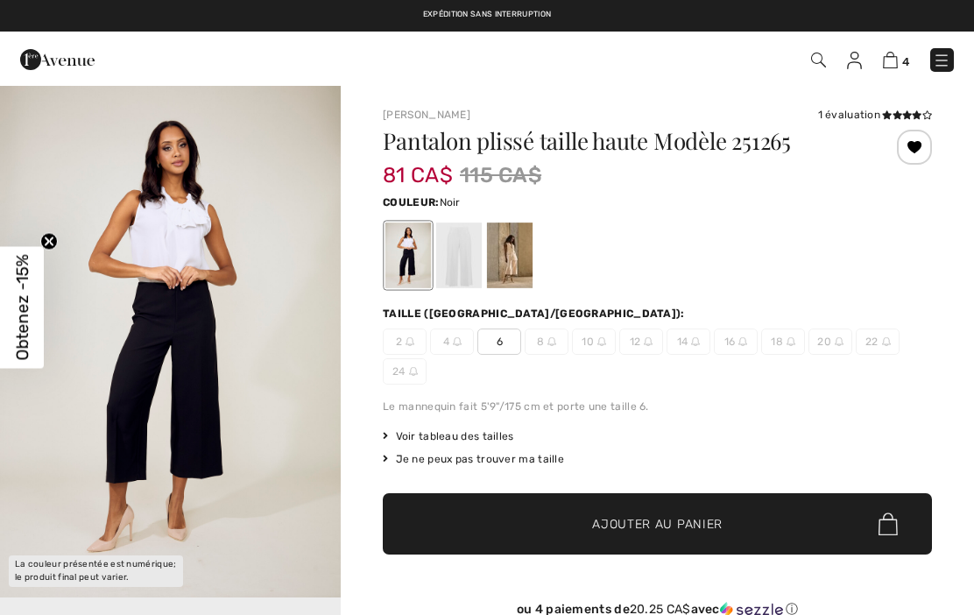
checkbox input "true"
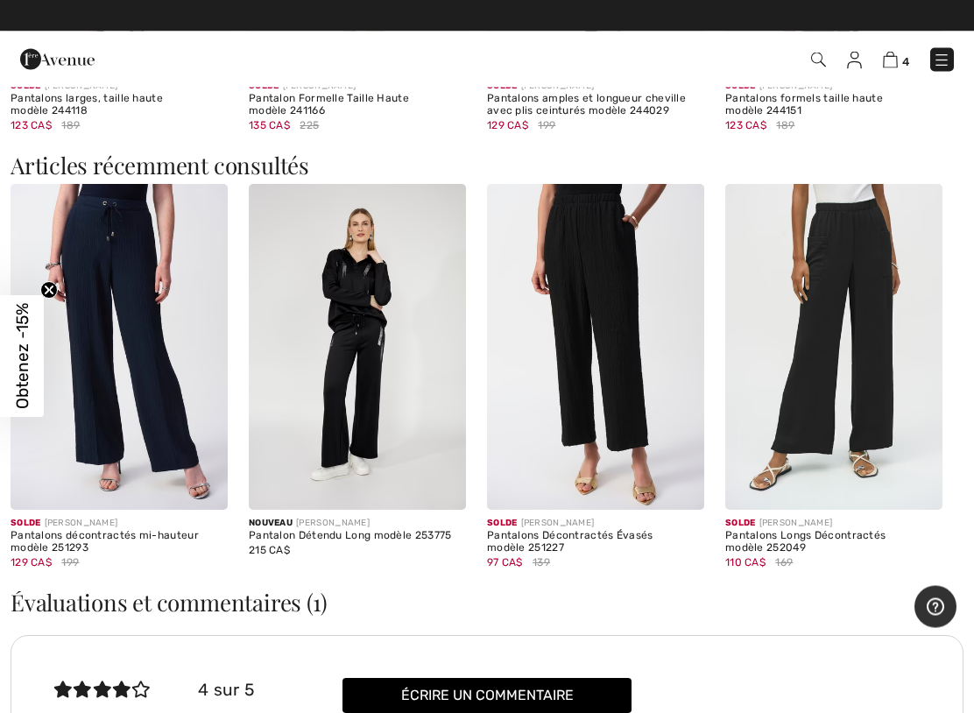
scroll to position [1992, 0]
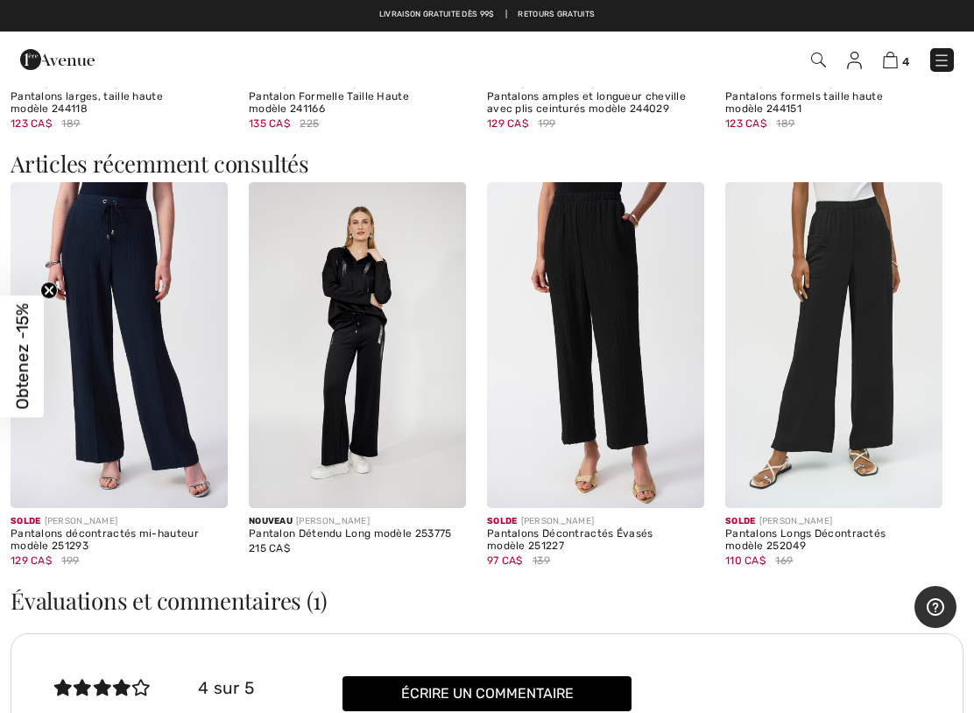
click at [853, 391] on img at bounding box center [833, 345] width 217 height 326
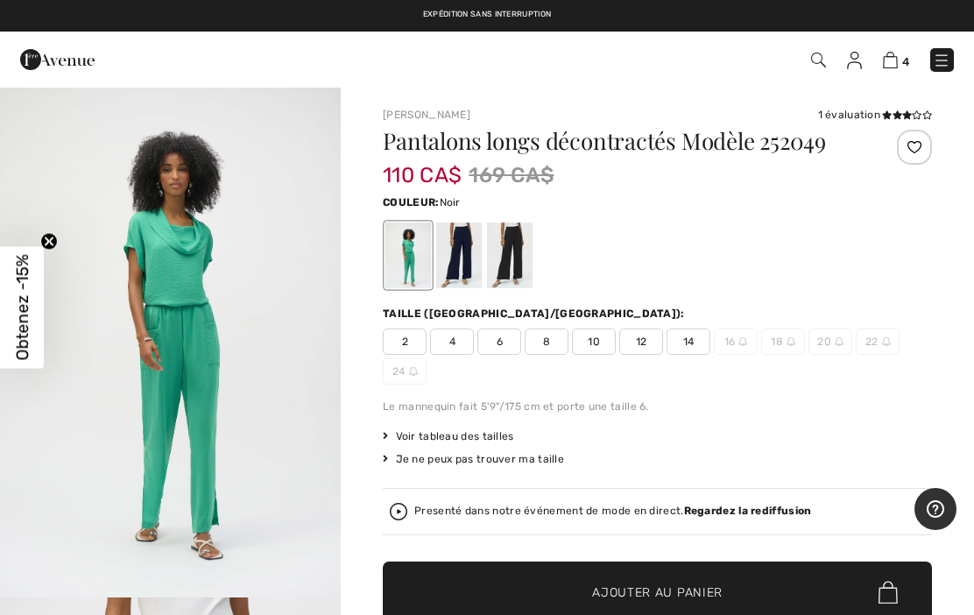
click at [508, 257] on div at bounding box center [510, 255] width 46 height 66
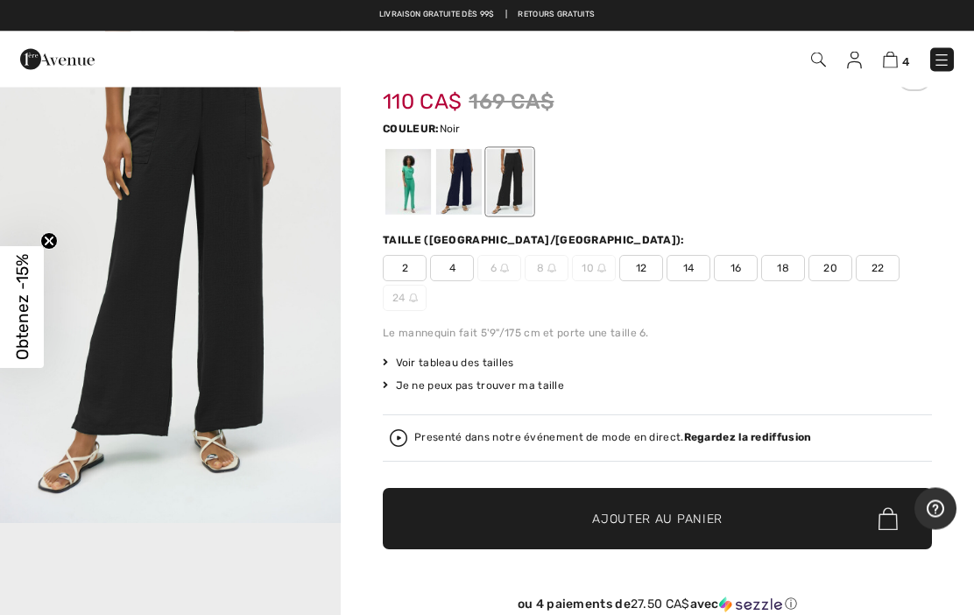
scroll to position [30, 0]
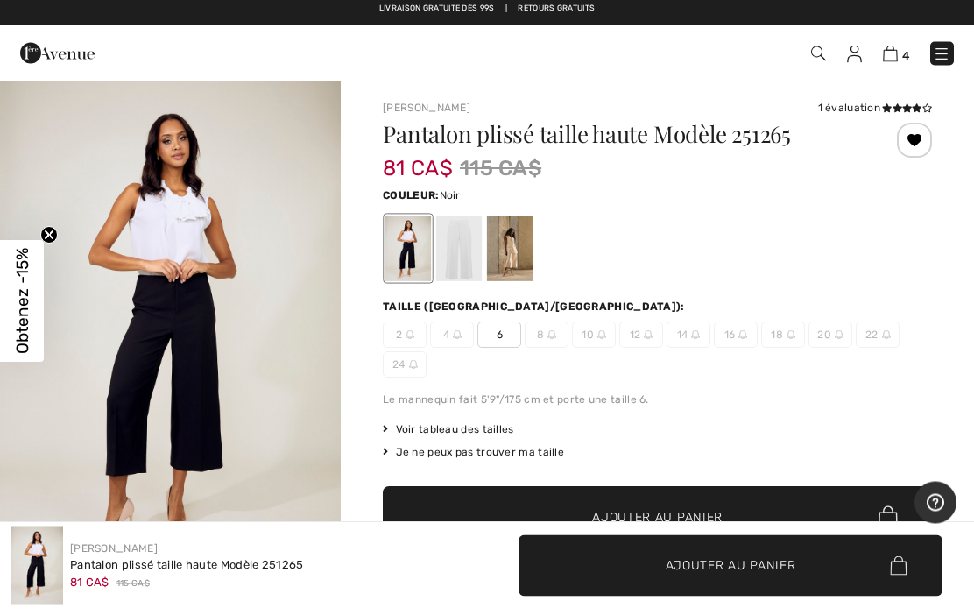
scroll to position [7, 0]
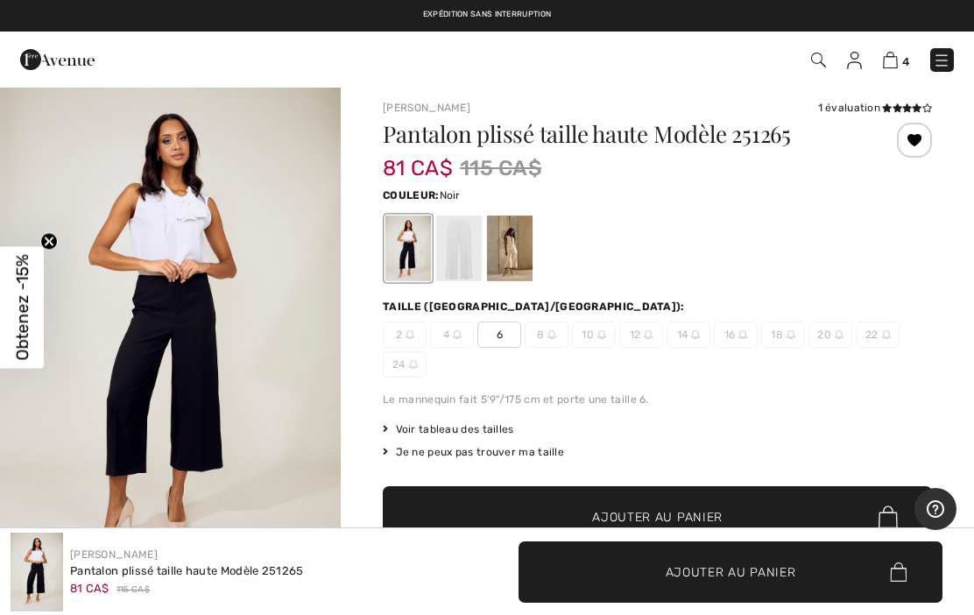
click at [505, 255] on div at bounding box center [510, 248] width 46 height 66
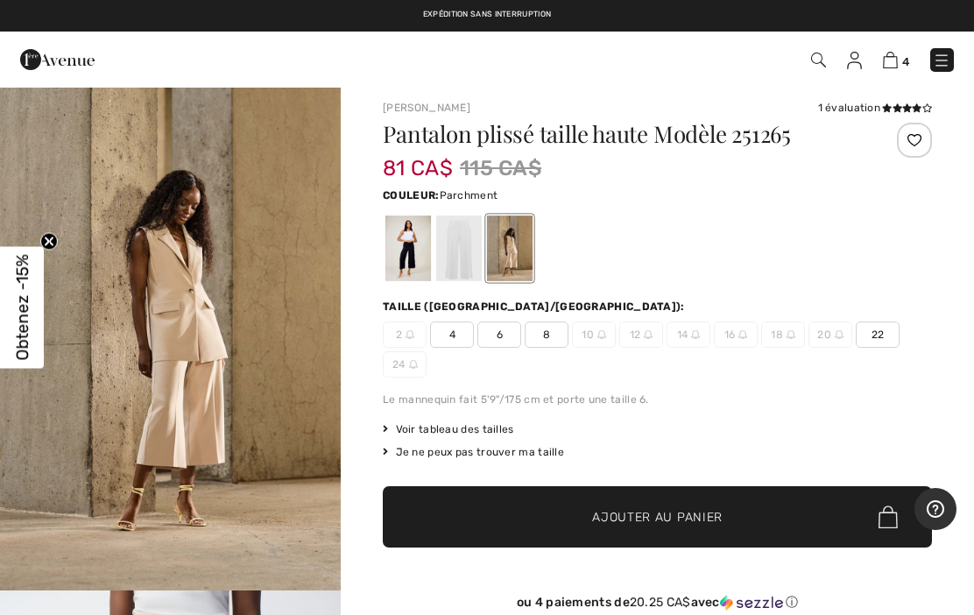
click at [464, 248] on div at bounding box center [459, 248] width 46 height 66
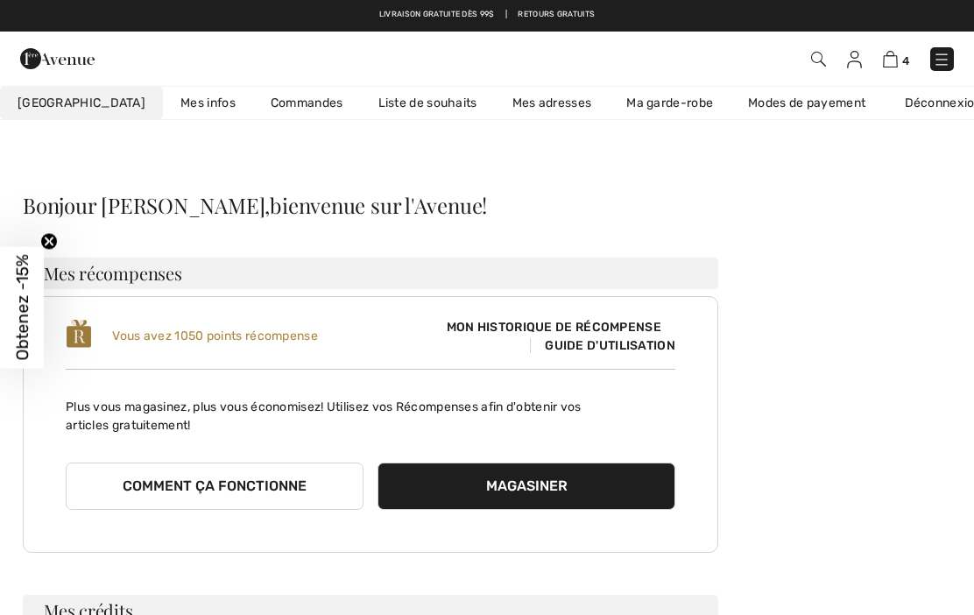
click at [890, 61] on img at bounding box center [890, 59] width 15 height 17
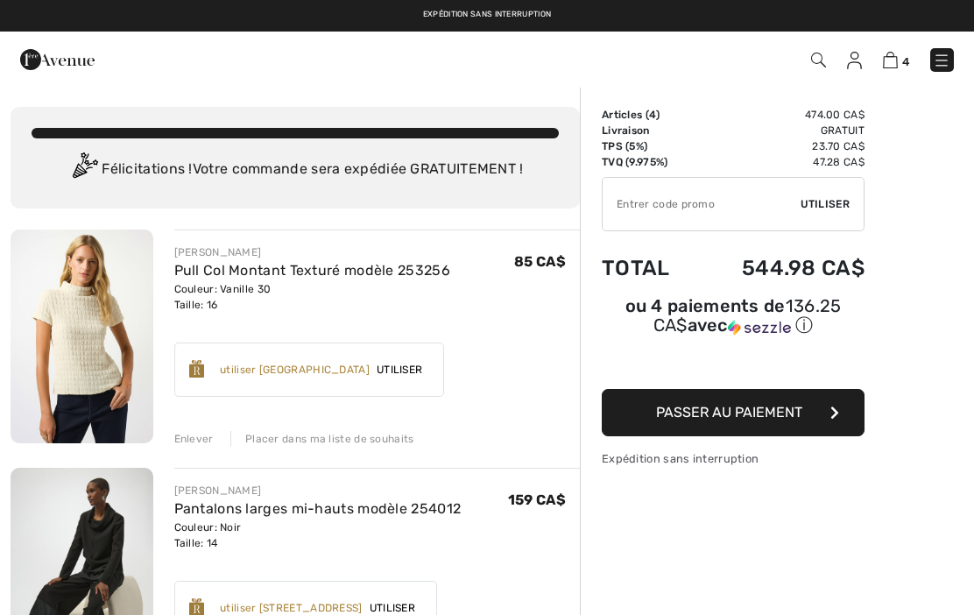
click at [854, 60] on img at bounding box center [854, 61] width 15 height 18
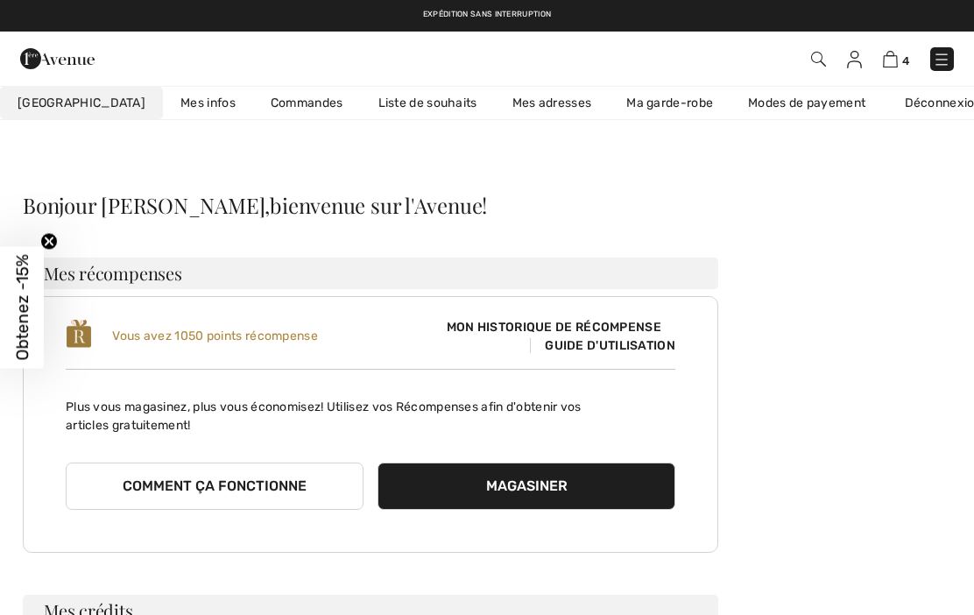
click at [404, 96] on link "Liste de souhaits" at bounding box center [428, 103] width 134 height 32
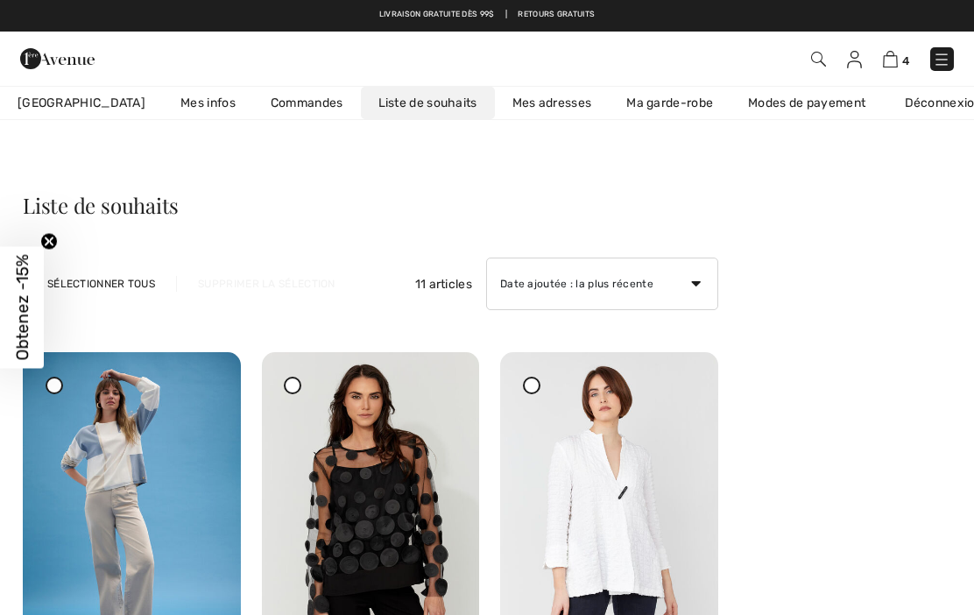
click at [889, 67] on img at bounding box center [890, 59] width 15 height 17
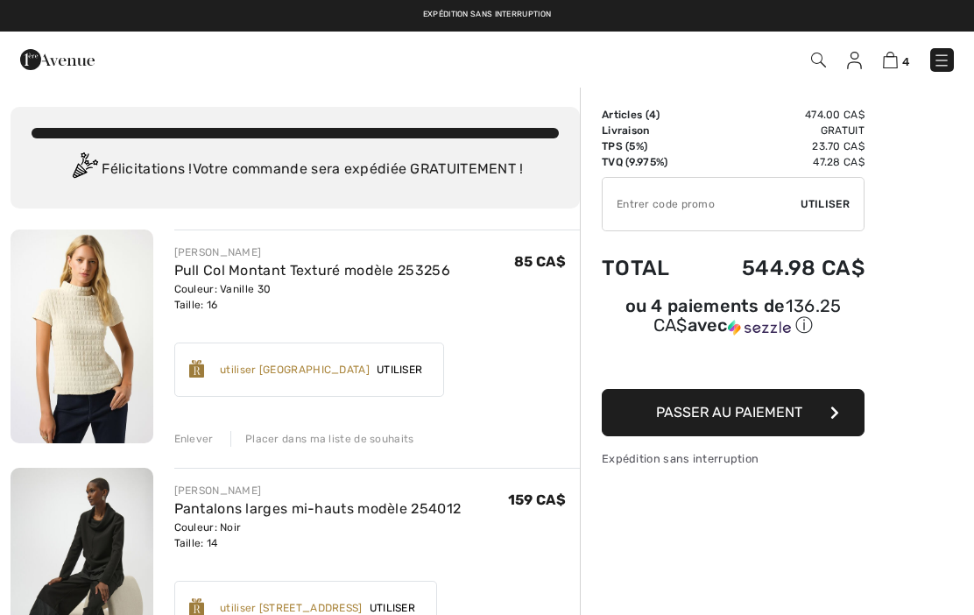
click at [123, 385] on img at bounding box center [82, 336] width 143 height 214
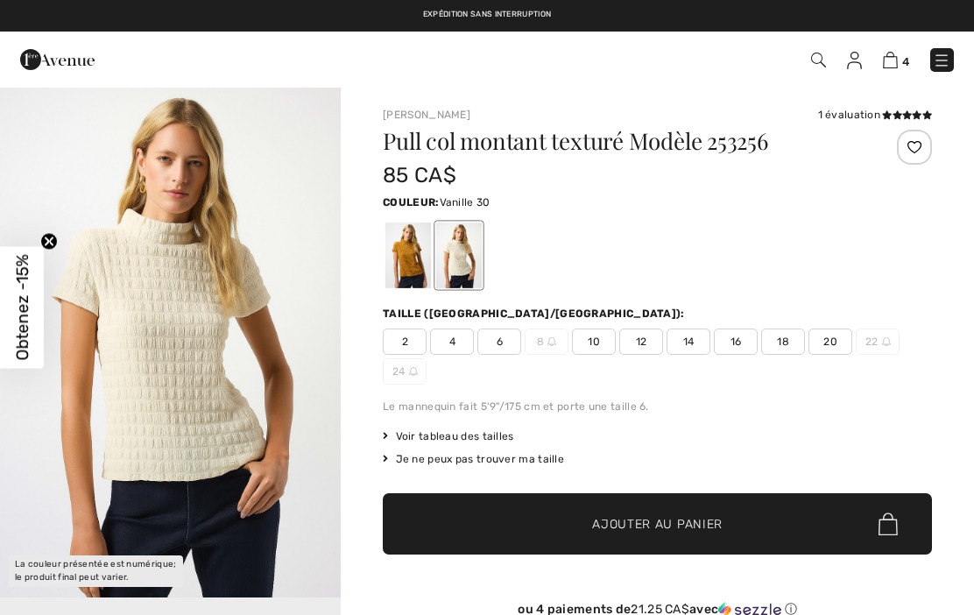
checkbox input "true"
click at [736, 353] on span "16" at bounding box center [736, 341] width 44 height 26
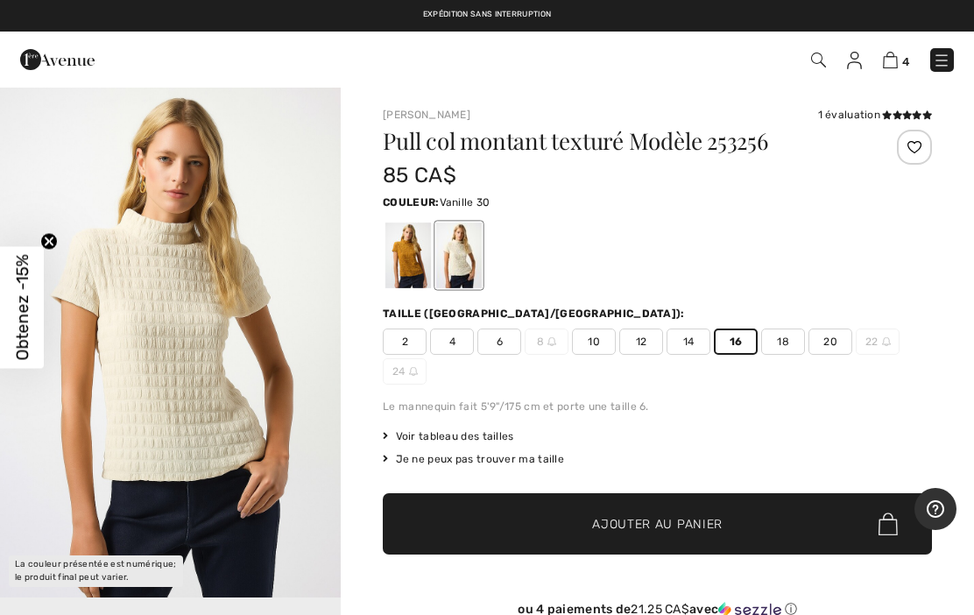
click at [922, 145] on div at bounding box center [914, 147] width 35 height 35
click at [408, 271] on div at bounding box center [408, 255] width 46 height 66
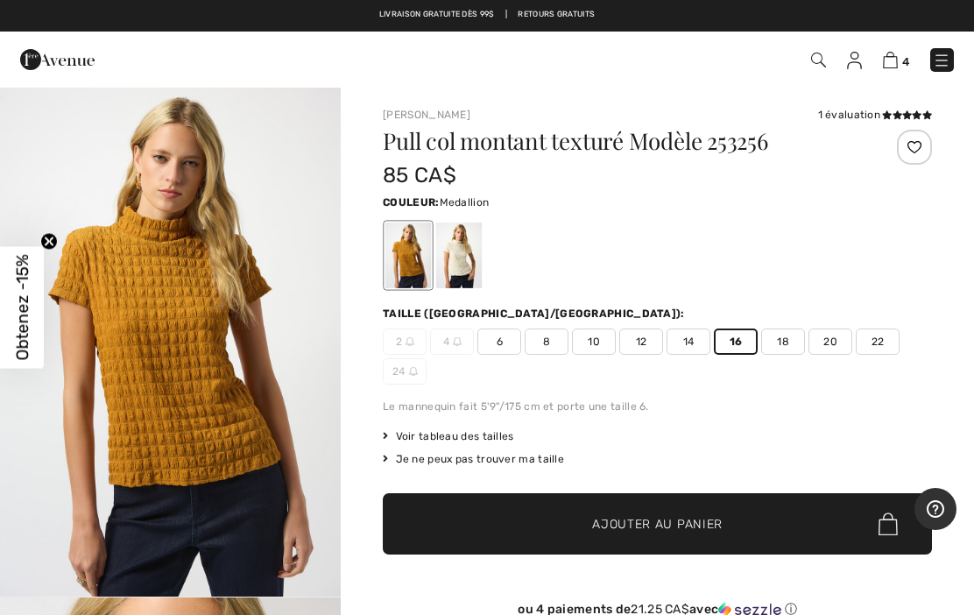
click at [913, 152] on div at bounding box center [914, 147] width 35 height 35
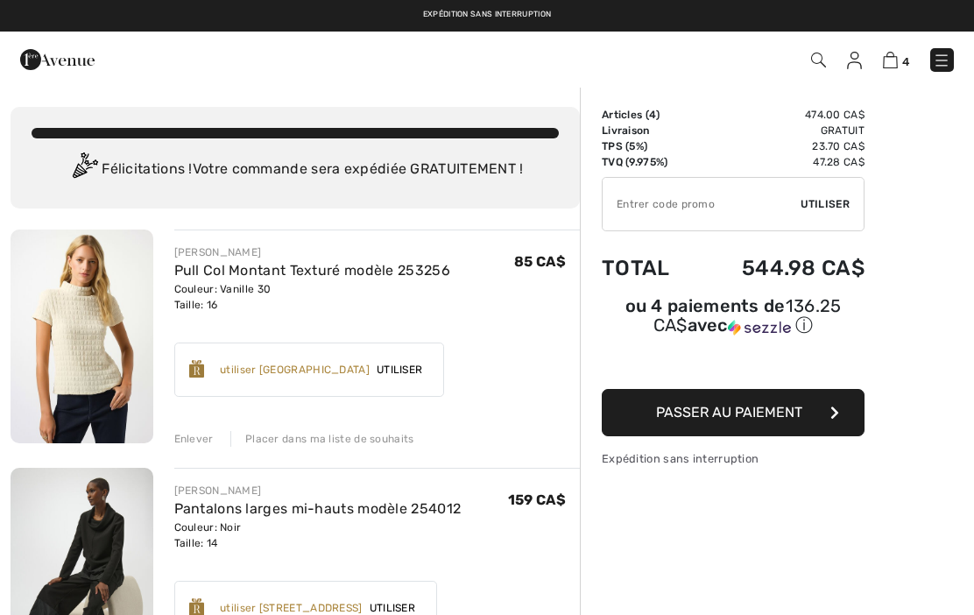
click at [941, 61] on img at bounding box center [942, 61] width 18 height 18
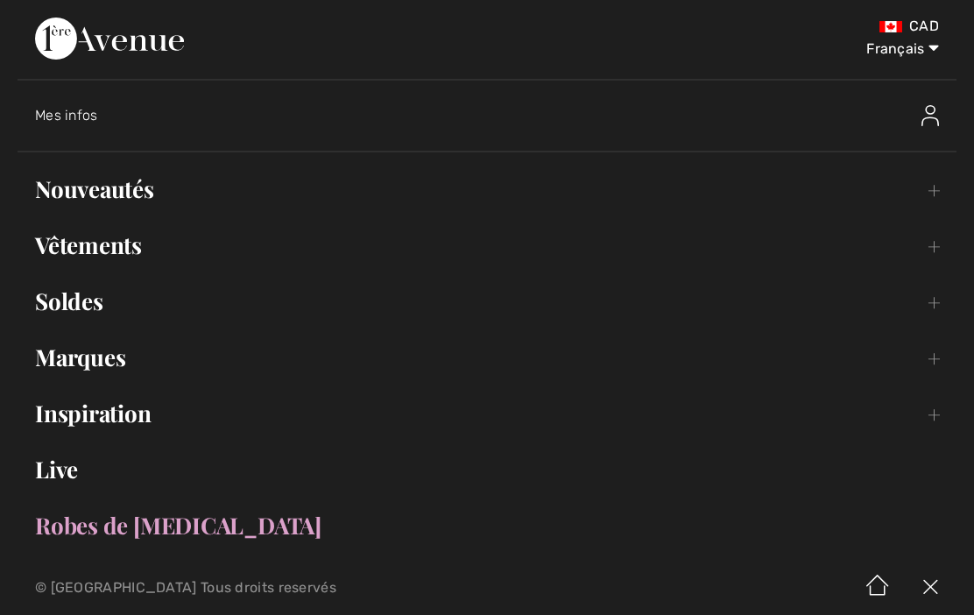
click at [114, 263] on link "Vêtements Toggle submenu" at bounding box center [487, 245] width 939 height 39
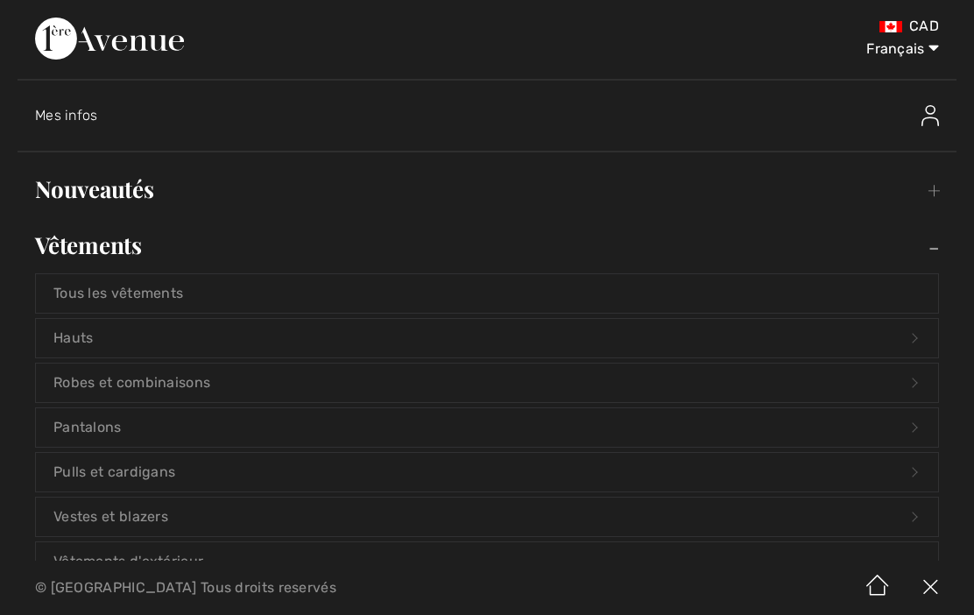
click at [197, 469] on link "Pulls et cardigans Open submenu" at bounding box center [487, 472] width 902 height 39
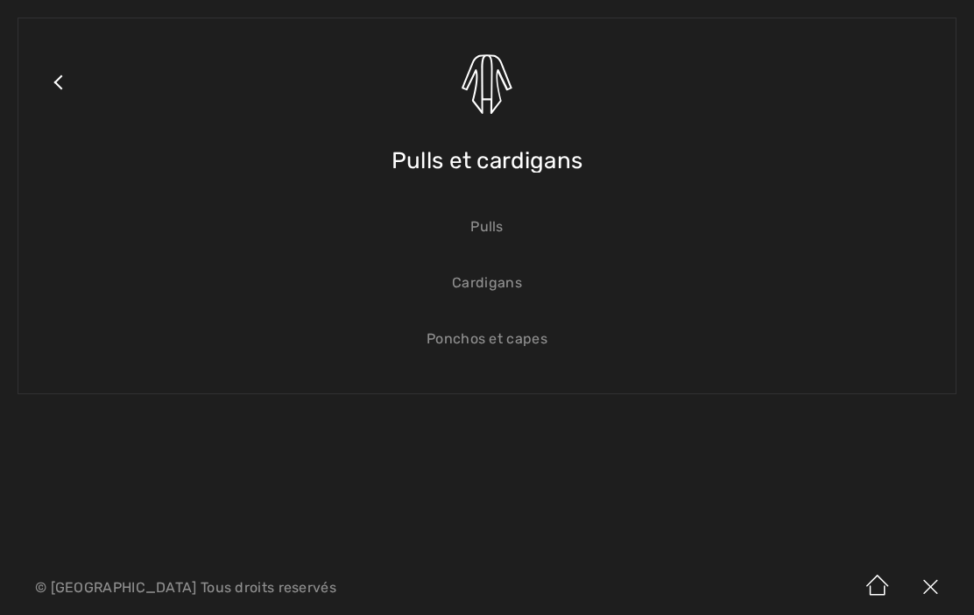
click at [512, 284] on link "Cardigans" at bounding box center [487, 283] width 902 height 39
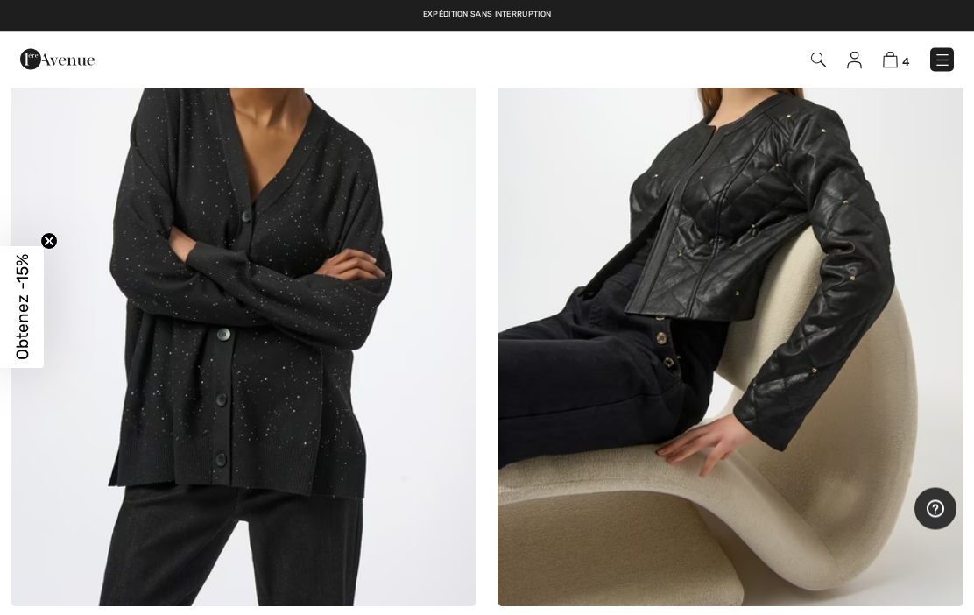
scroll to position [4261, 0]
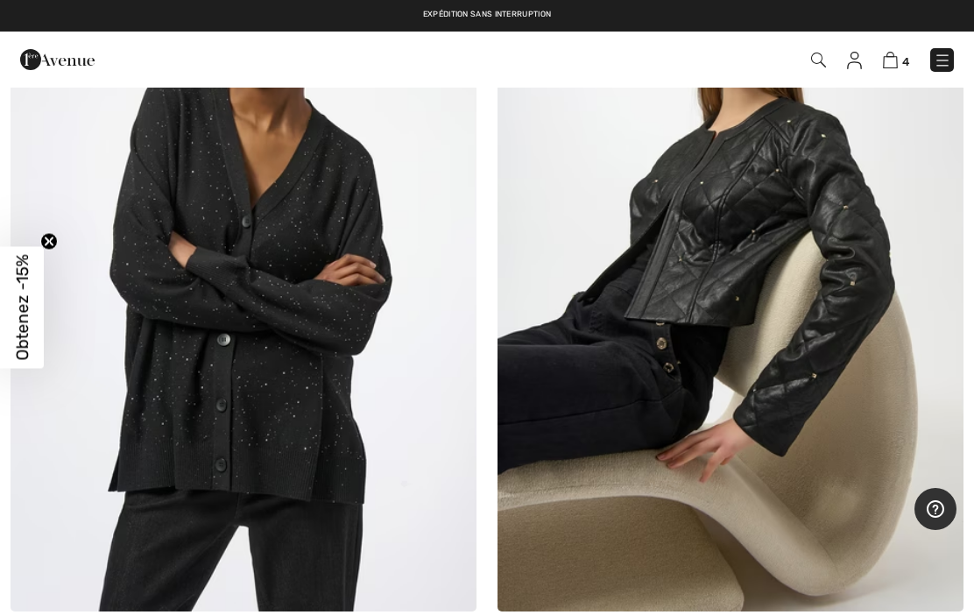
click at [280, 376] on img at bounding box center [244, 261] width 466 height 699
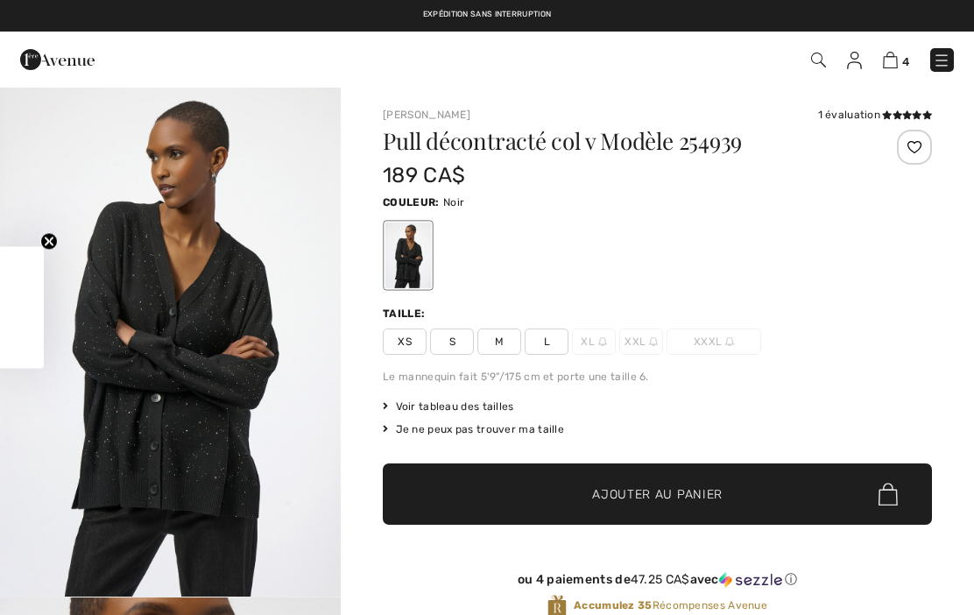
checkbox input "true"
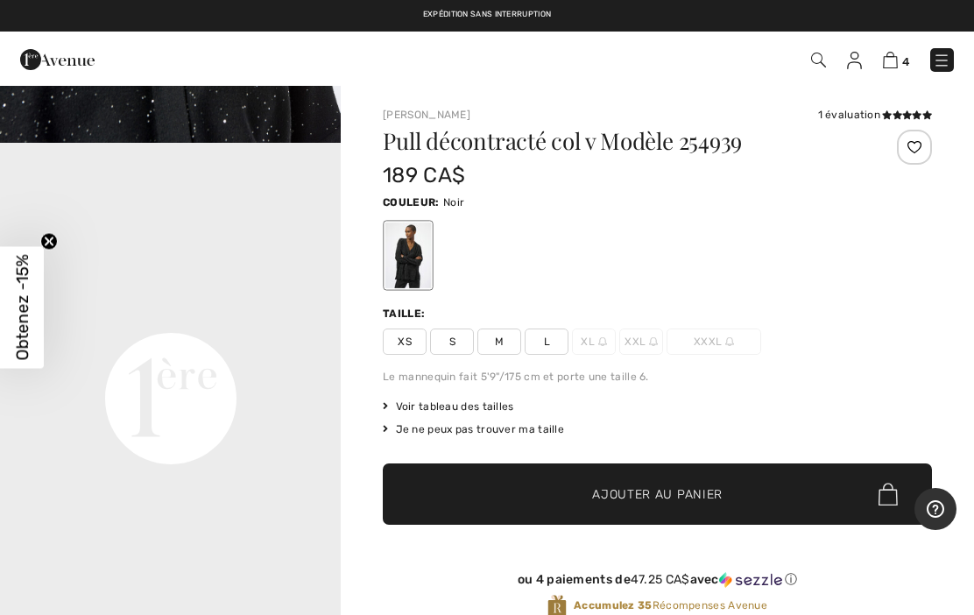
scroll to position [975, 0]
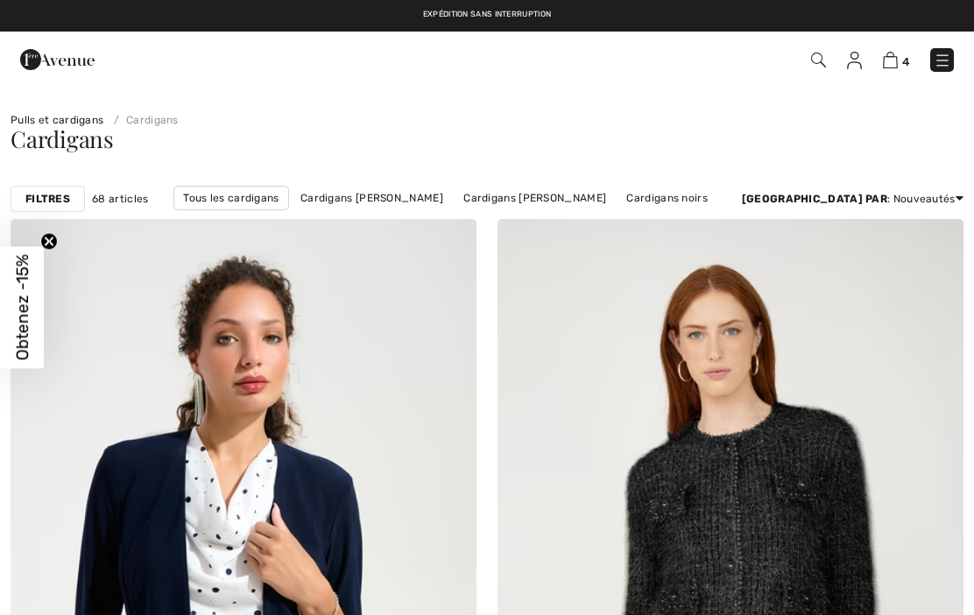
checkbox input "true"
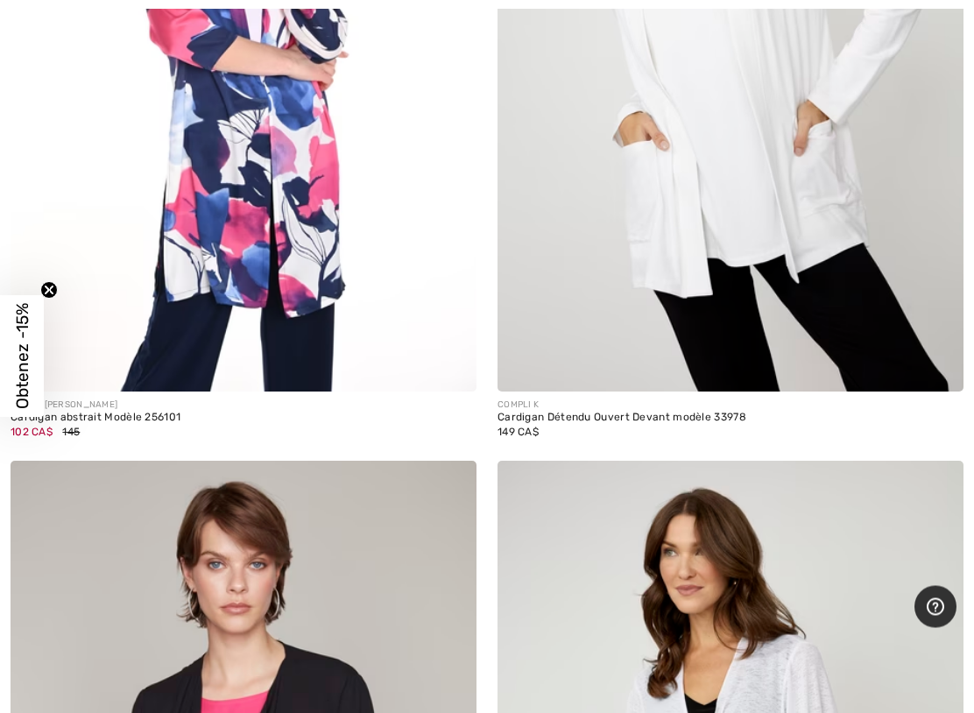
scroll to position [16691, 0]
click at [758, 194] on img at bounding box center [730, 42] width 466 height 699
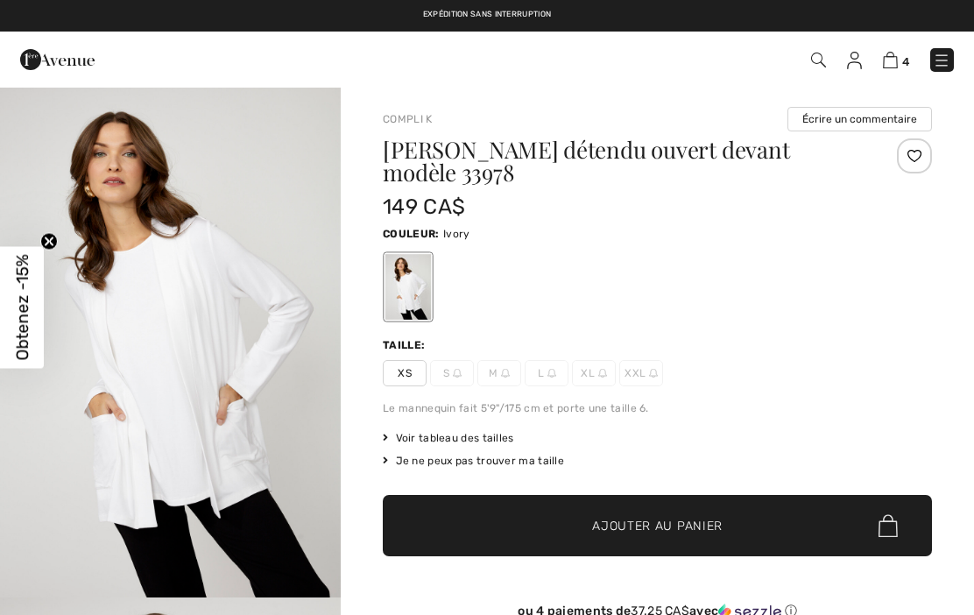
checkbox input "true"
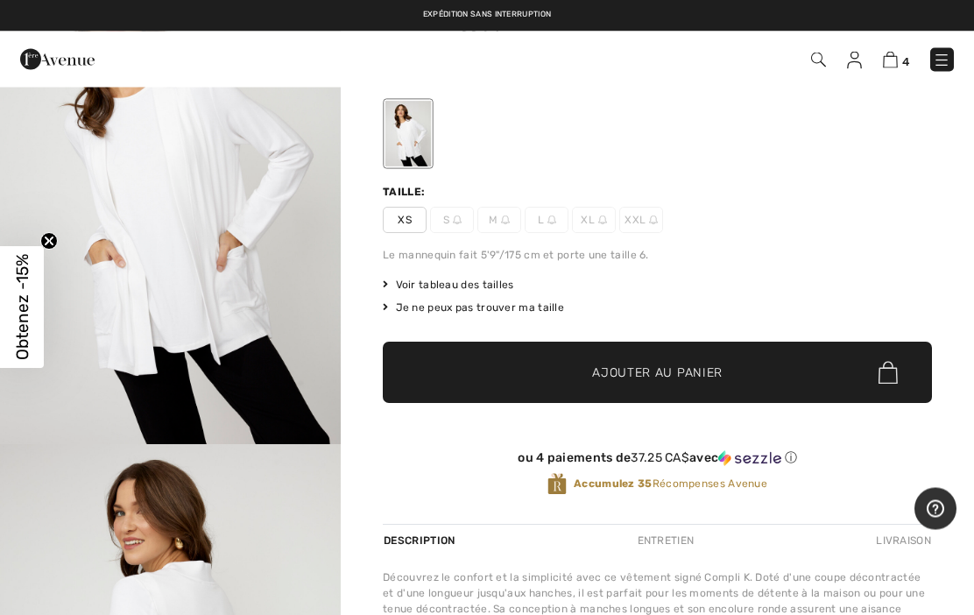
scroll to position [135, 0]
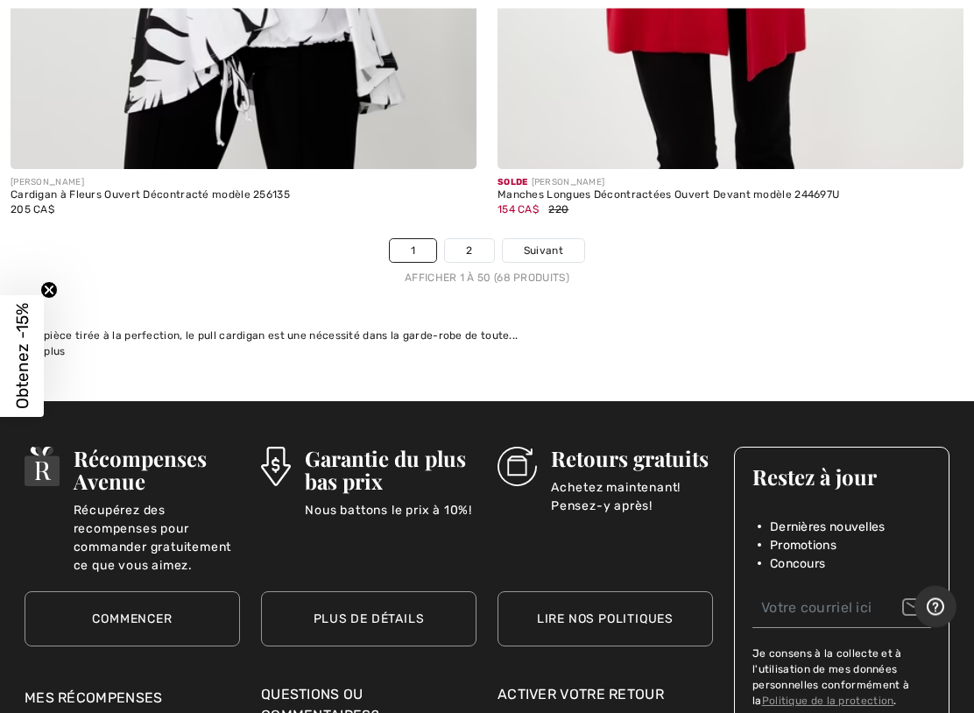
scroll to position [20197, 0]
click at [556, 243] on span "Suivant" at bounding box center [543, 251] width 39 height 16
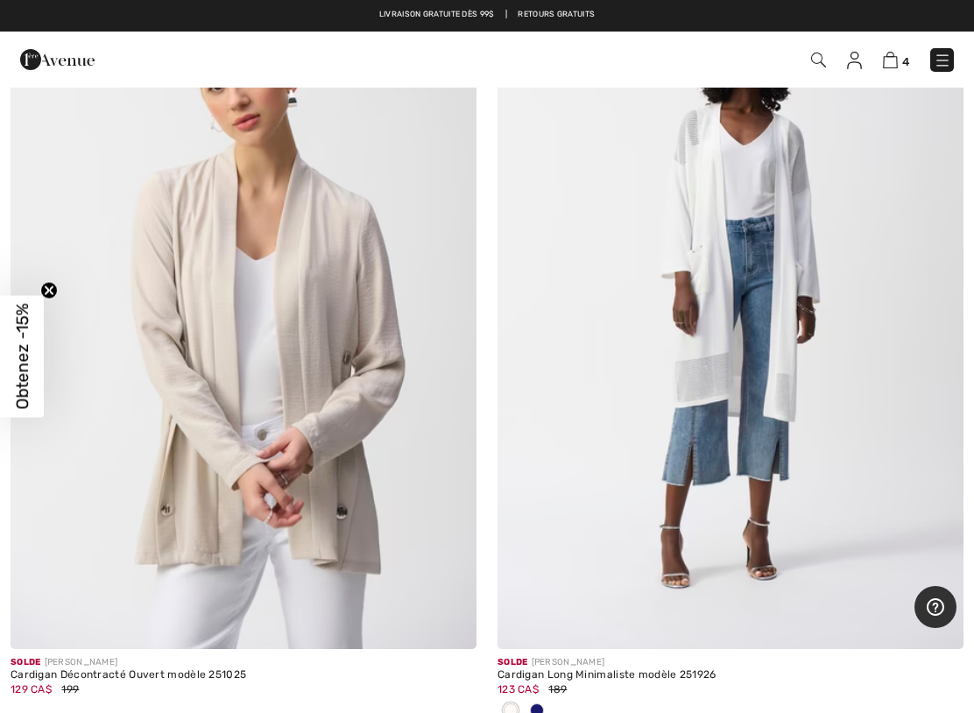
scroll to position [271, 0]
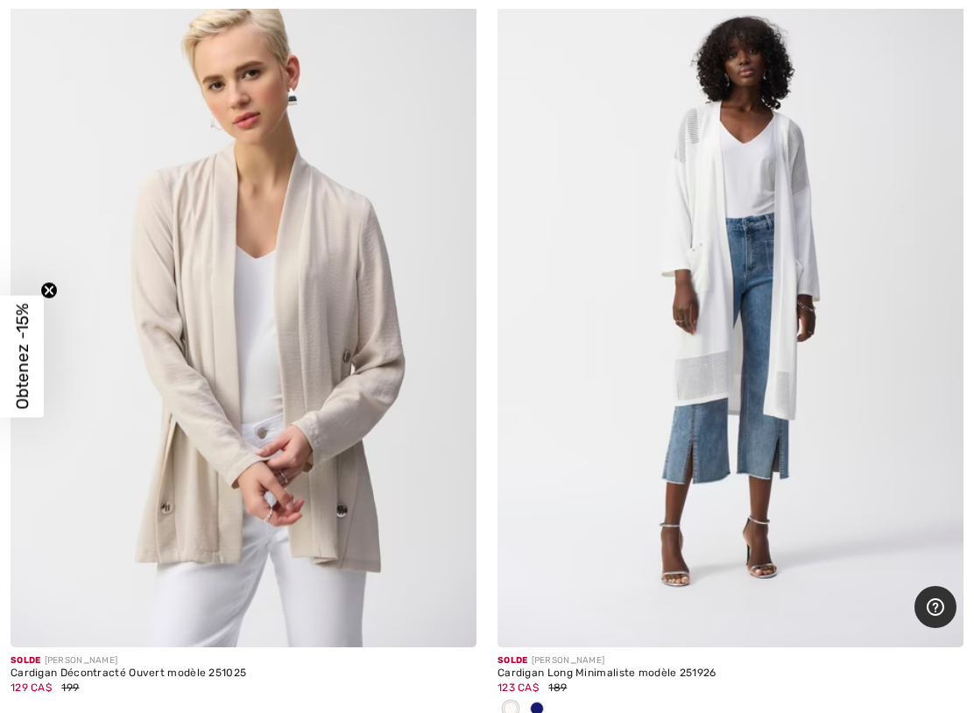
click at [328, 366] on img at bounding box center [244, 297] width 466 height 699
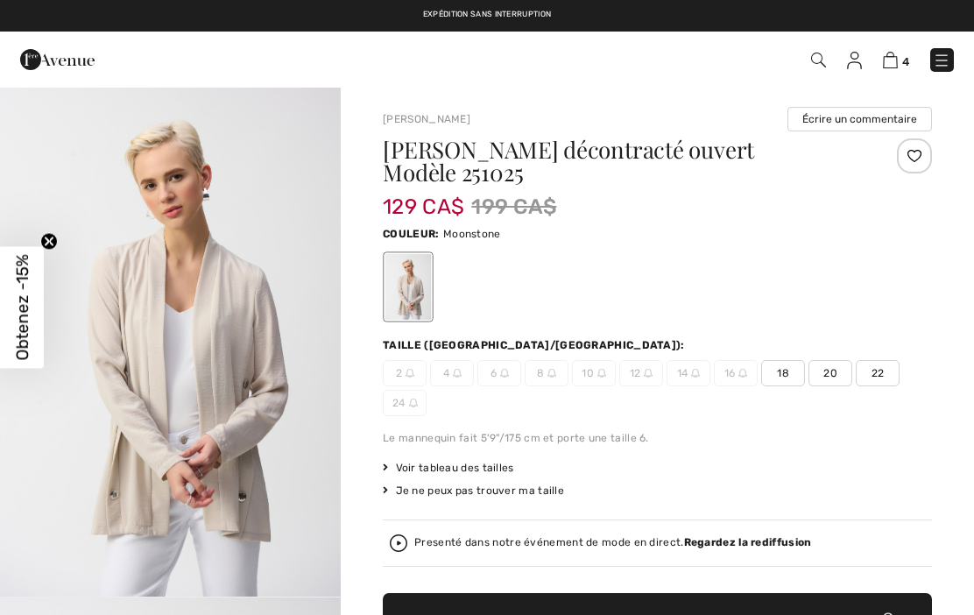
checkbox input "true"
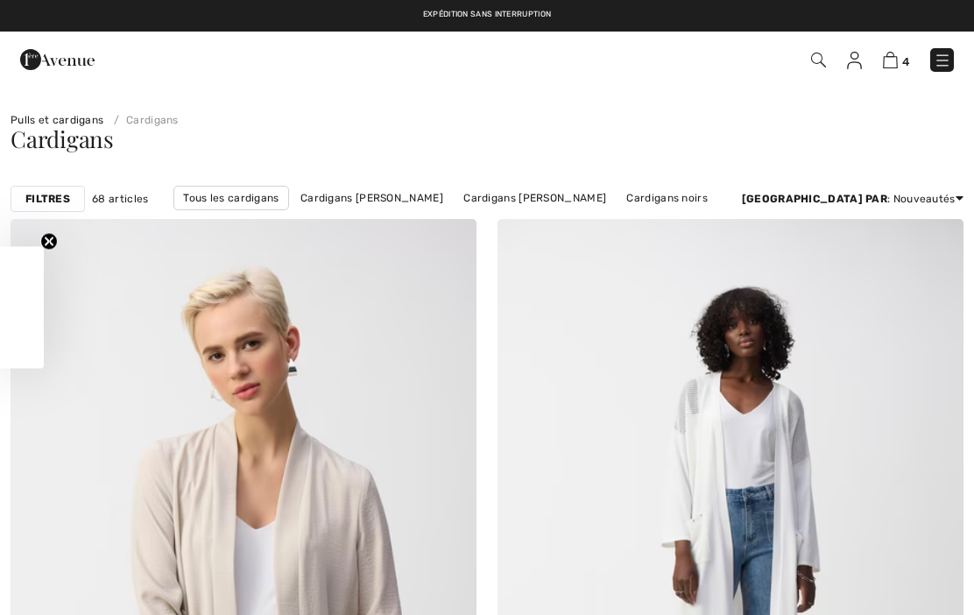
checkbox input "true"
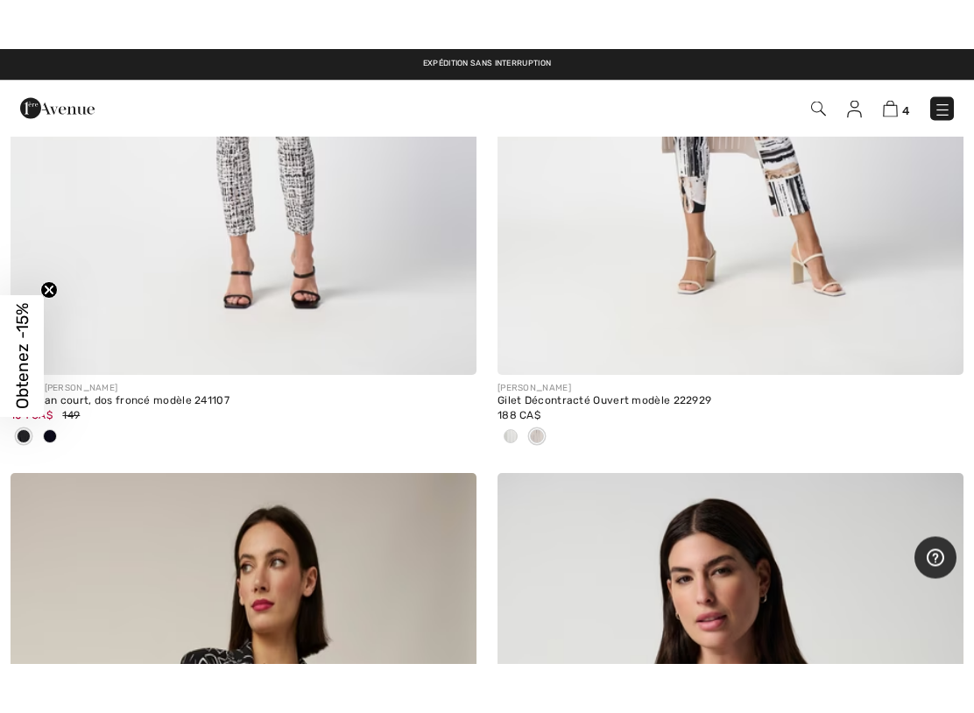
scroll to position [6213, 0]
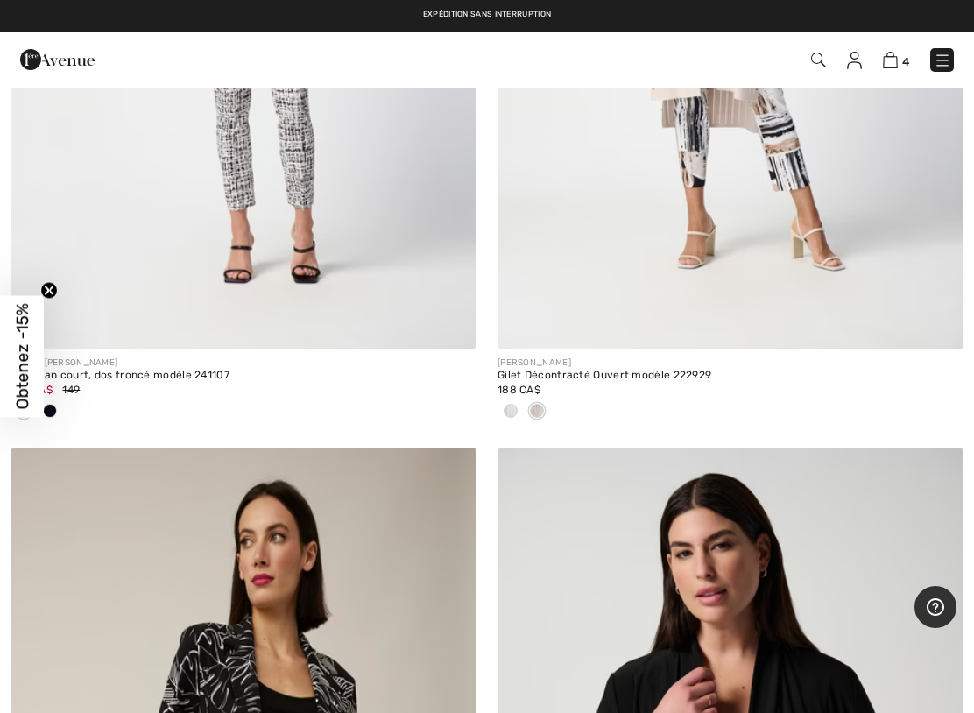
click at [937, 60] on img at bounding box center [943, 61] width 18 height 18
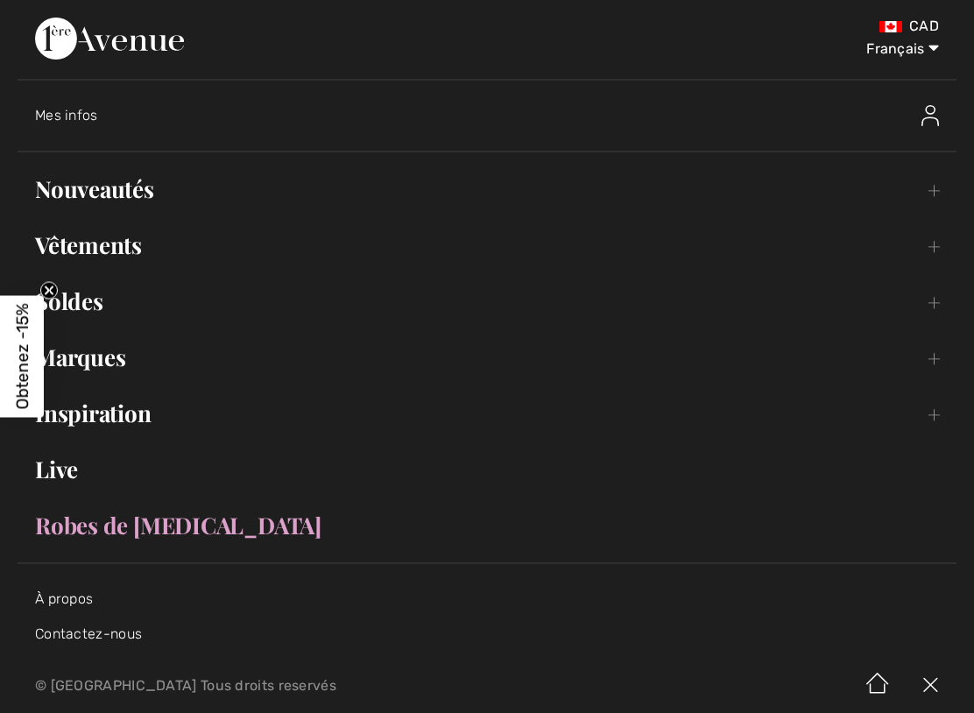
click at [147, 190] on link "Nouveautés Toggle submenu" at bounding box center [487, 189] width 939 height 39
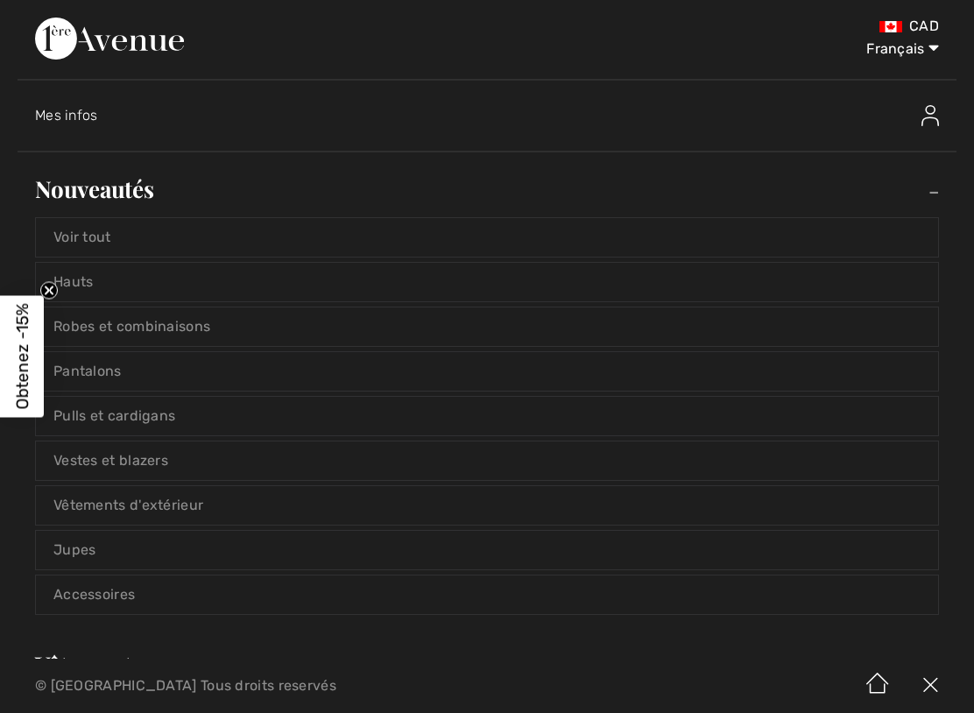
click at [223, 434] on link "Pulls et cardigans" at bounding box center [487, 416] width 902 height 39
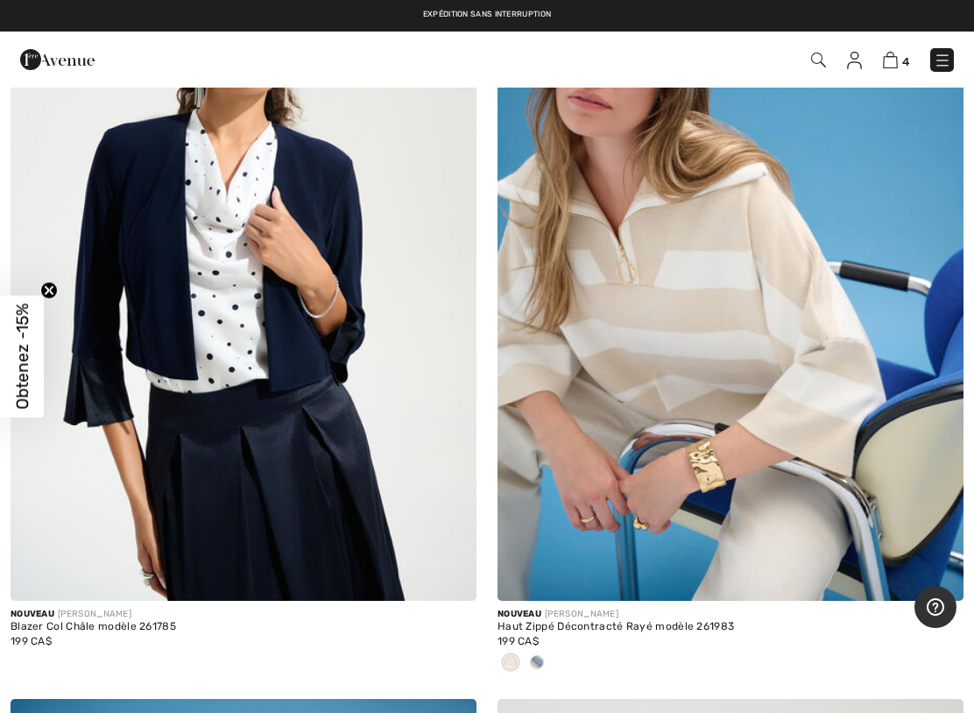
scroll to position [320, 0]
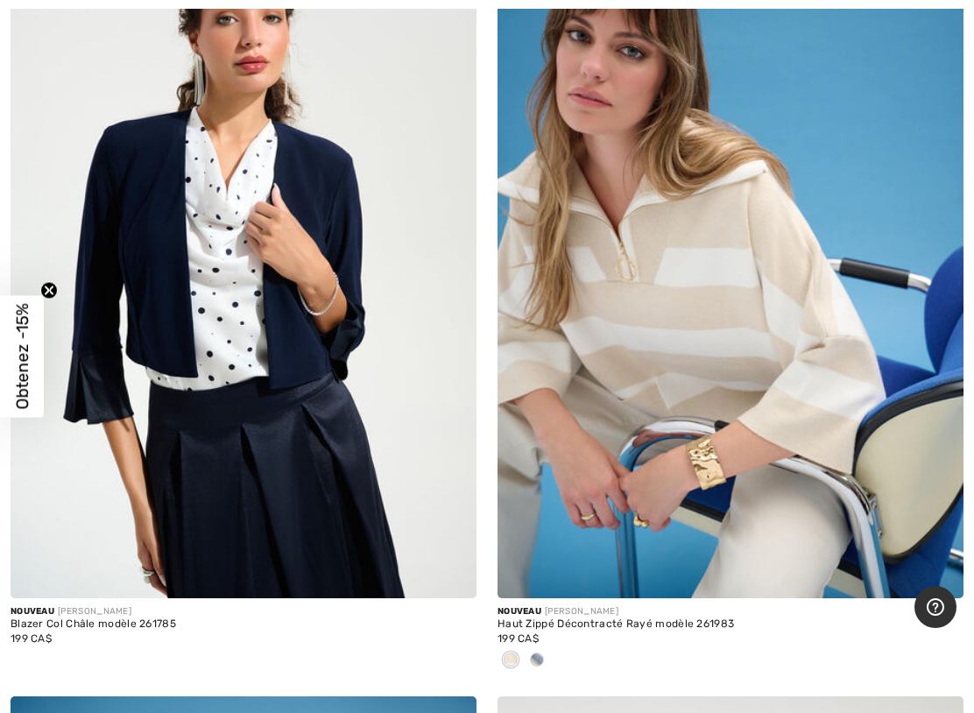
click at [708, 356] on img at bounding box center [730, 248] width 466 height 699
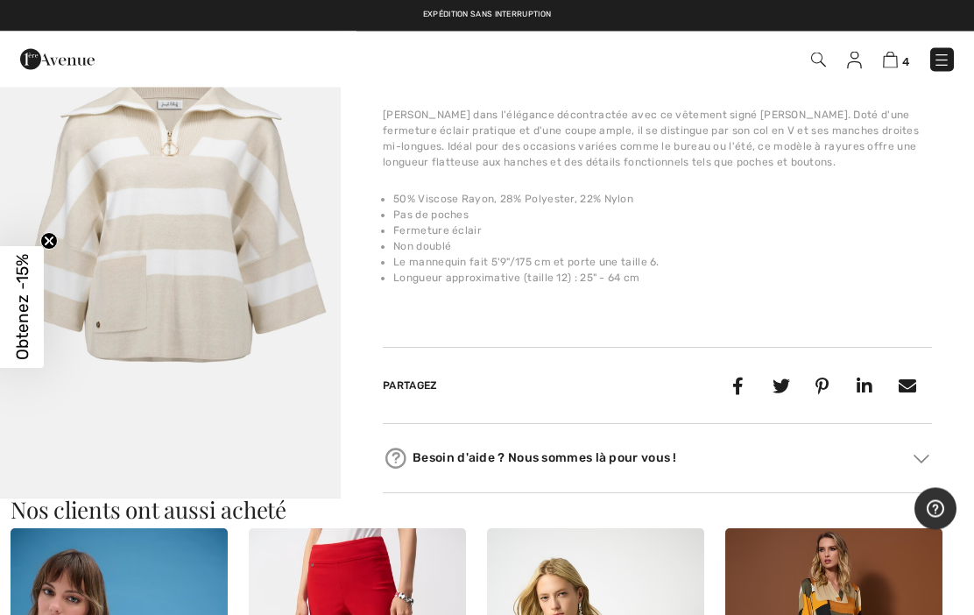
scroll to position [1174, 0]
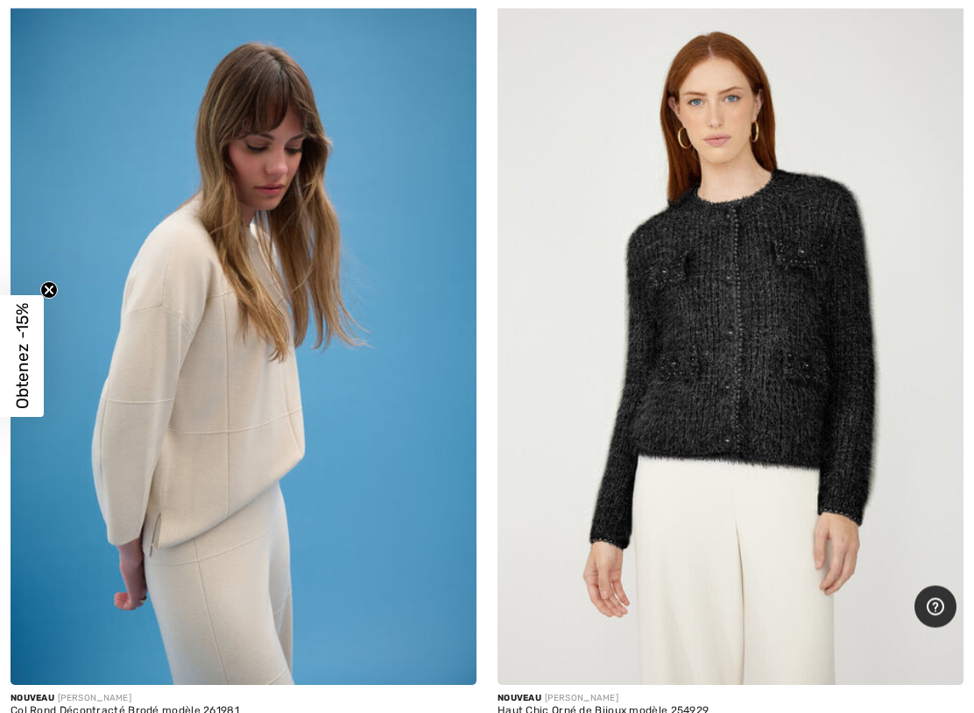
scroll to position [1030, 0]
click at [222, 447] on img at bounding box center [244, 335] width 466 height 699
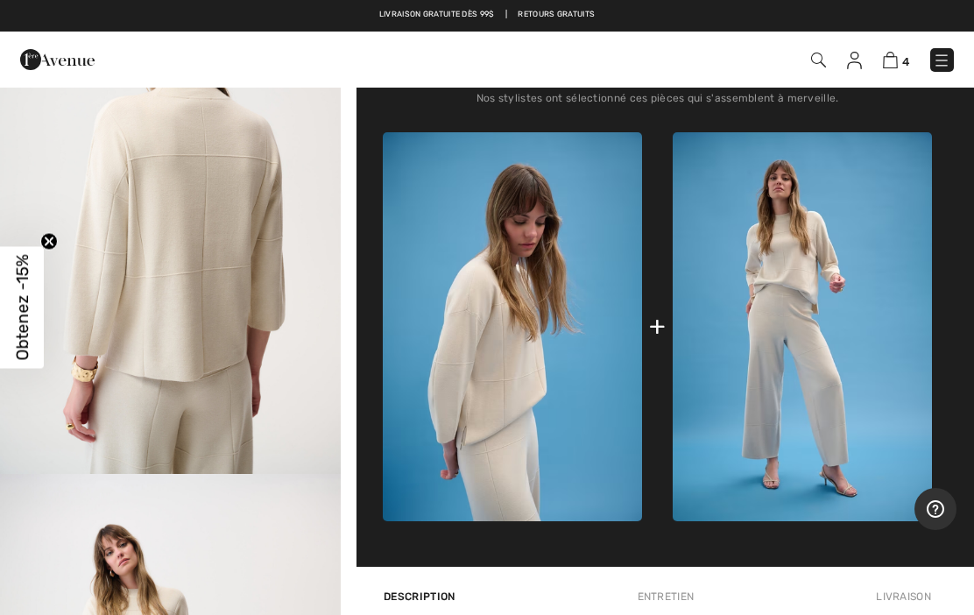
scroll to position [582, 0]
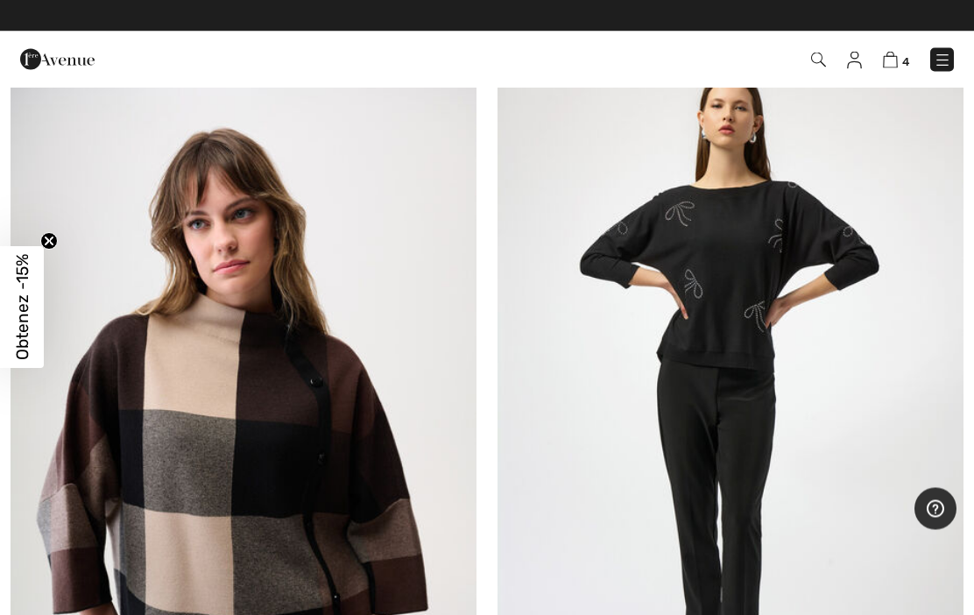
scroll to position [5875, 0]
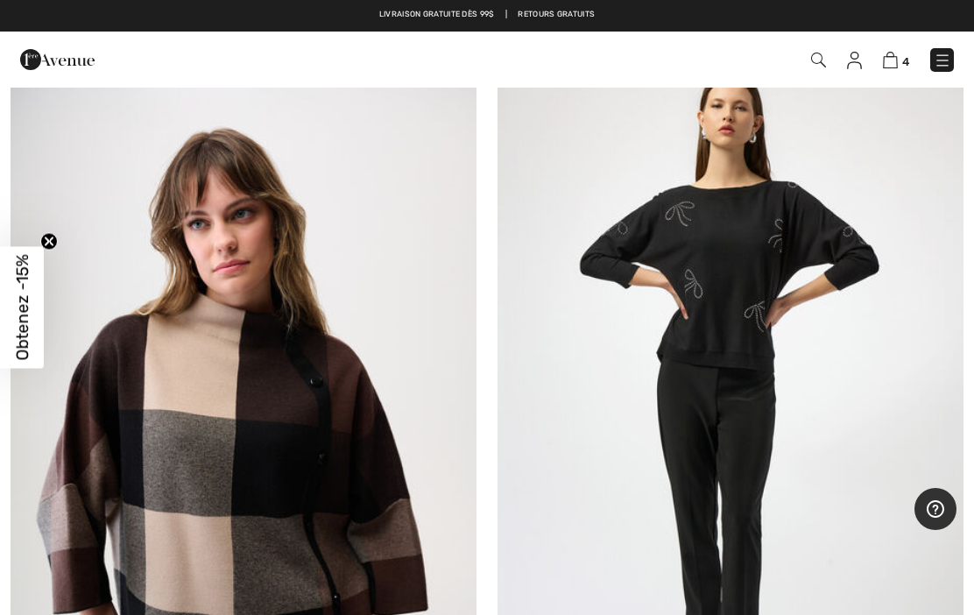
click at [279, 445] on img at bounding box center [244, 395] width 466 height 699
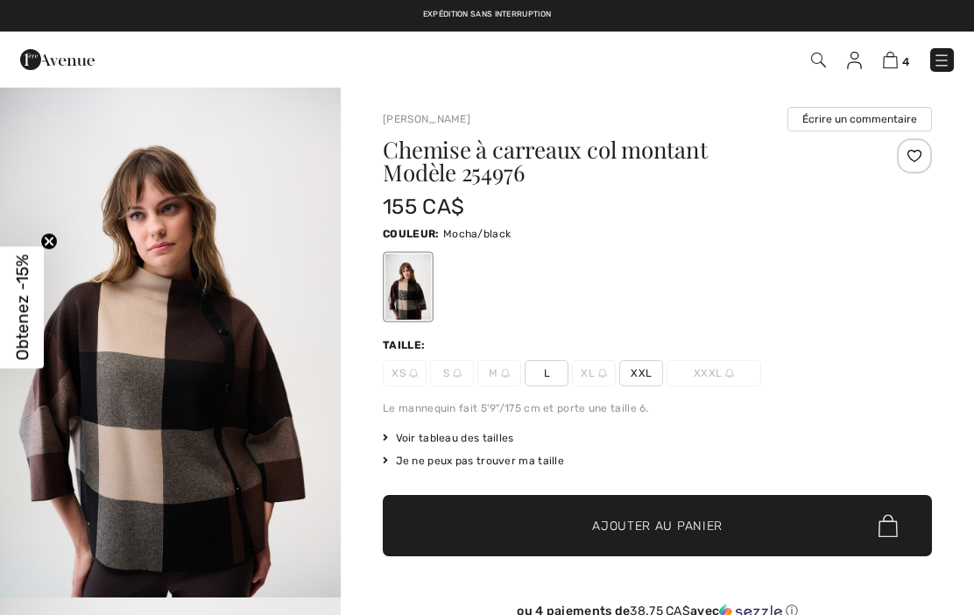
checkbox input "true"
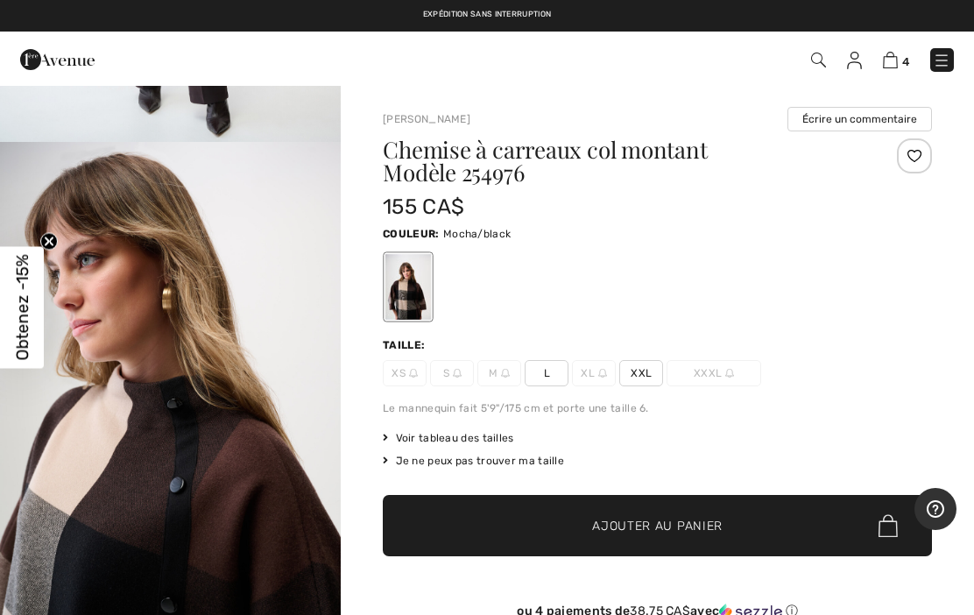
scroll to position [895, 0]
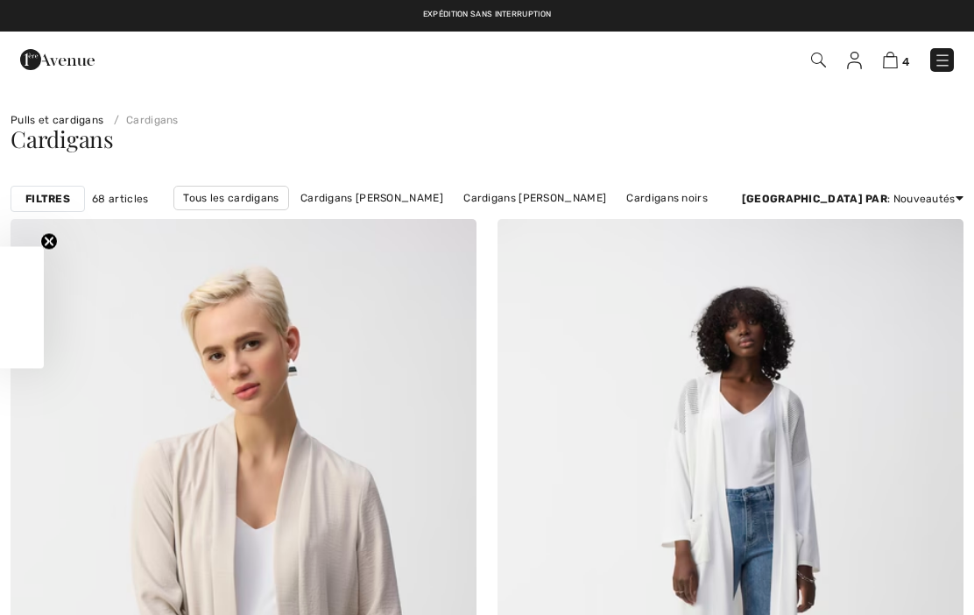
checkbox input "true"
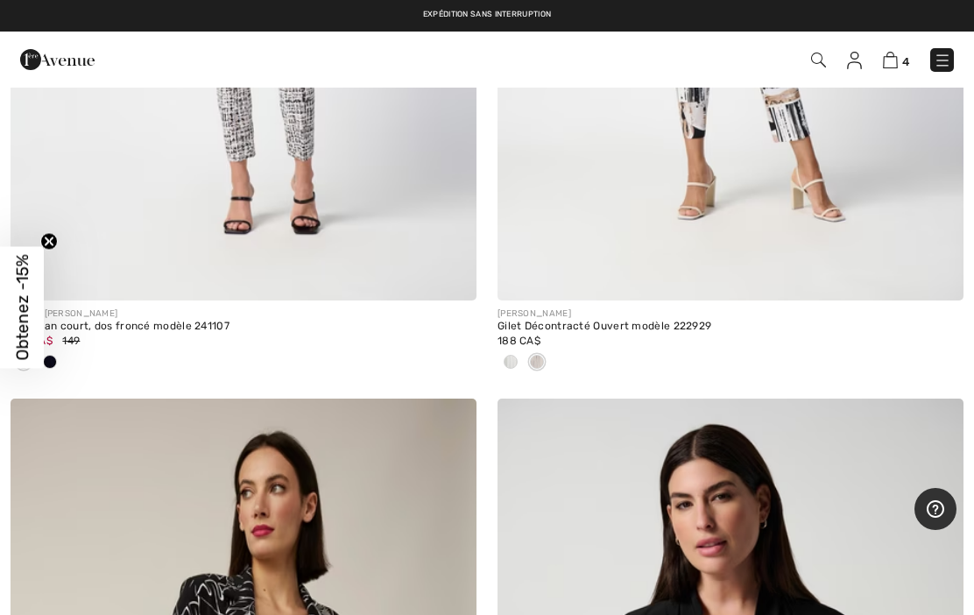
scroll to position [6262, 0]
click at [850, 62] on img at bounding box center [854, 61] width 15 height 18
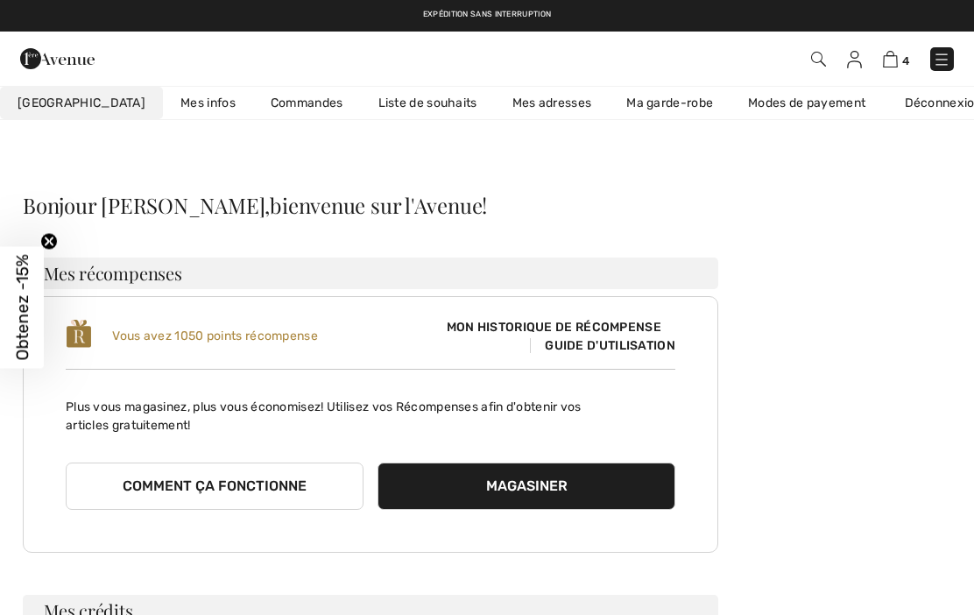
click at [397, 103] on link "Liste de souhaits" at bounding box center [428, 103] width 134 height 32
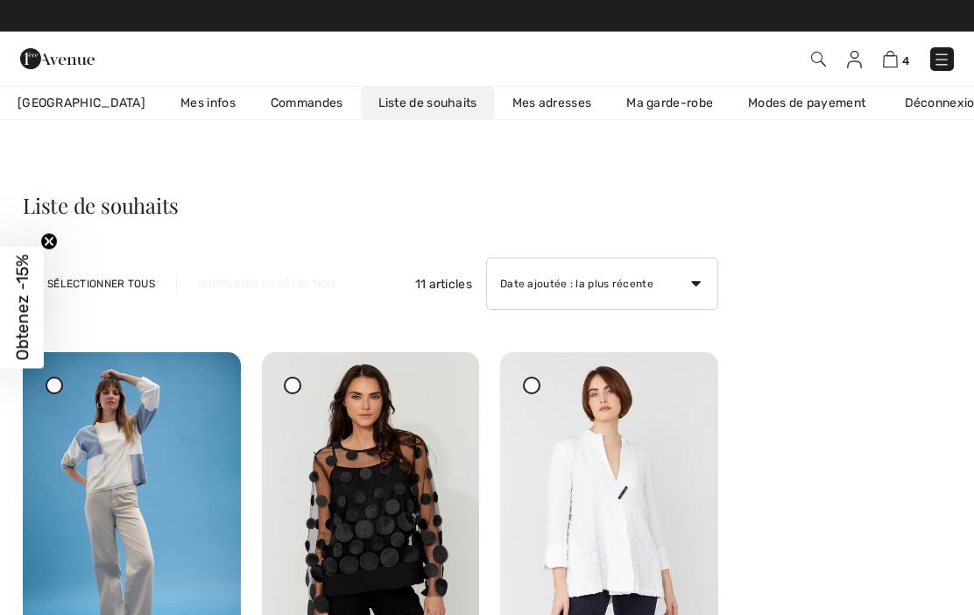
click at [849, 66] on img at bounding box center [854, 60] width 15 height 18
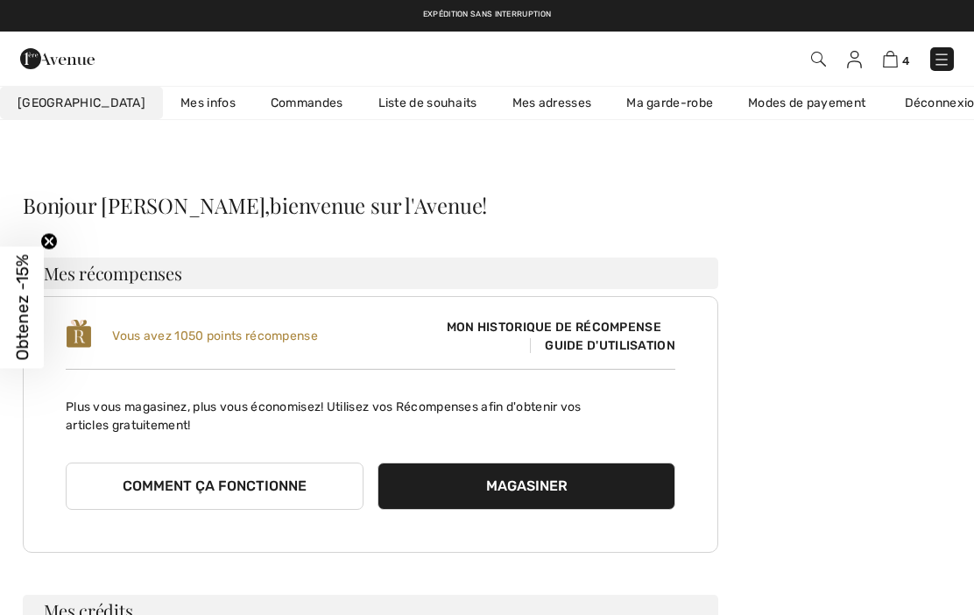
click at [891, 60] on img at bounding box center [890, 59] width 15 height 17
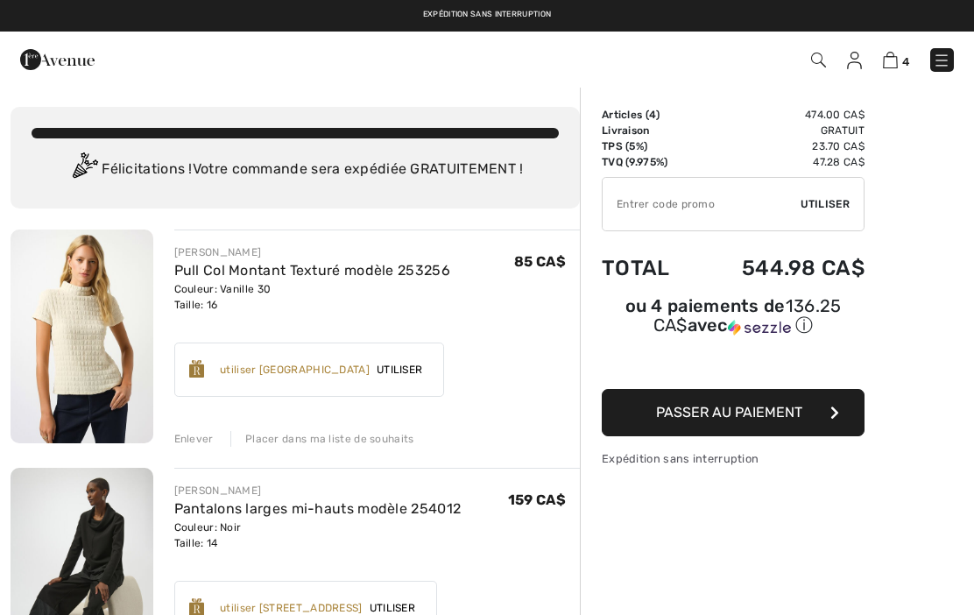
click at [79, 382] on img at bounding box center [82, 336] width 143 height 214
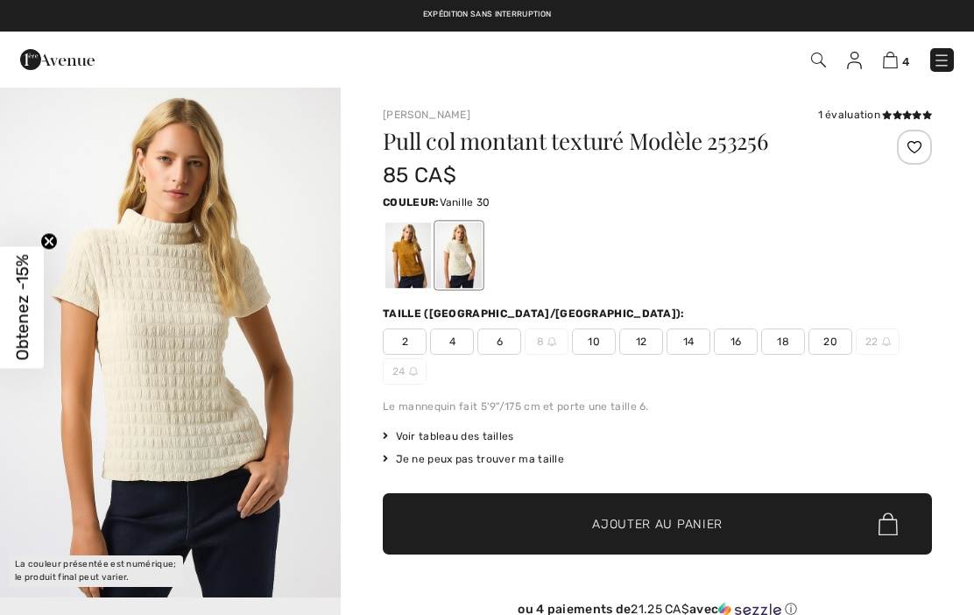
checkbox input "true"
click at [746, 346] on span "16" at bounding box center [736, 341] width 44 height 26
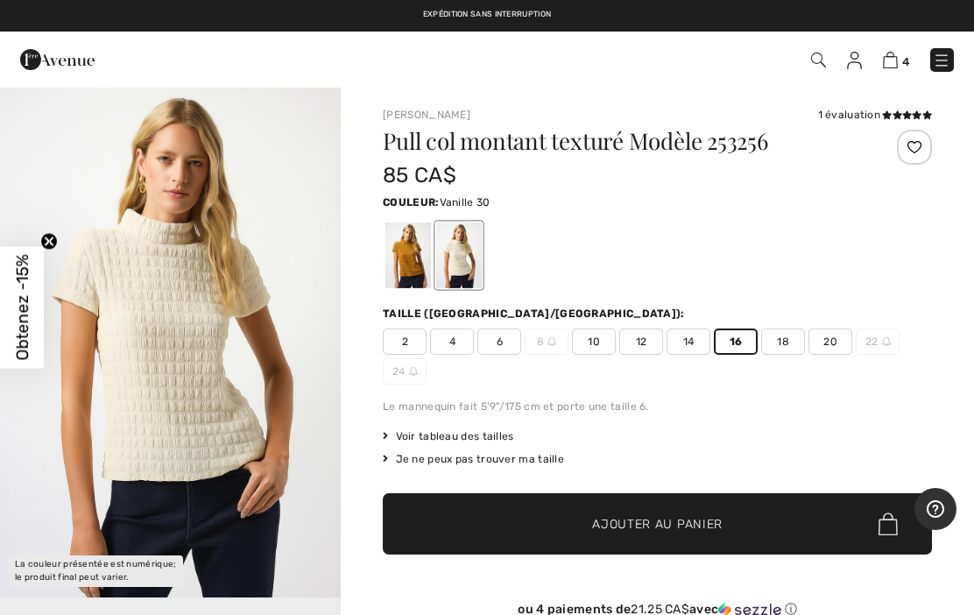
click at [909, 145] on div at bounding box center [914, 147] width 35 height 35
click at [413, 264] on div at bounding box center [408, 255] width 46 height 66
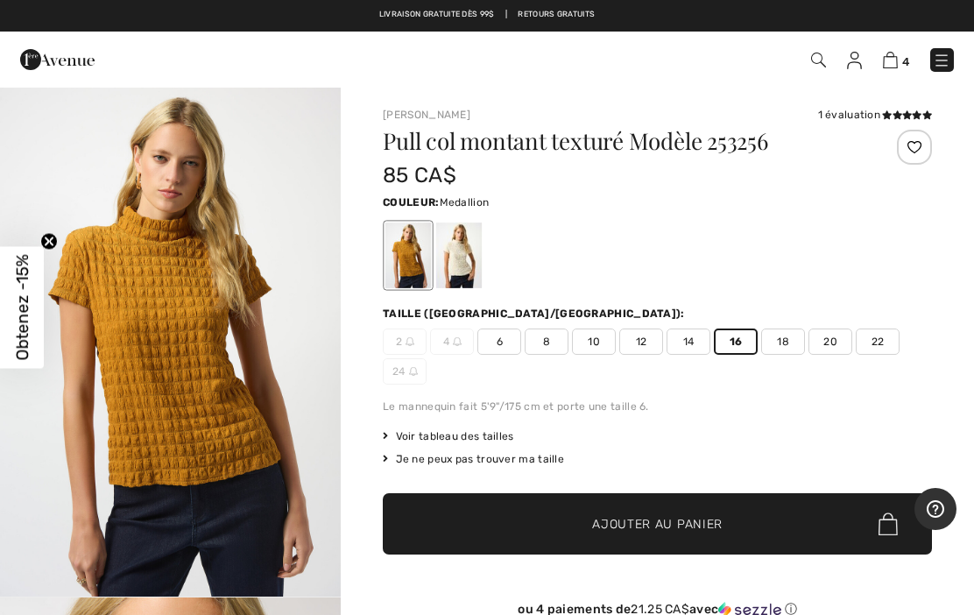
click at [913, 148] on div at bounding box center [914, 147] width 35 height 35
click at [856, 152] on div "Retiré de ma liste" at bounding box center [846, 147] width 96 height 25
click at [851, 61] on img at bounding box center [854, 61] width 15 height 18
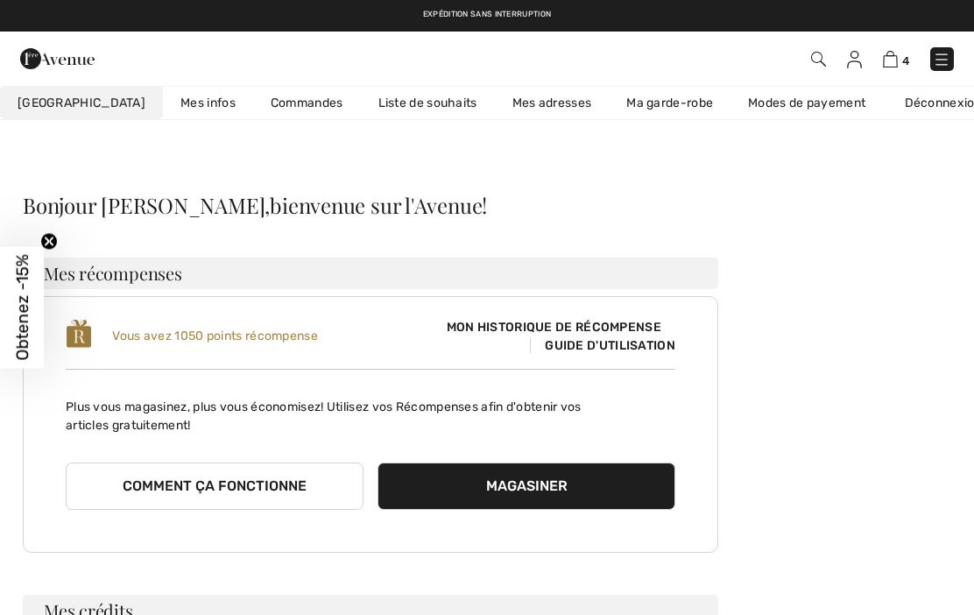
click at [390, 115] on link "Liste de souhaits" at bounding box center [428, 103] width 134 height 32
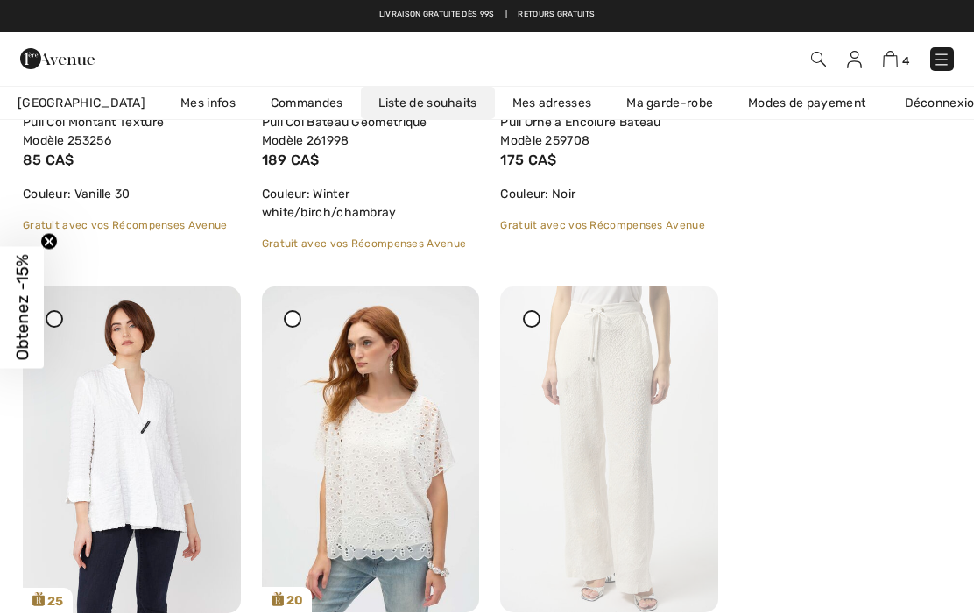
scroll to position [583, 0]
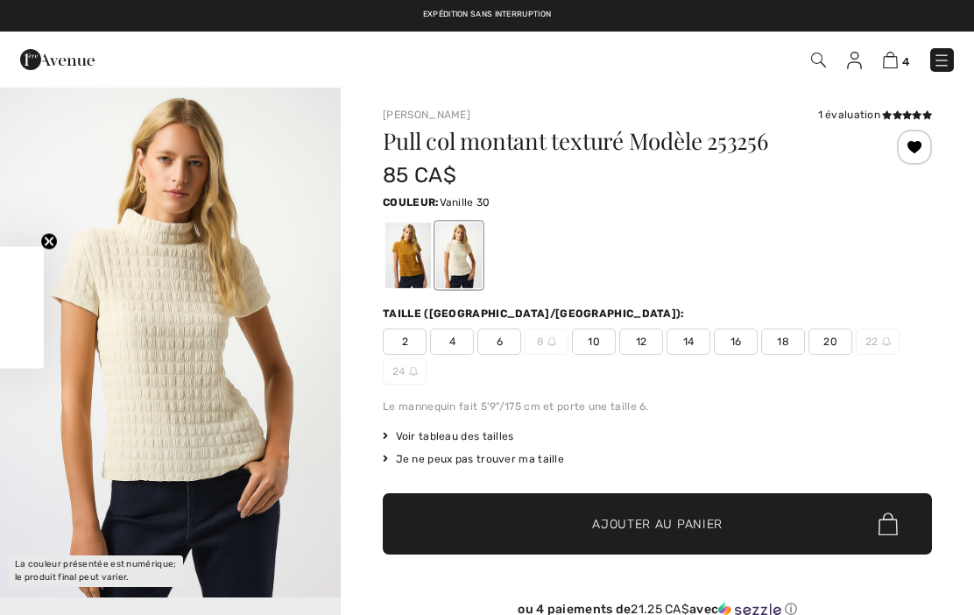
checkbox input "true"
